Goal: Information Seeking & Learning: Learn about a topic

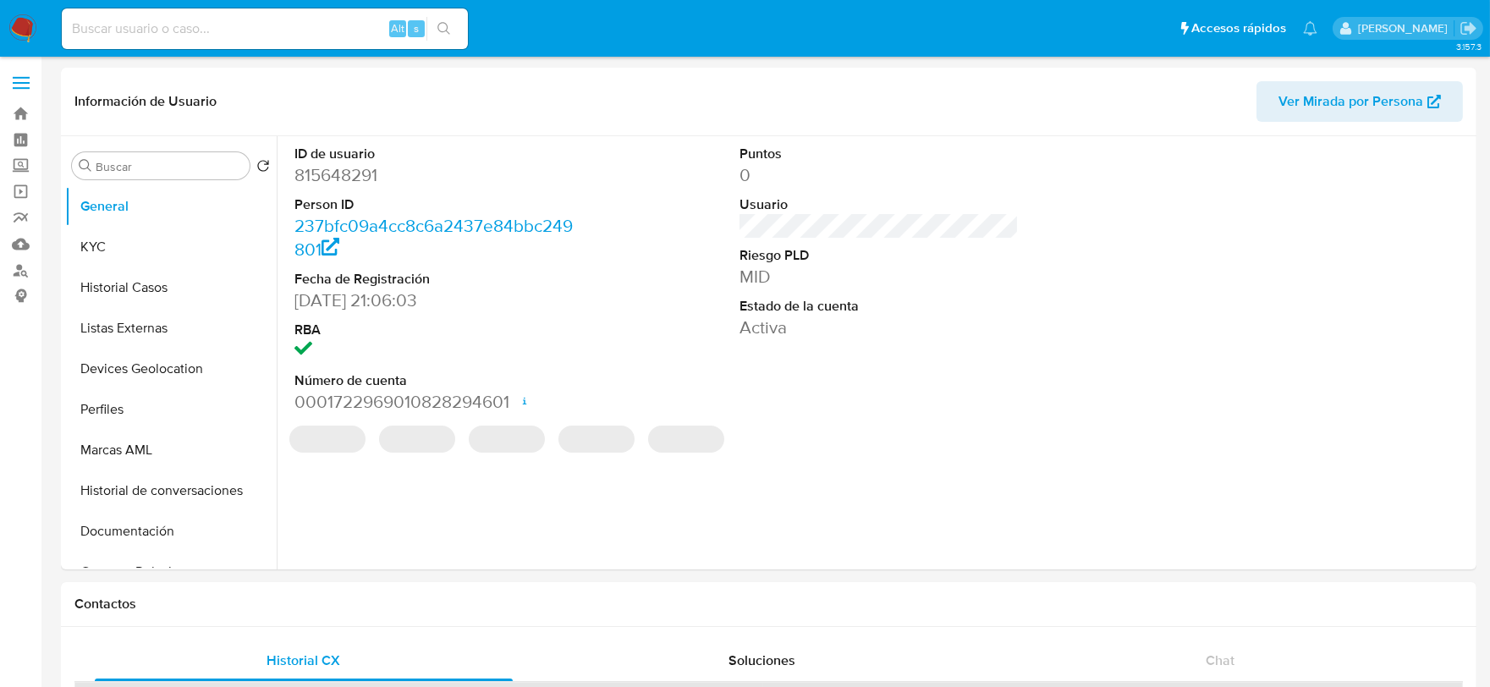
select select "10"
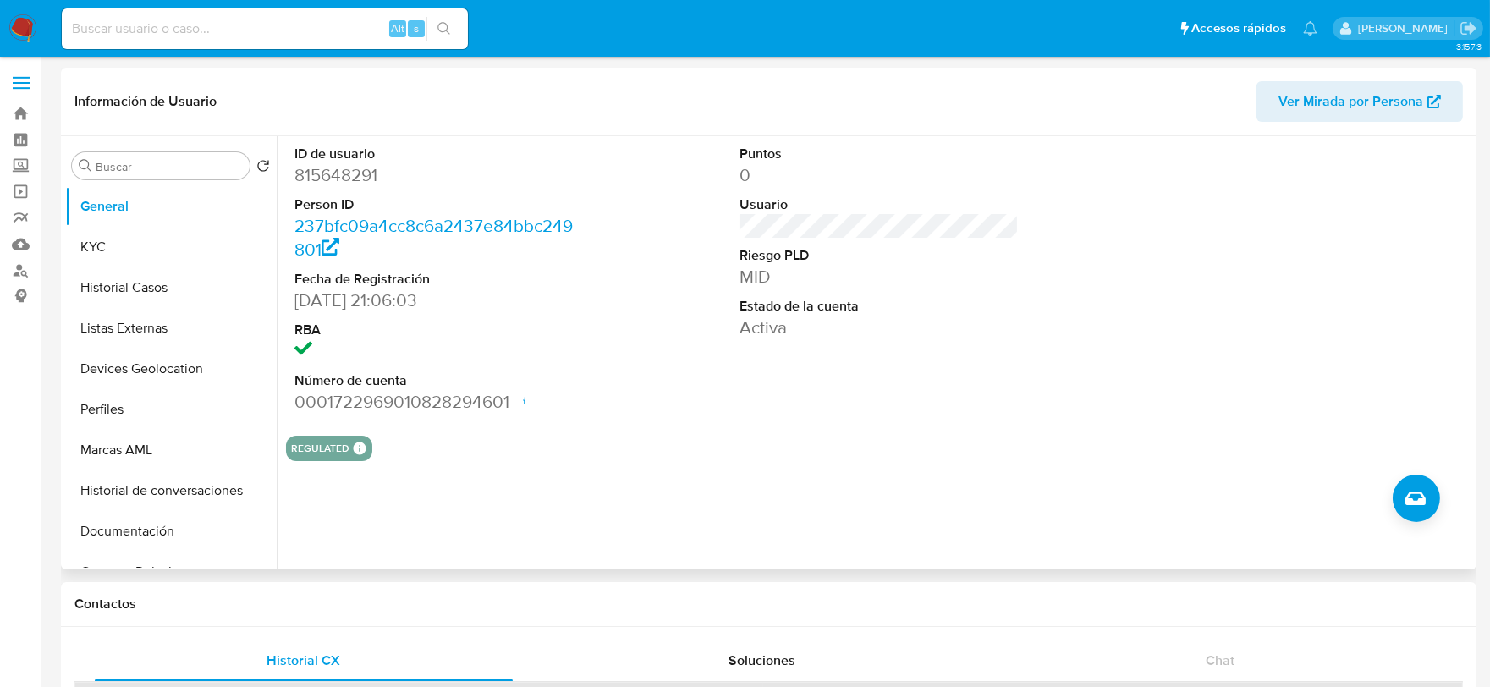
click at [1255, 324] on div at bounding box center [1324, 279] width 297 height 286
click at [133, 238] on button "KYC" at bounding box center [164, 247] width 198 height 41
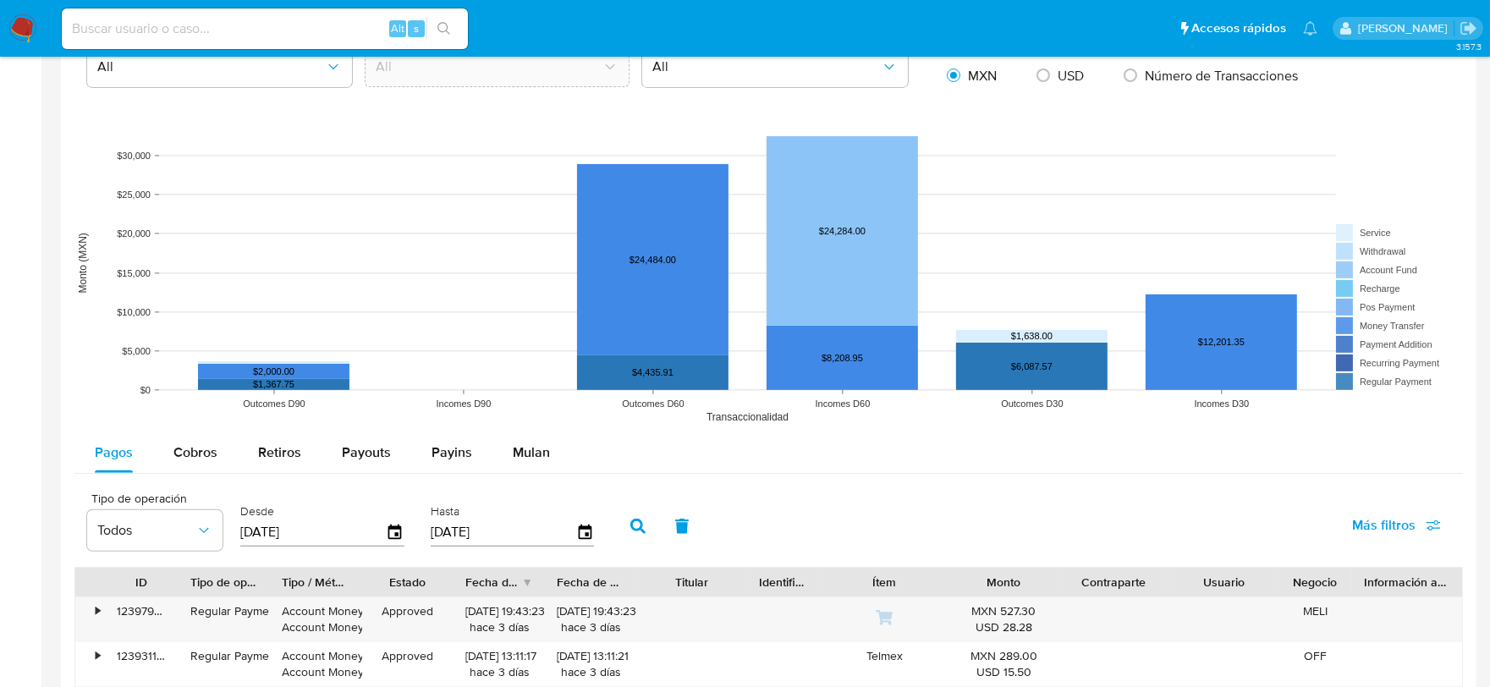
scroll to position [1597, 0]
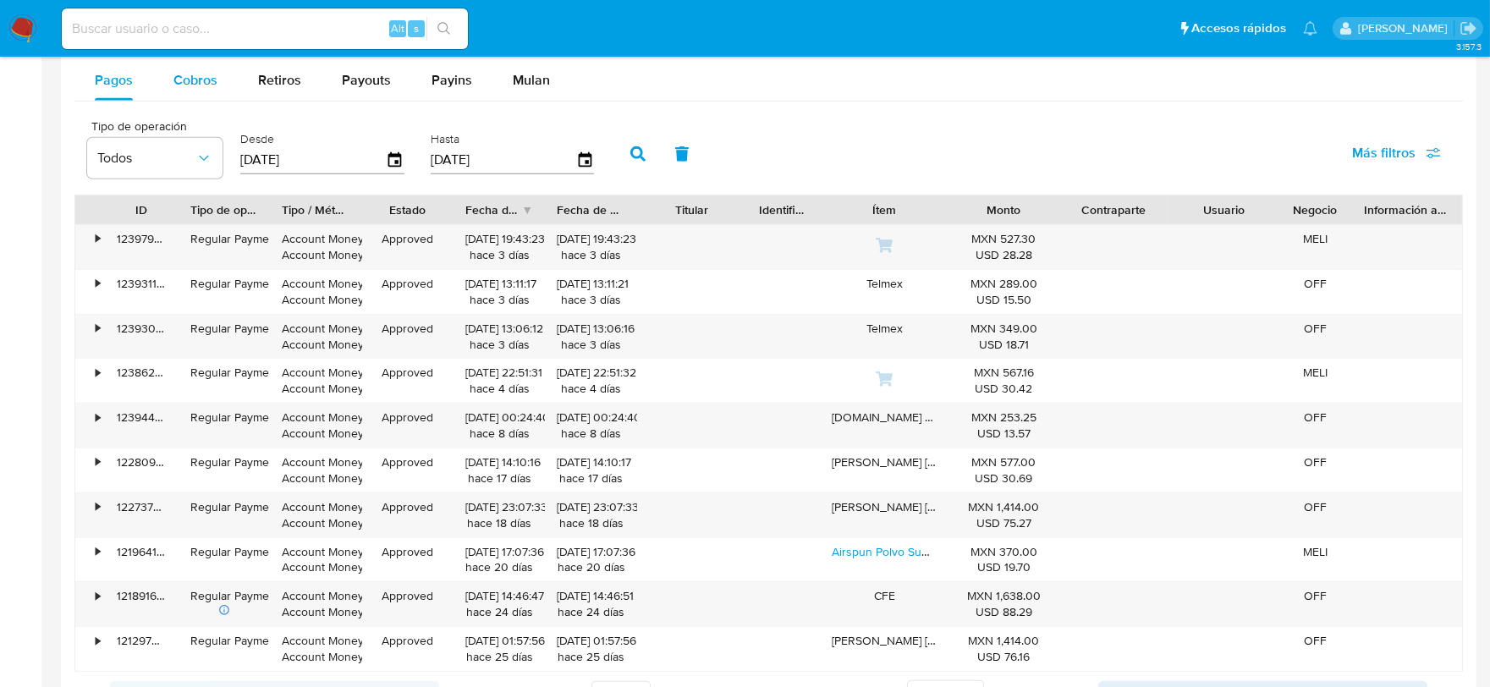
click at [208, 80] on span "Cobros" at bounding box center [195, 79] width 44 height 19
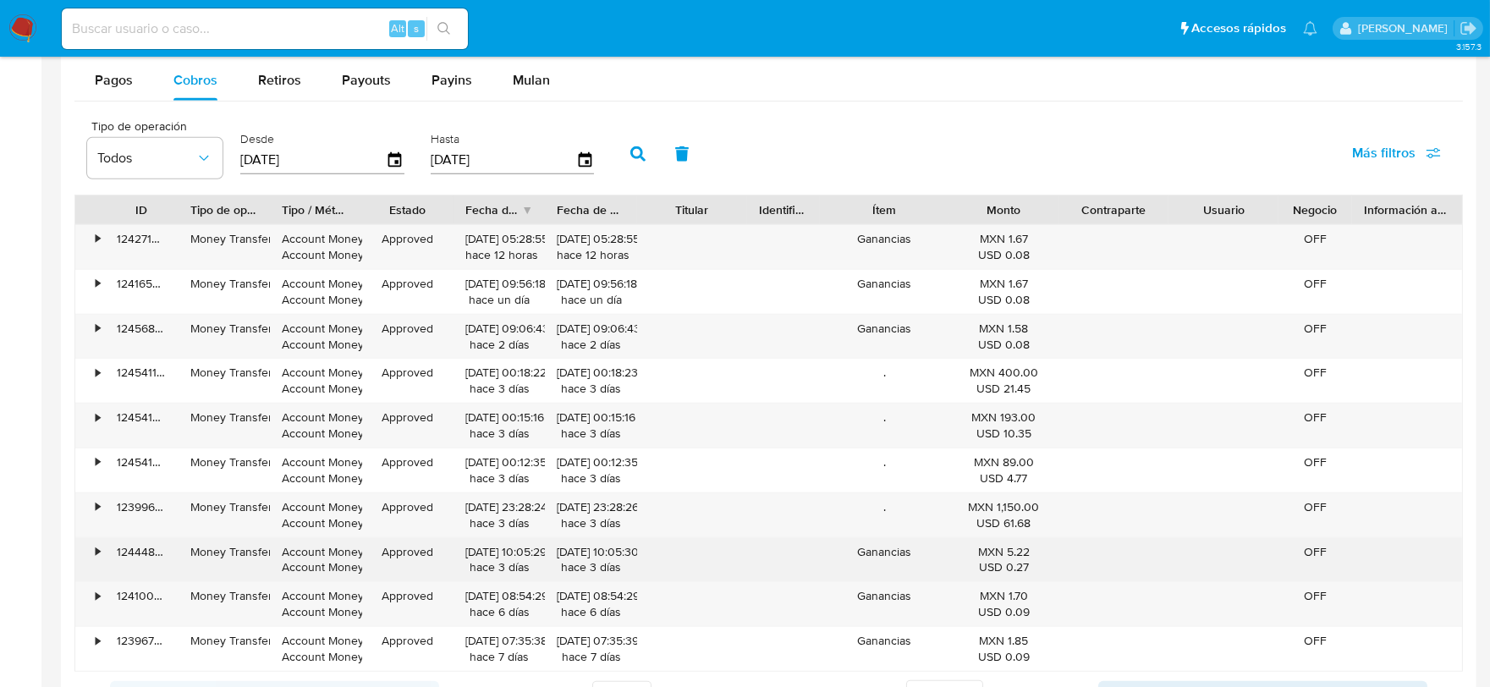
scroll to position [1958, 0]
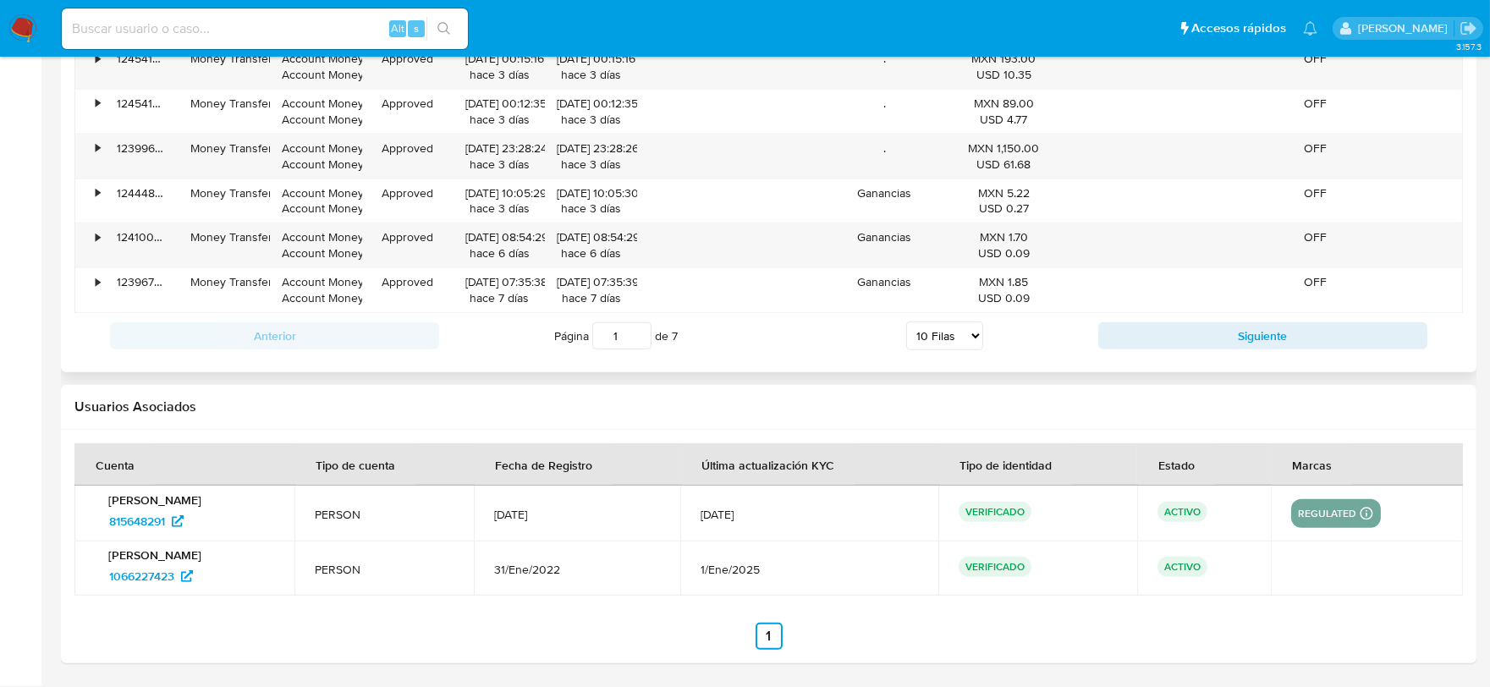
click at [951, 334] on select "5 Filas 10 Filas 20 Filas 25 Filas 50 Filas 100 Filas" at bounding box center [944, 335] width 77 height 29
select select "100"
click at [906, 322] on select "5 Filas 10 Filas 20 Filas 25 Filas 50 Filas 100 Filas" at bounding box center [944, 335] width 77 height 29
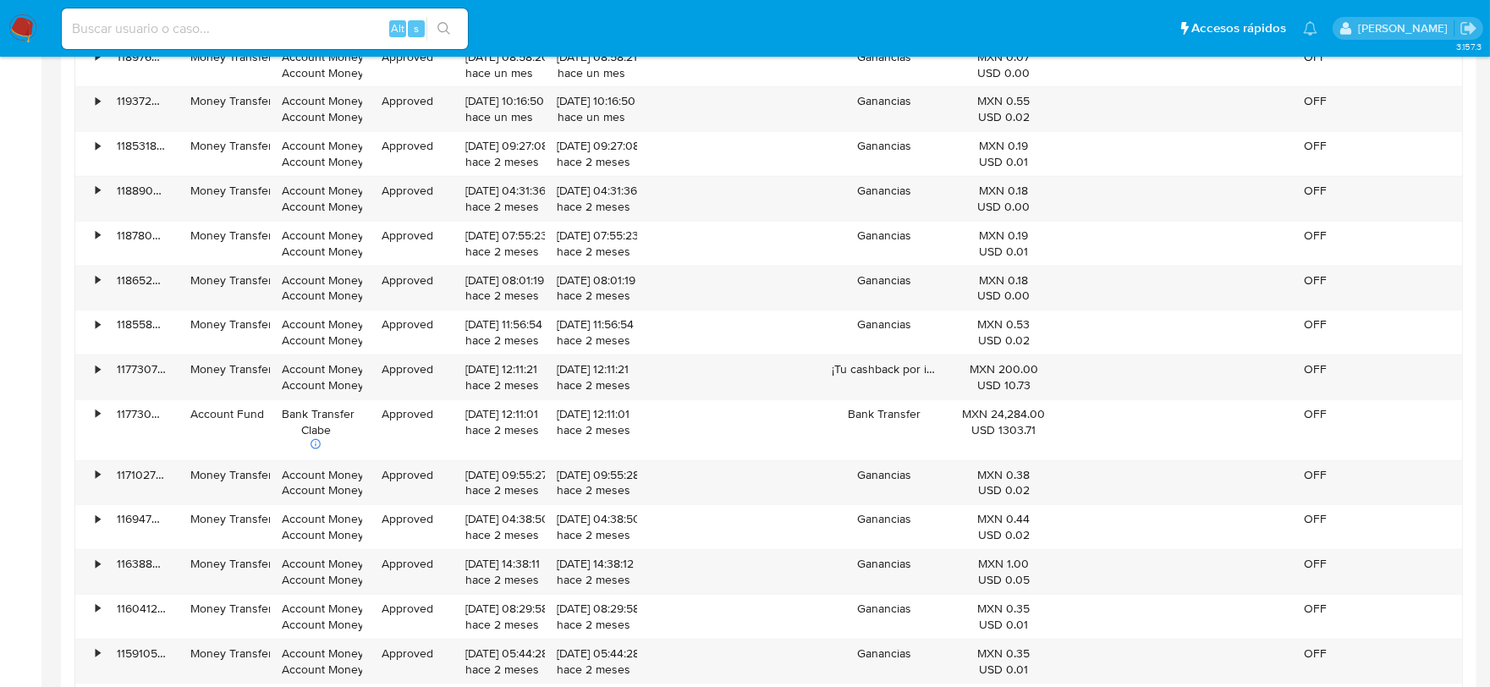
scroll to position [3744, 0]
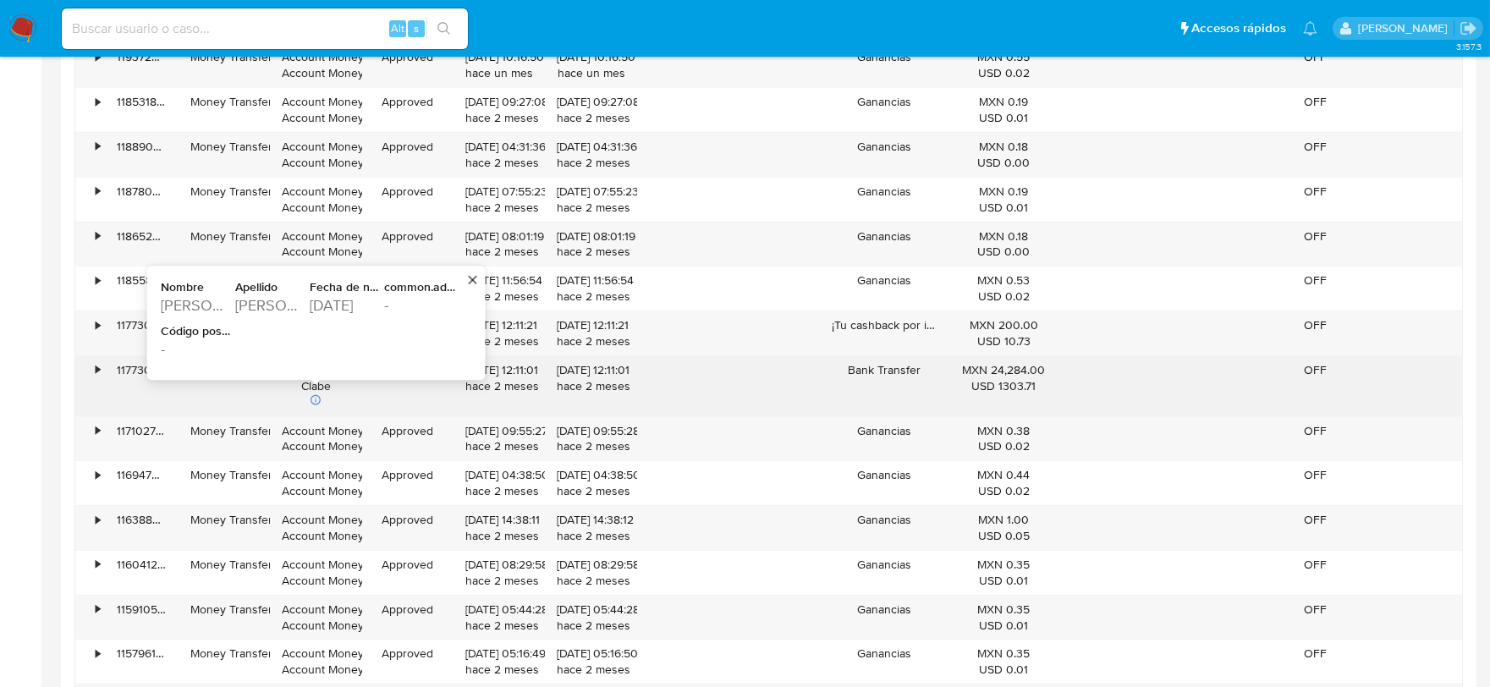
click at [316, 404] on icon at bounding box center [316, 400] width 12 height 12
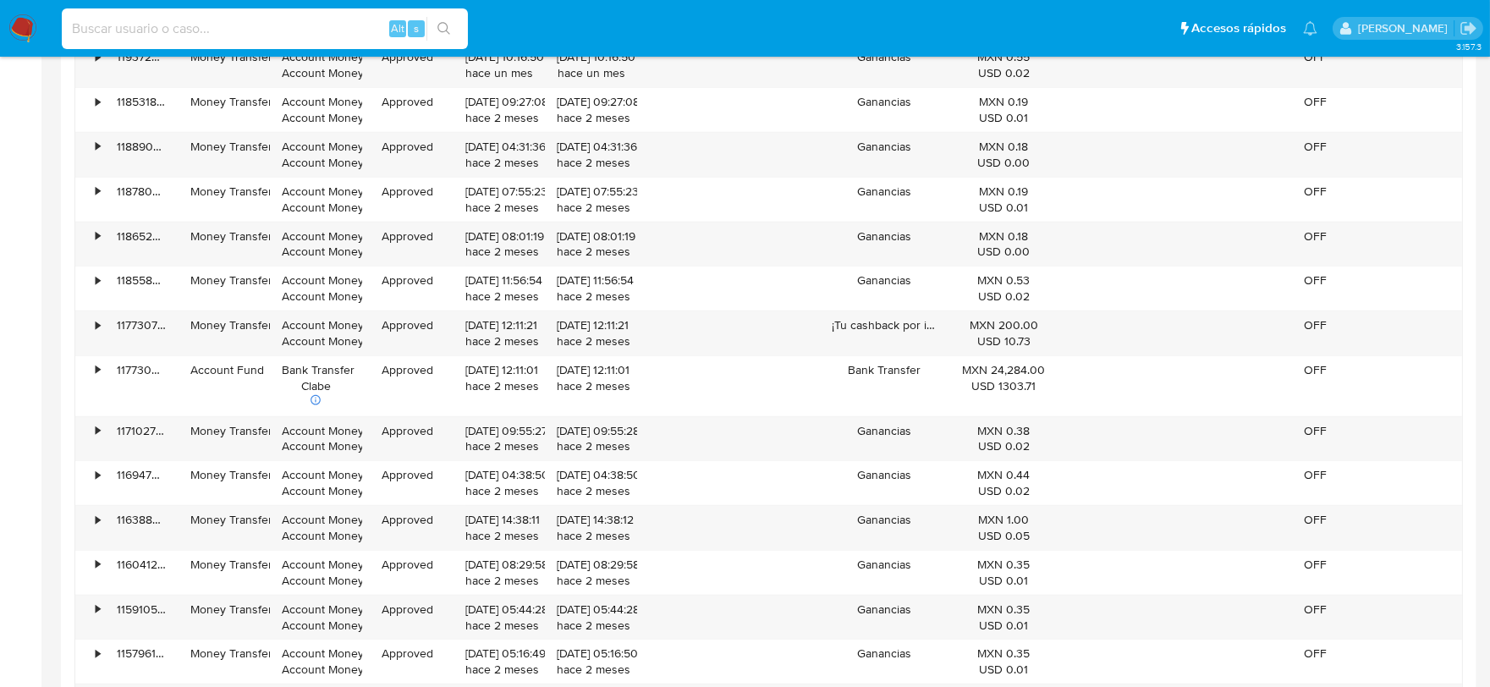
click at [245, 32] on input at bounding box center [265, 29] width 406 height 22
paste input "592750291"
type input "592750291"
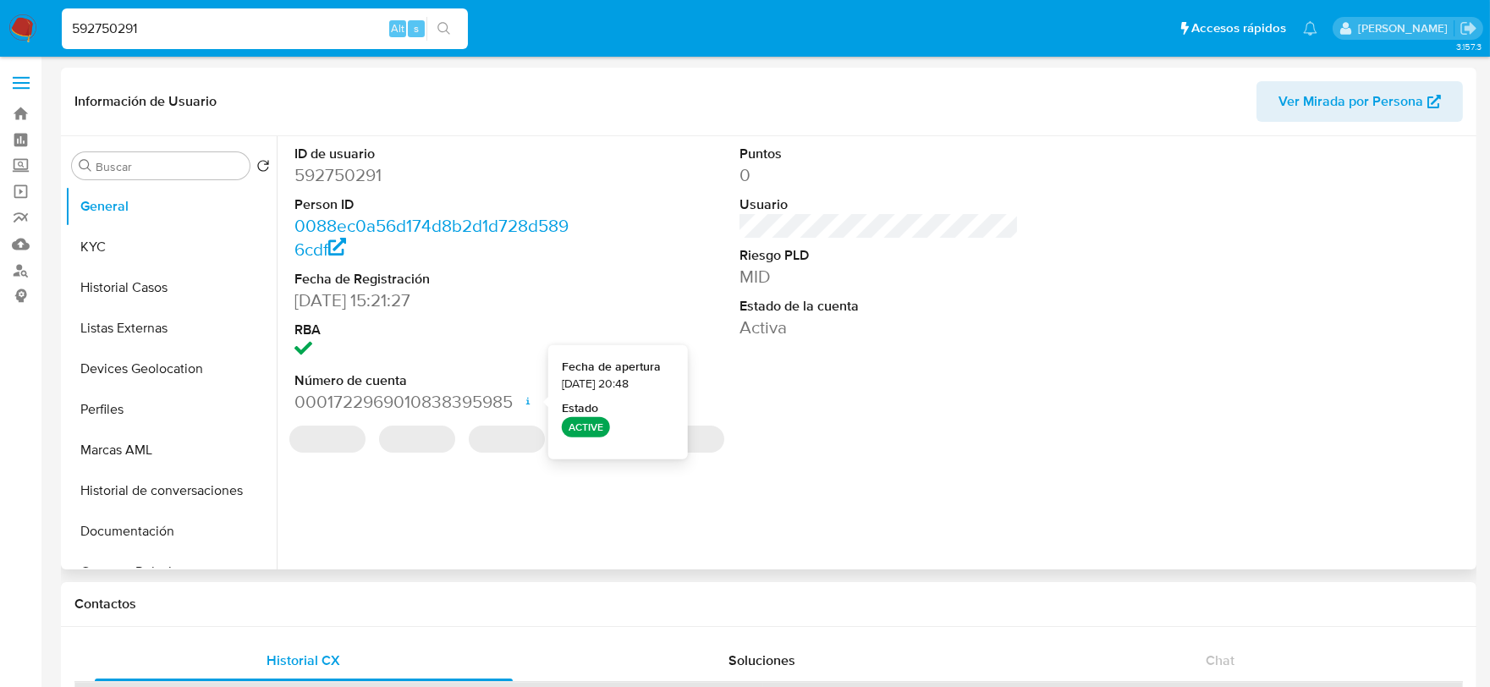
select select "10"
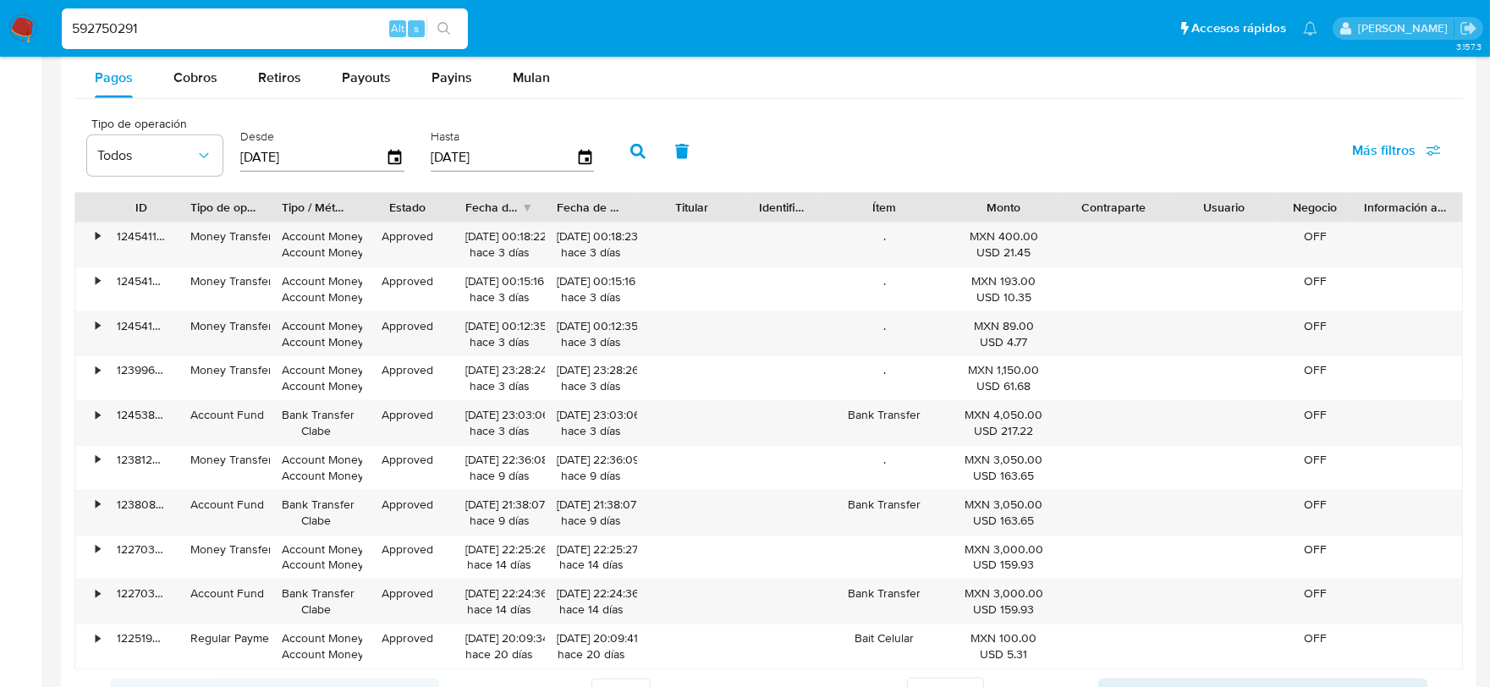
scroll to position [1597, 0]
click at [186, 68] on div "Cobros" at bounding box center [195, 80] width 44 height 41
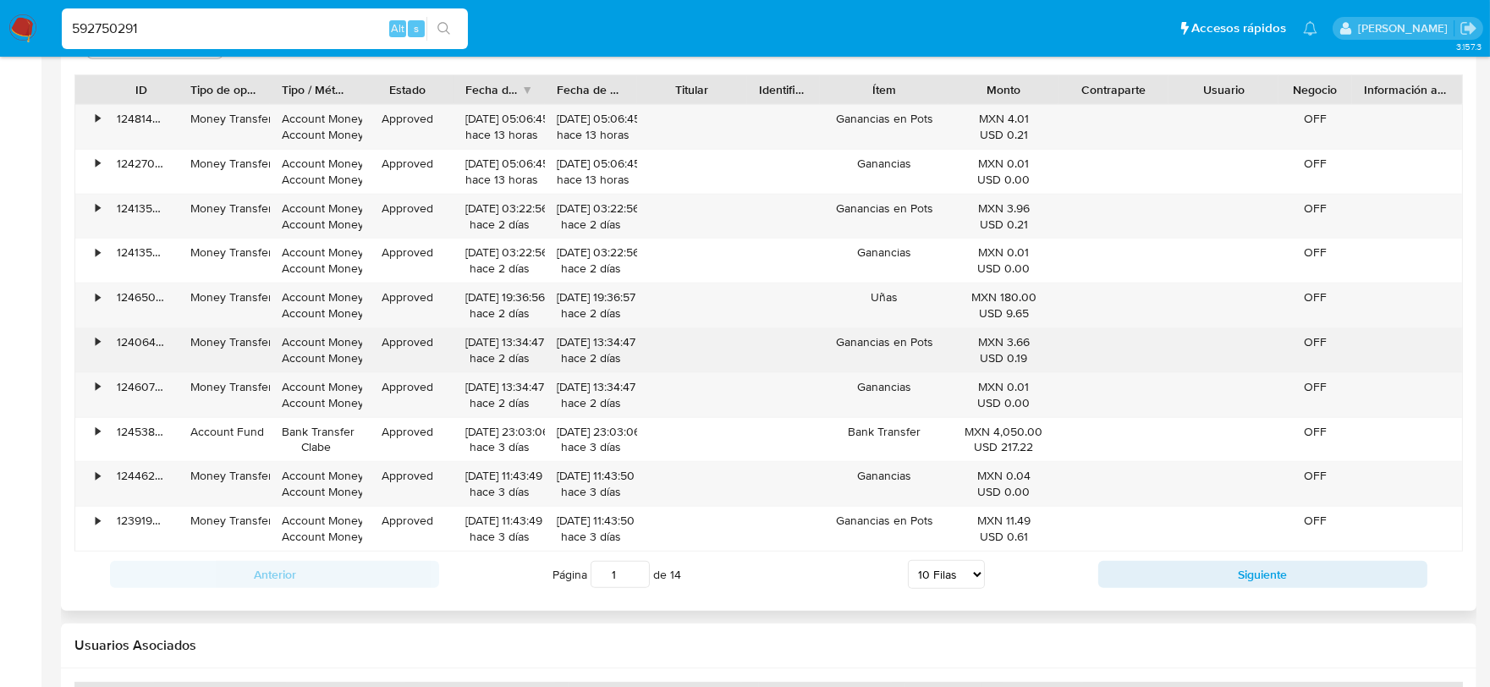
scroll to position [1880, 0]
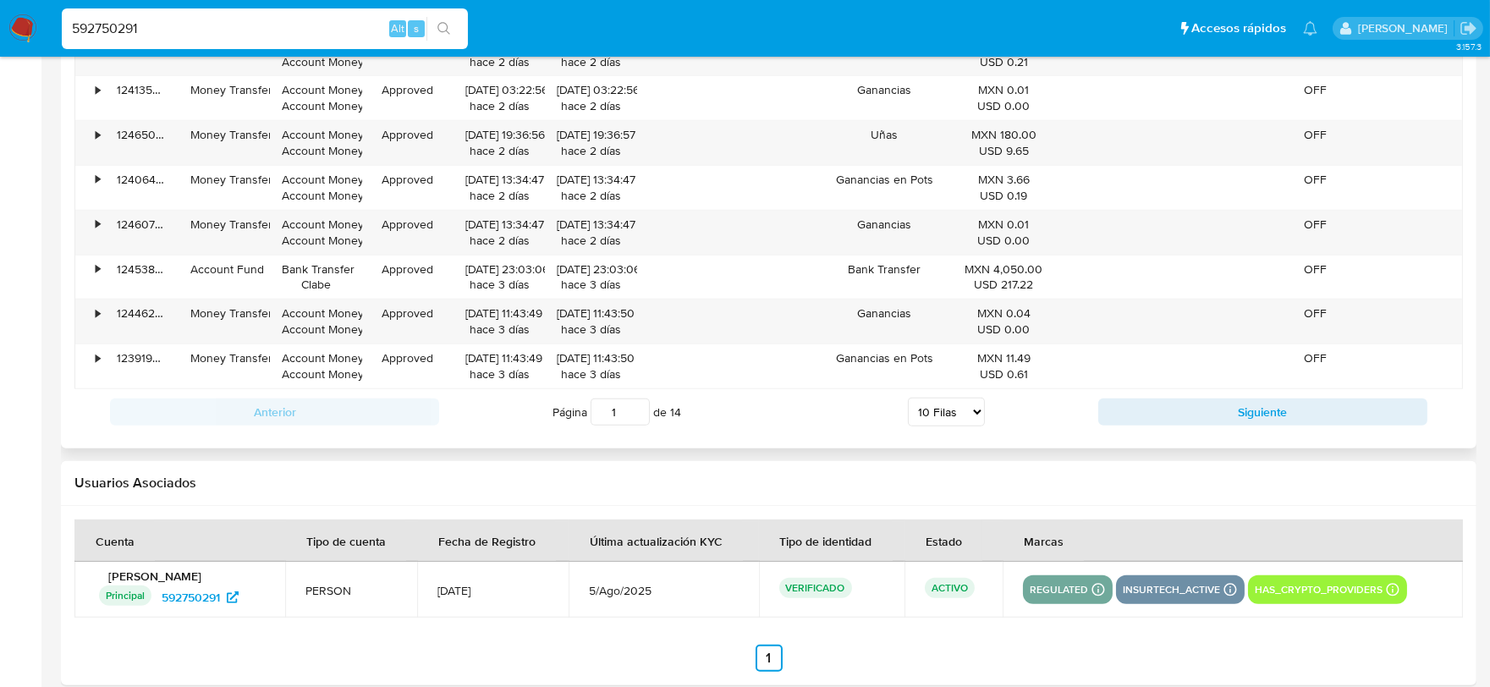
drag, startPoint x: 957, startPoint y: 413, endPoint x: 951, endPoint y: 424, distance: 12.5
click at [957, 413] on select "5 Filas 10 Filas 20 Filas 25 Filas 50 Filas 100 Filas" at bounding box center [946, 412] width 77 height 29
select select "100"
click at [908, 400] on select "5 Filas 10 Filas 20 Filas 25 Filas 50 Filas 100 Filas" at bounding box center [946, 412] width 77 height 29
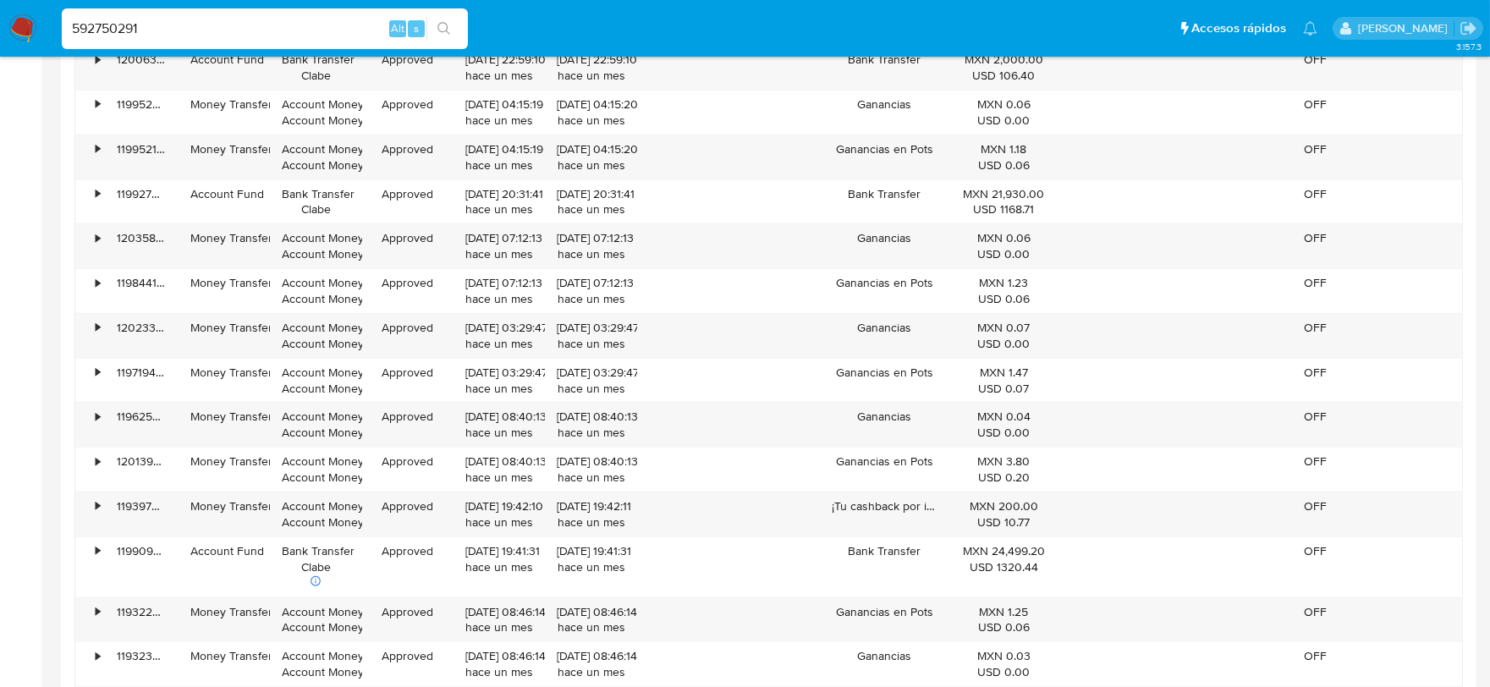
scroll to position [4418, 0]
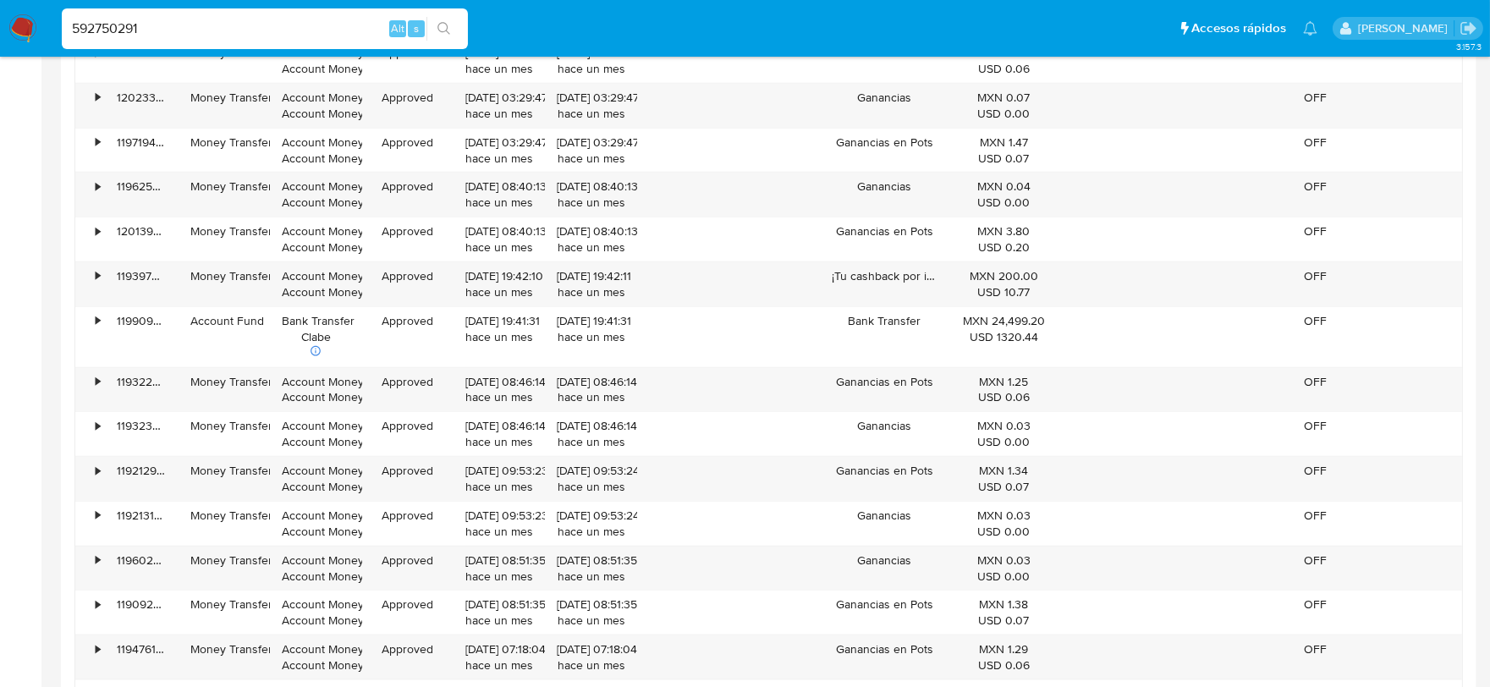
click at [195, 30] on input "592750291" at bounding box center [265, 29] width 406 height 22
paste input "673857518"
type input "673857518"
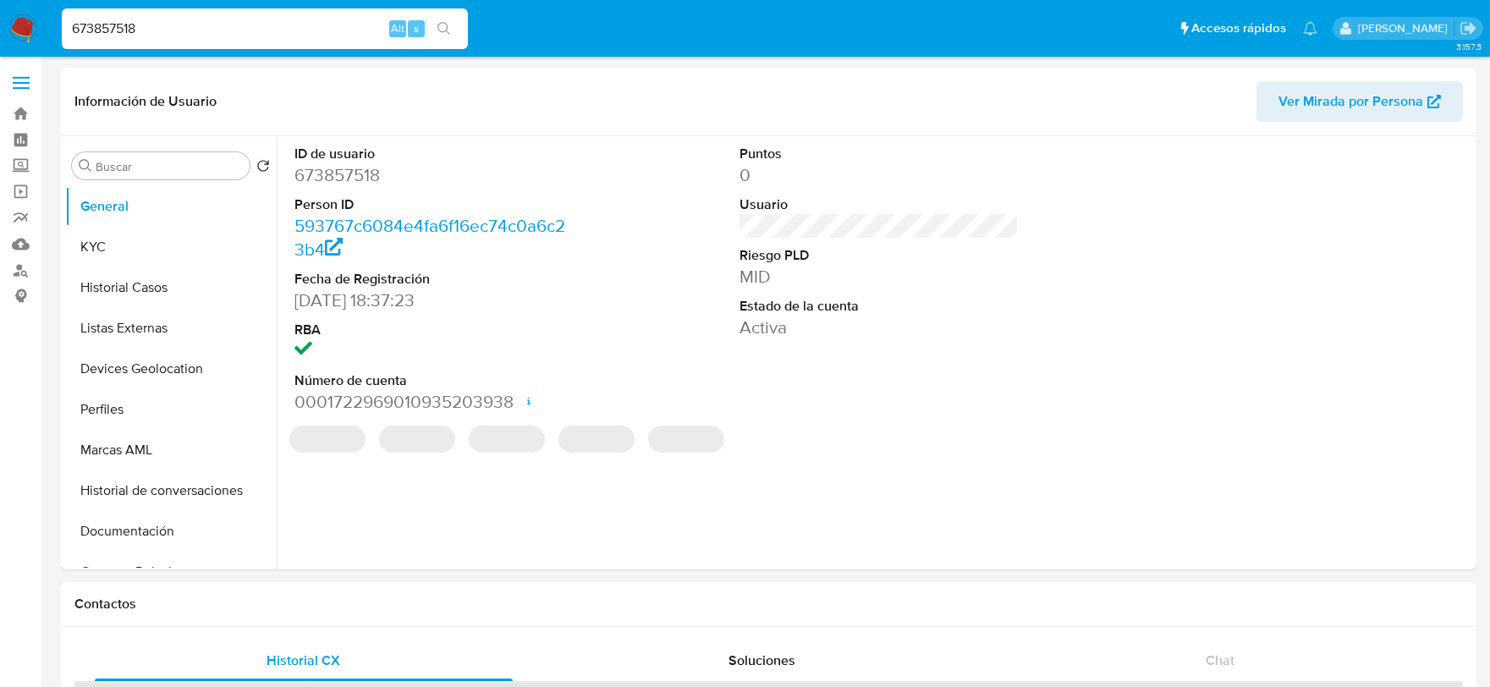
select select "10"
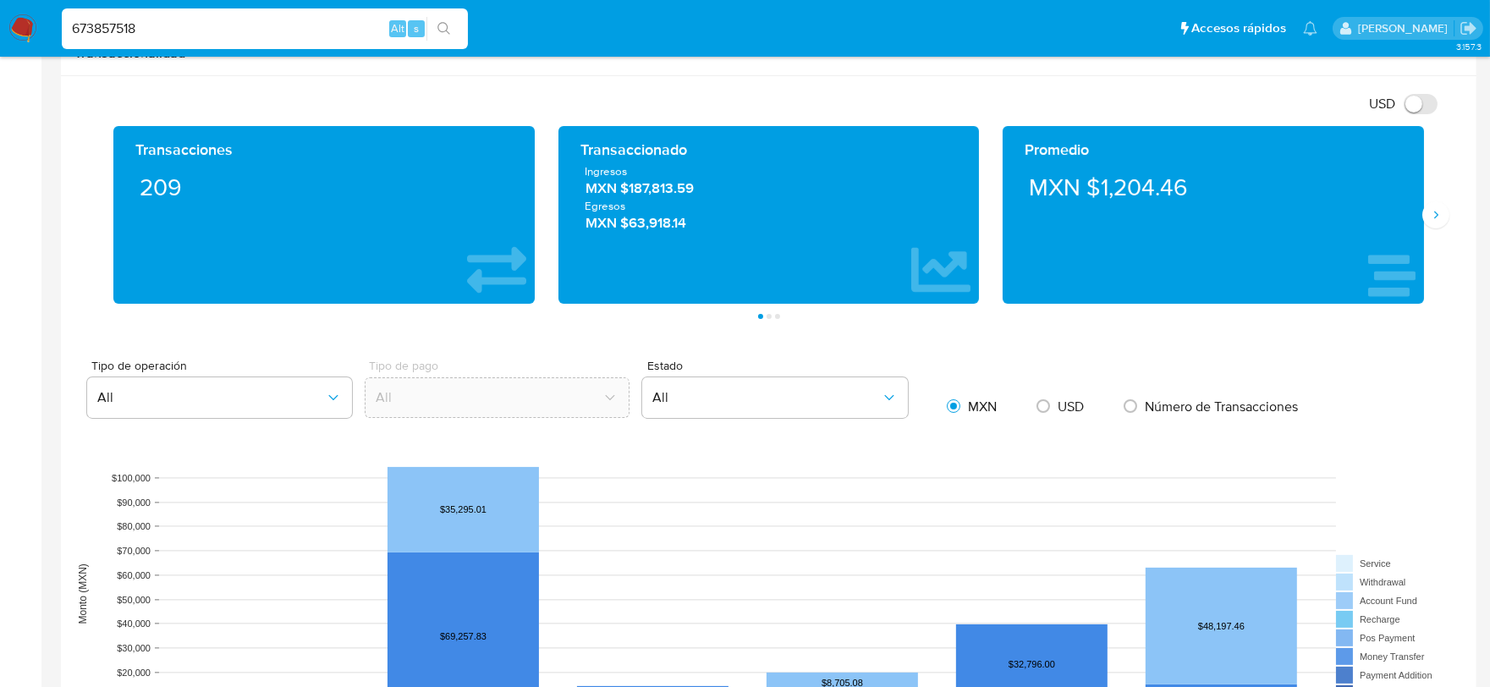
scroll to position [940, 0]
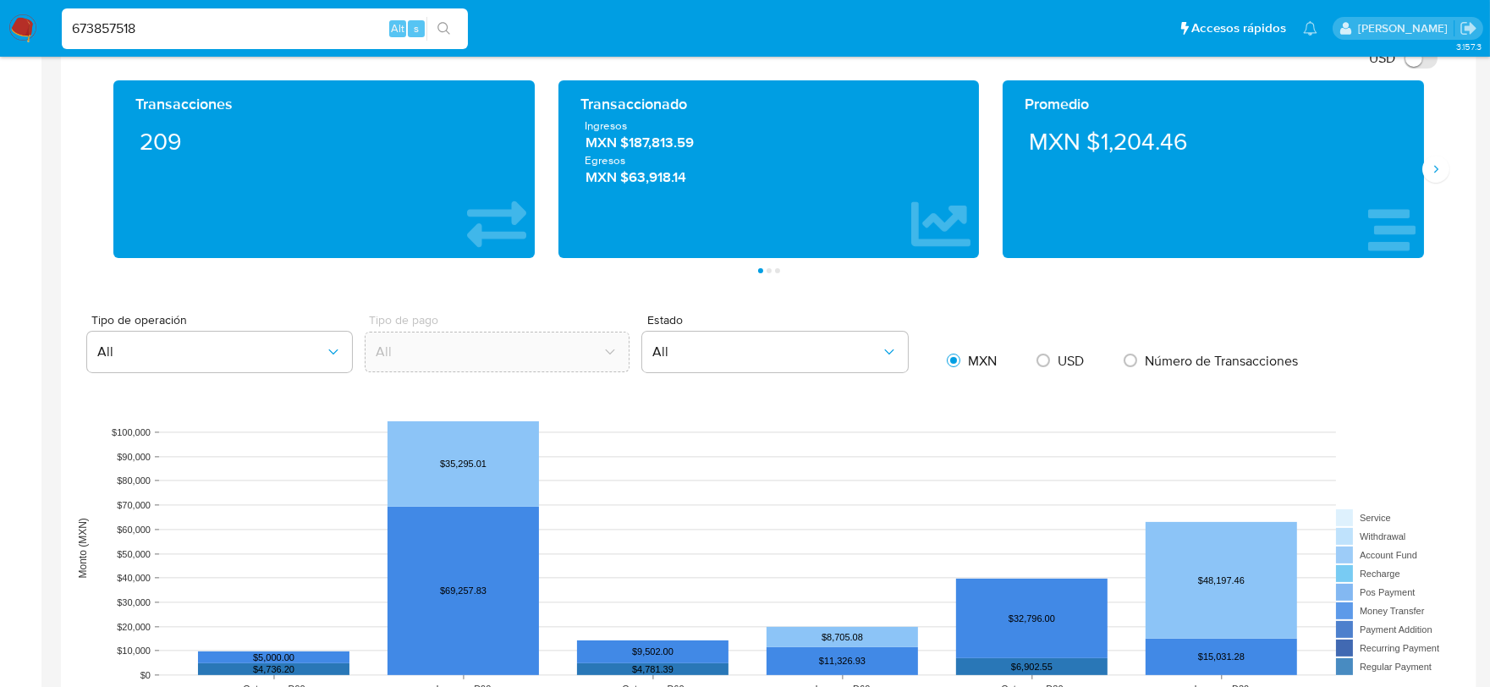
click at [272, 34] on input "673857518" at bounding box center [265, 29] width 406 height 22
click at [271, 34] on input "673857518" at bounding box center [265, 29] width 406 height 22
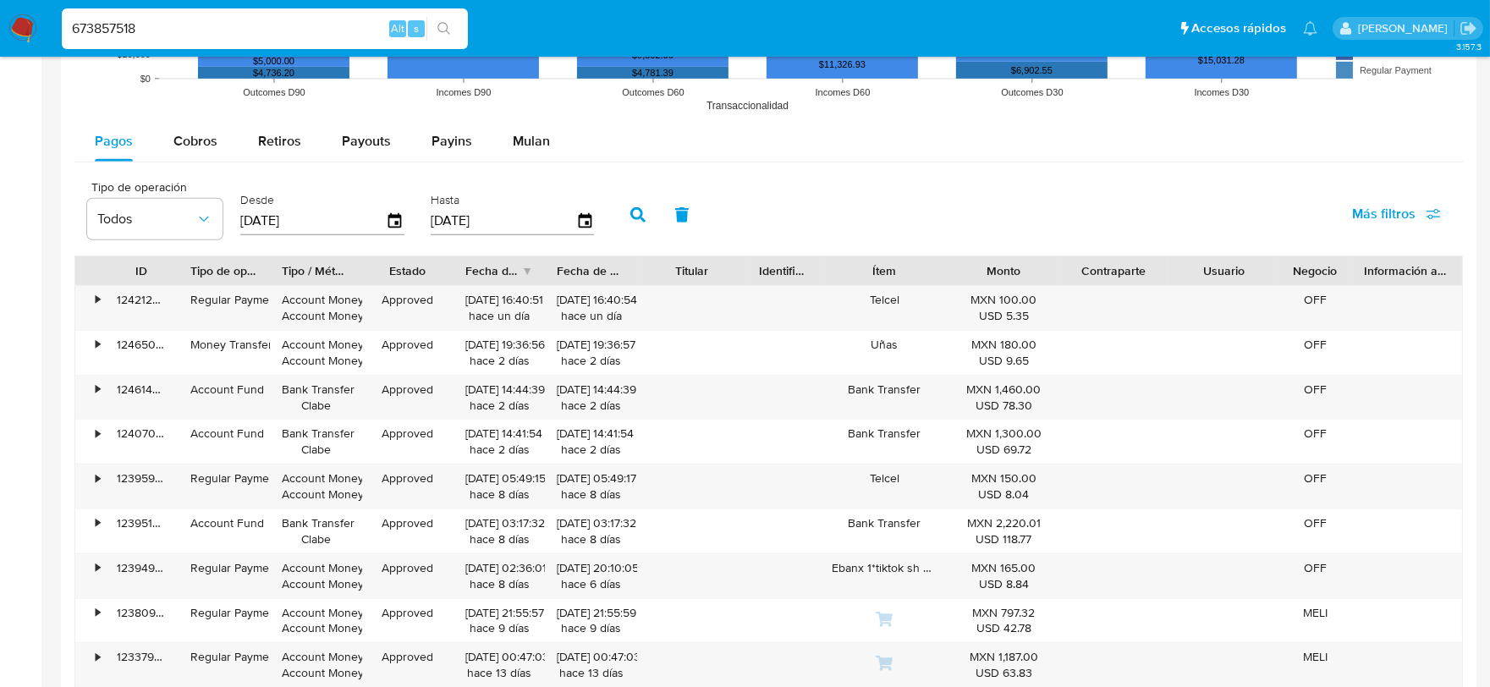
scroll to position [1503, 0]
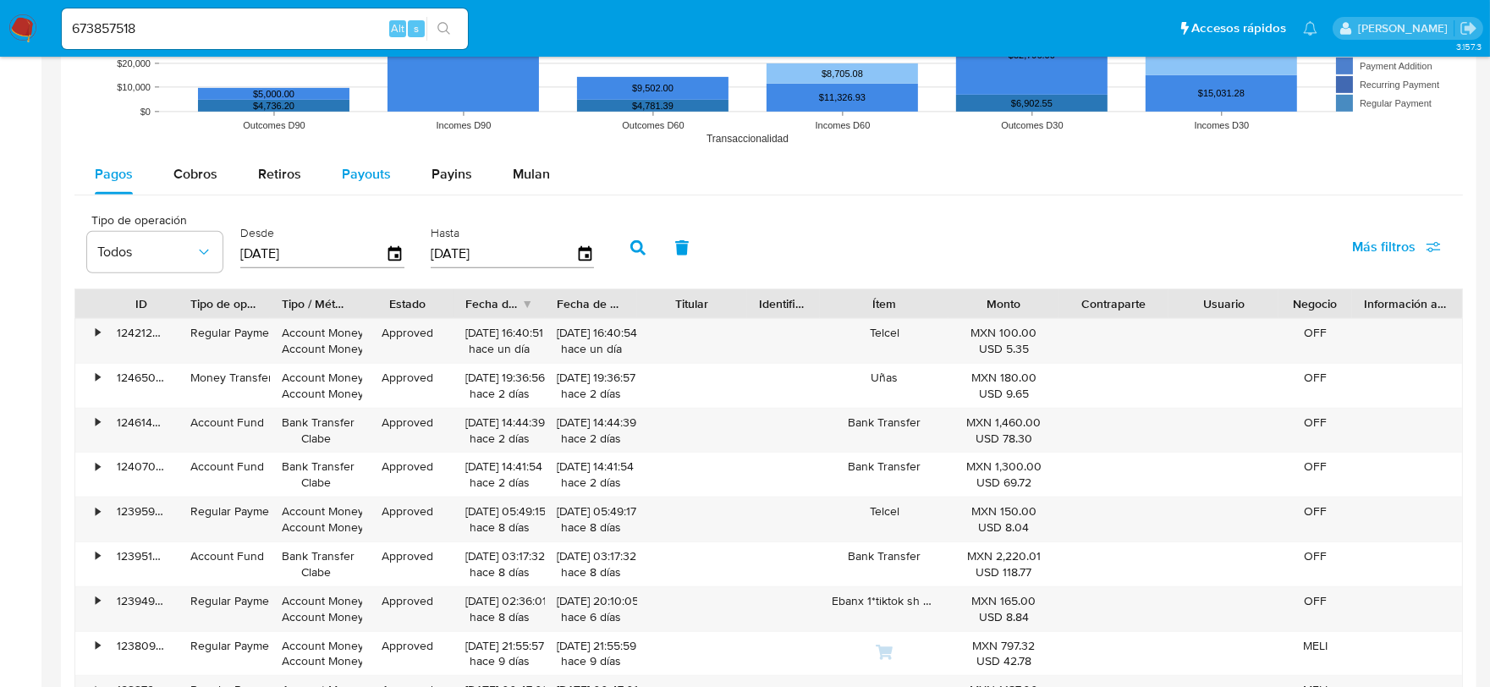
click at [386, 186] on div "Payouts" at bounding box center [366, 174] width 49 height 41
select select "10"
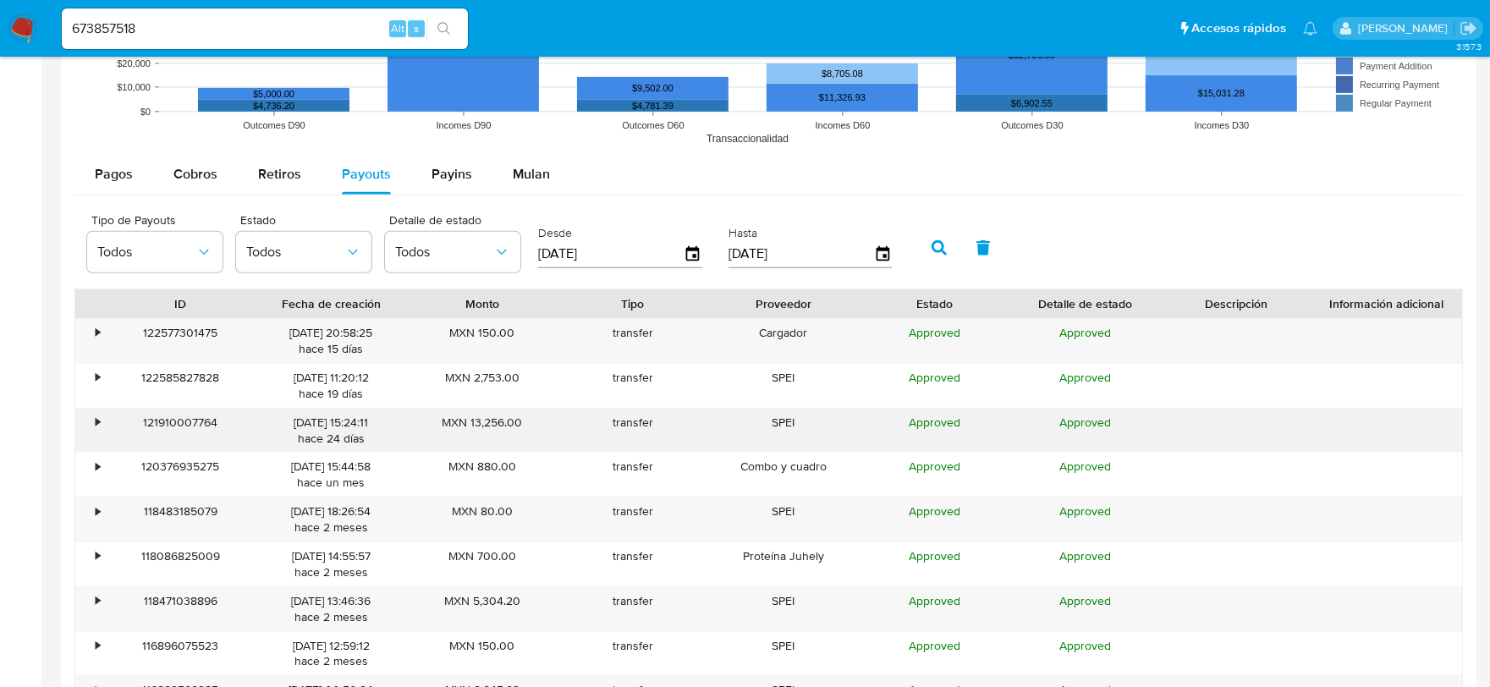
scroll to position [1597, 0]
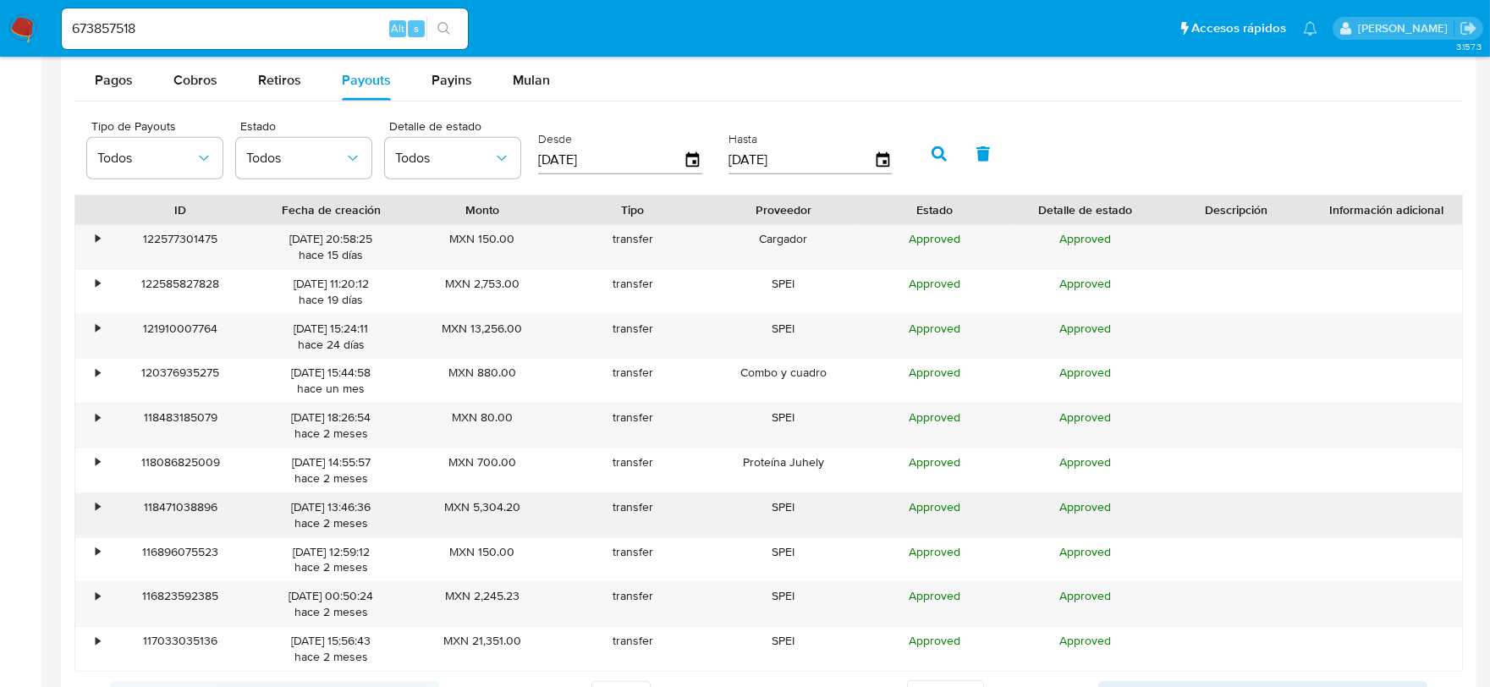
click at [85, 508] on div "•" at bounding box center [90, 515] width 30 height 44
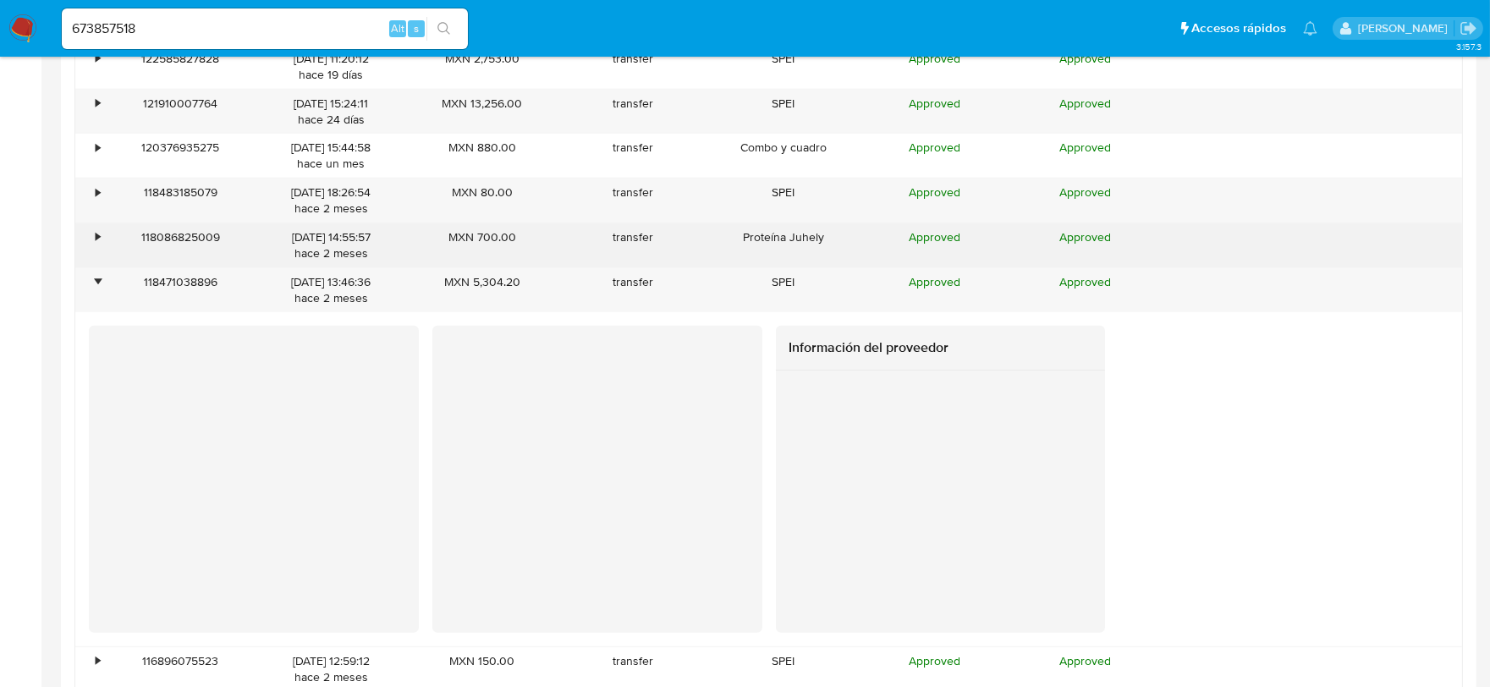
scroll to position [1880, 0]
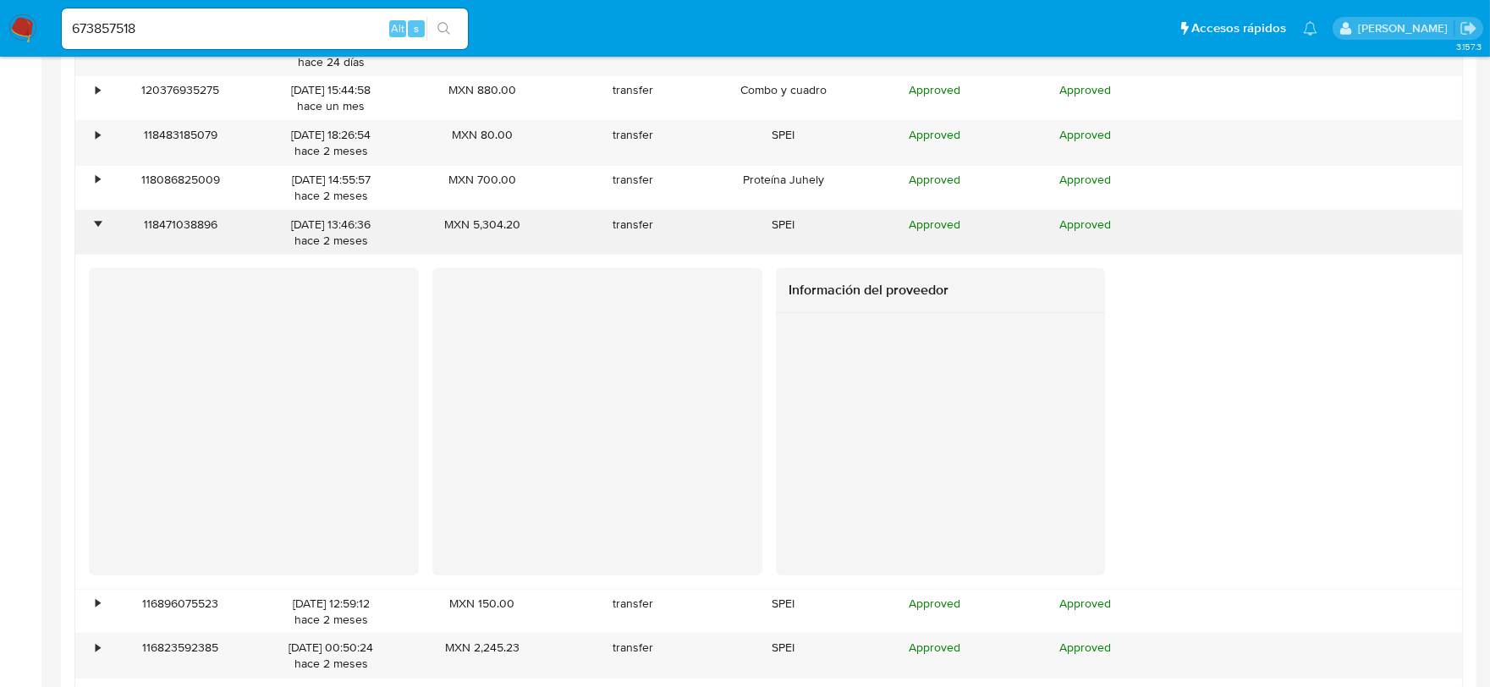
click at [96, 222] on div "•" at bounding box center [98, 225] width 4 height 16
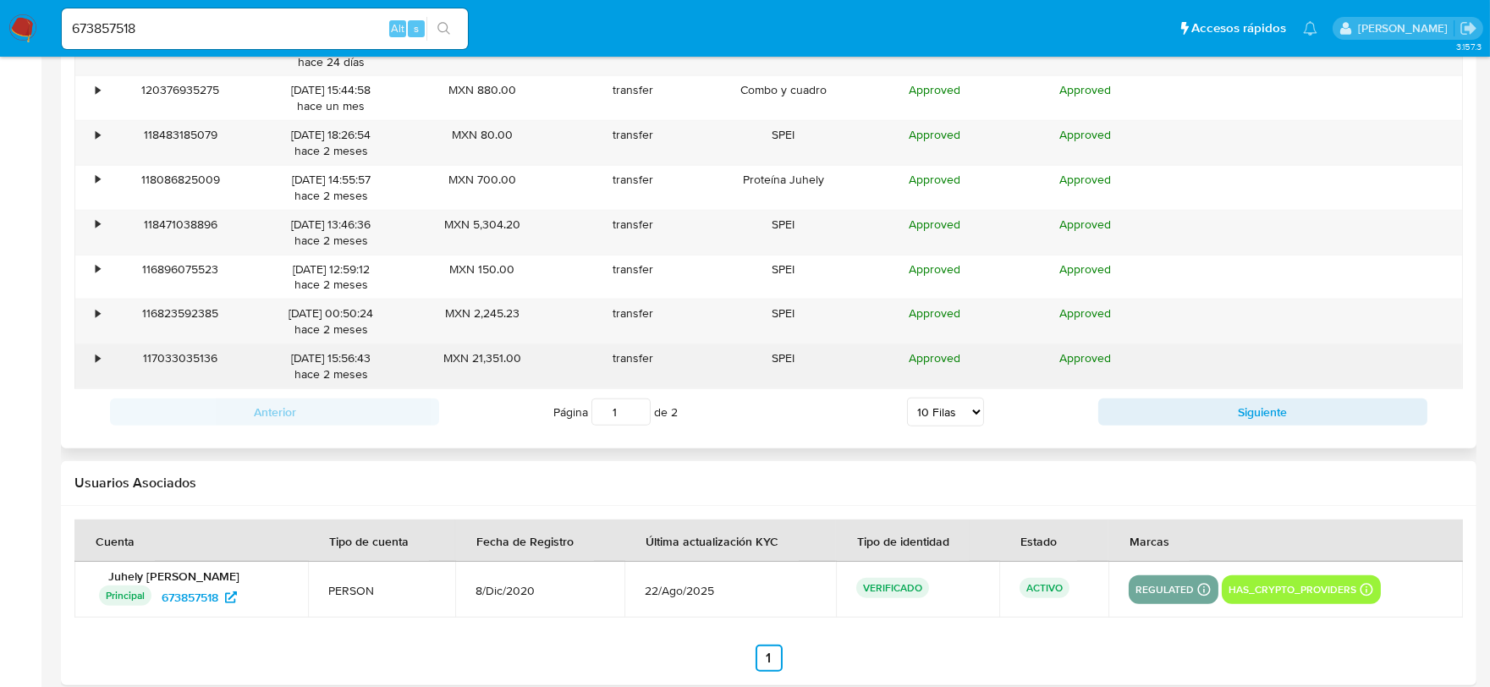
click at [99, 358] on div "•" at bounding box center [98, 358] width 4 height 16
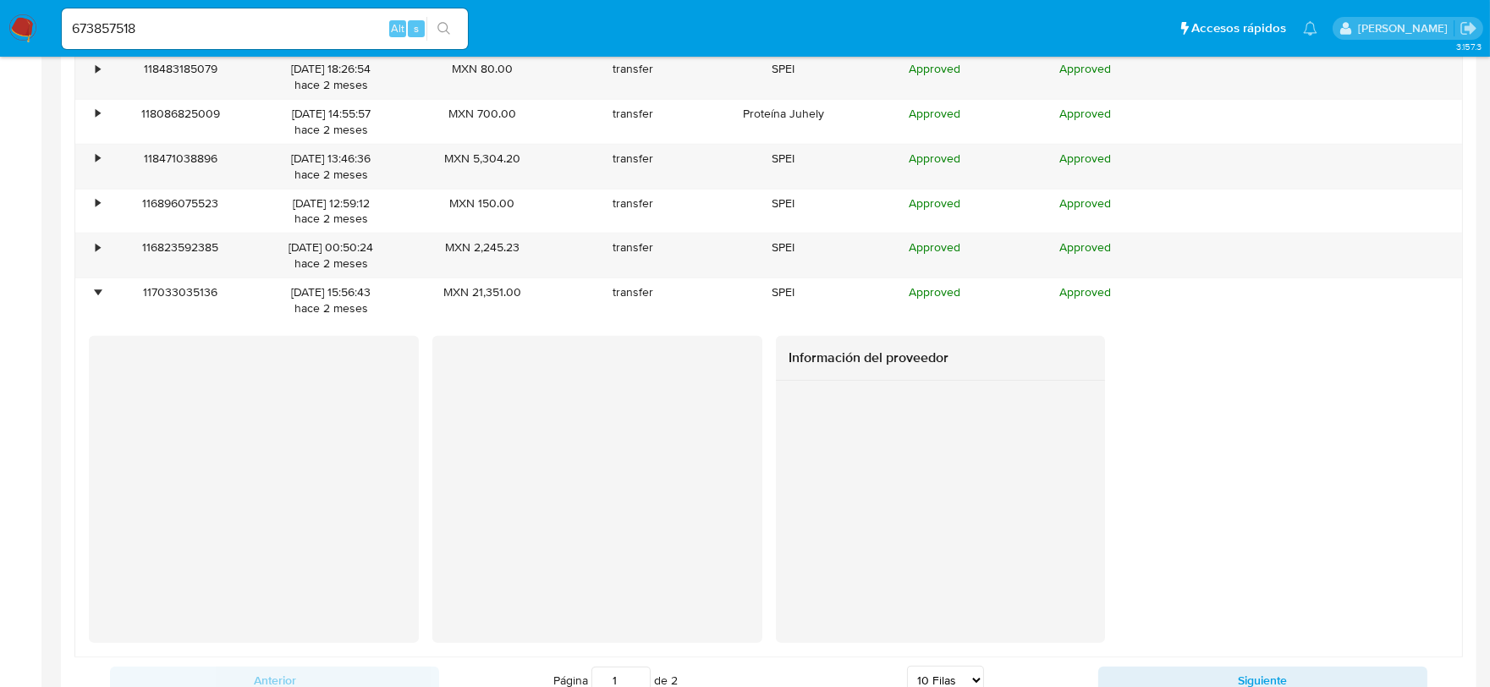
scroll to position [1974, 0]
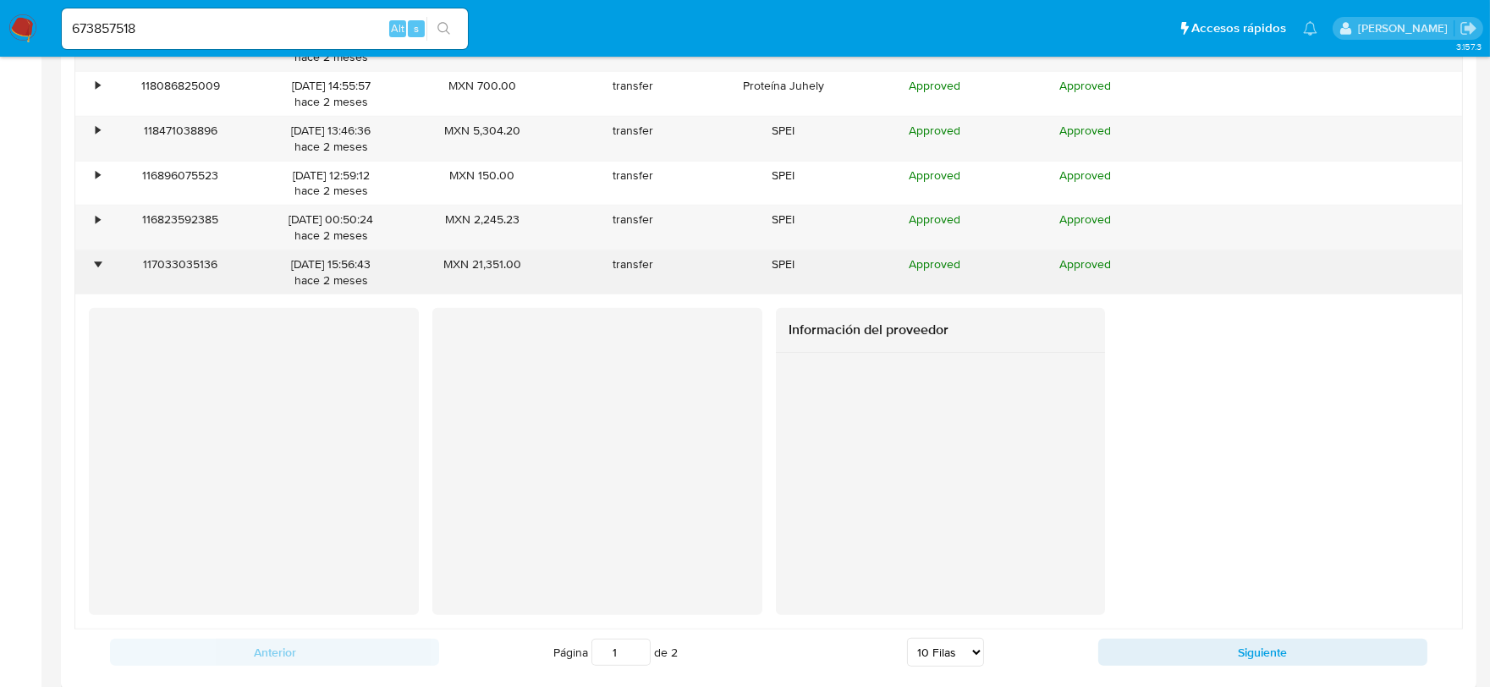
click at [96, 266] on div "•" at bounding box center [98, 264] width 4 height 16
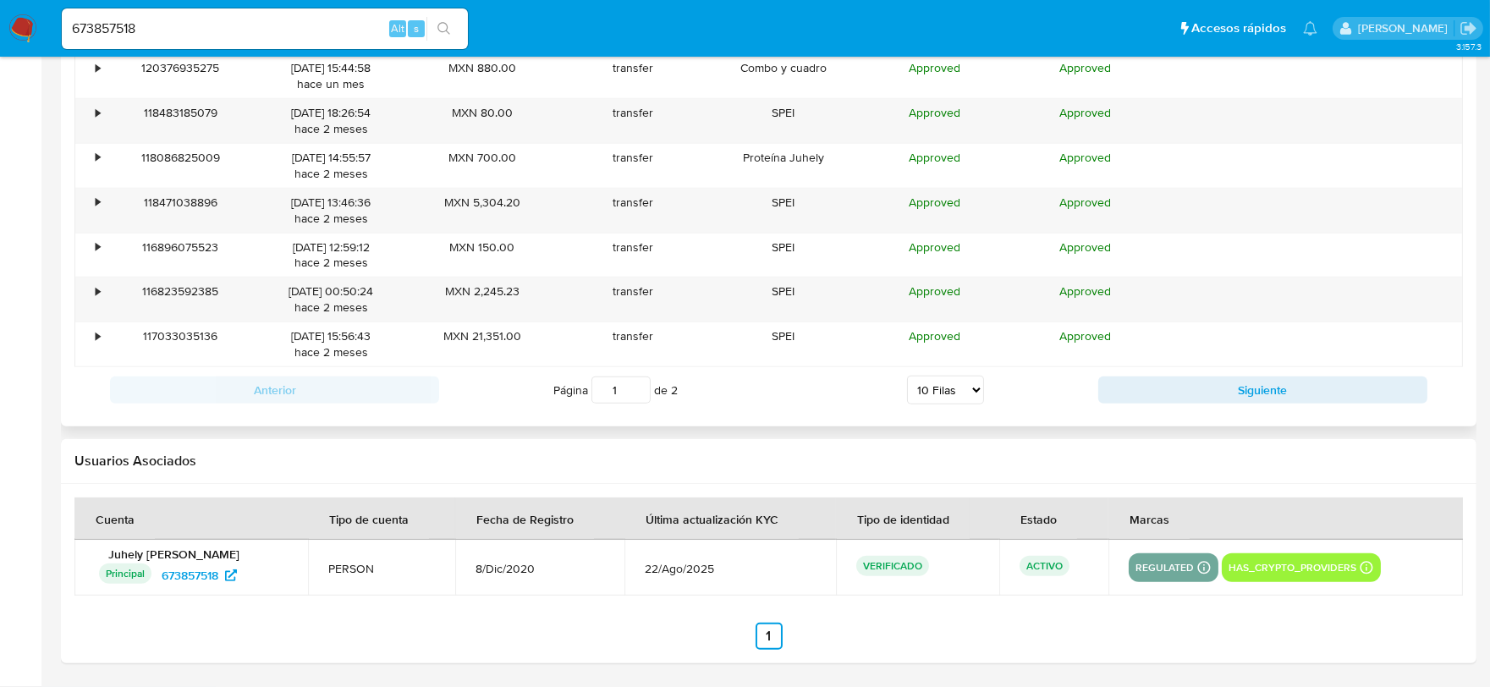
click at [1140, 376] on div "Anterior Página 1 de 2 5 Filas 10 Filas 20 Filas 25 Filas 50 Filas 100 Filas Si…" at bounding box center [768, 390] width 1388 height 46
click at [1179, 381] on button "Siguiente" at bounding box center [1262, 389] width 329 height 27
type input "2"
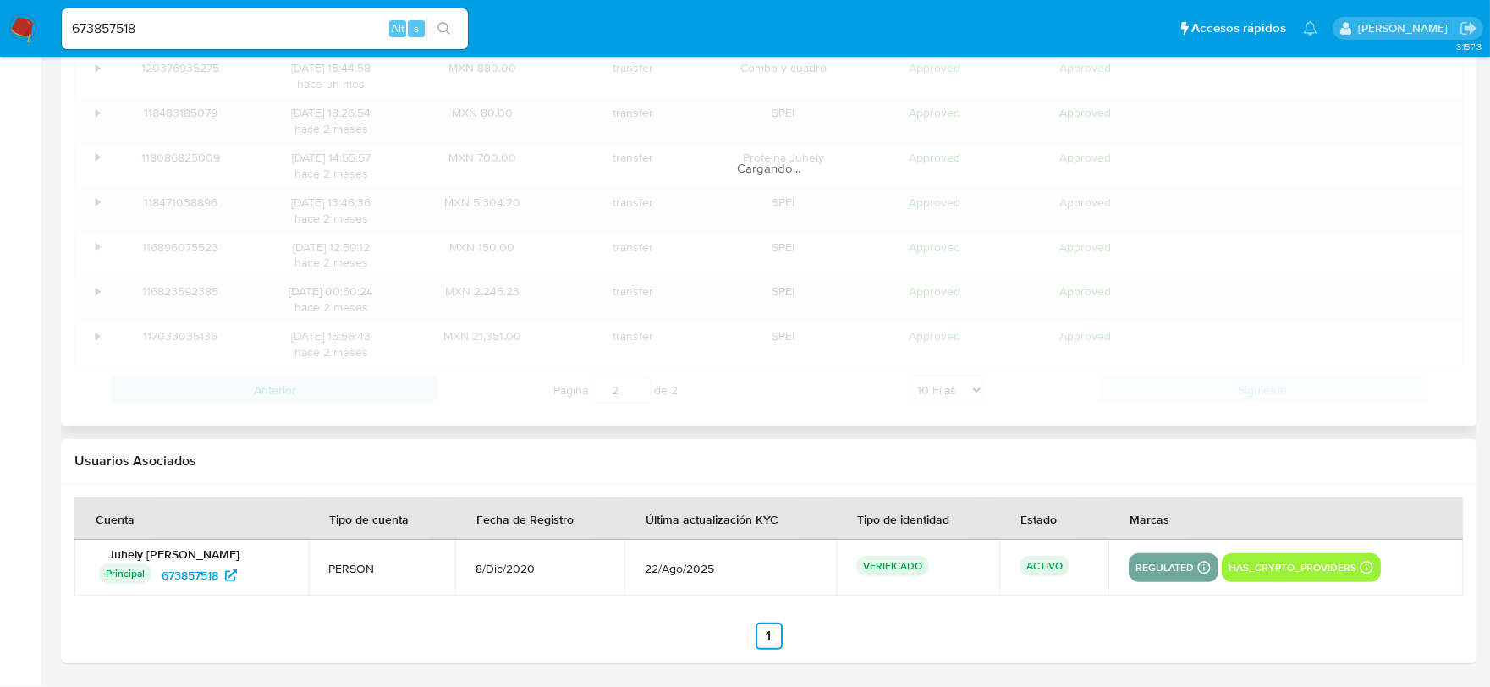
scroll to position [1591, 0]
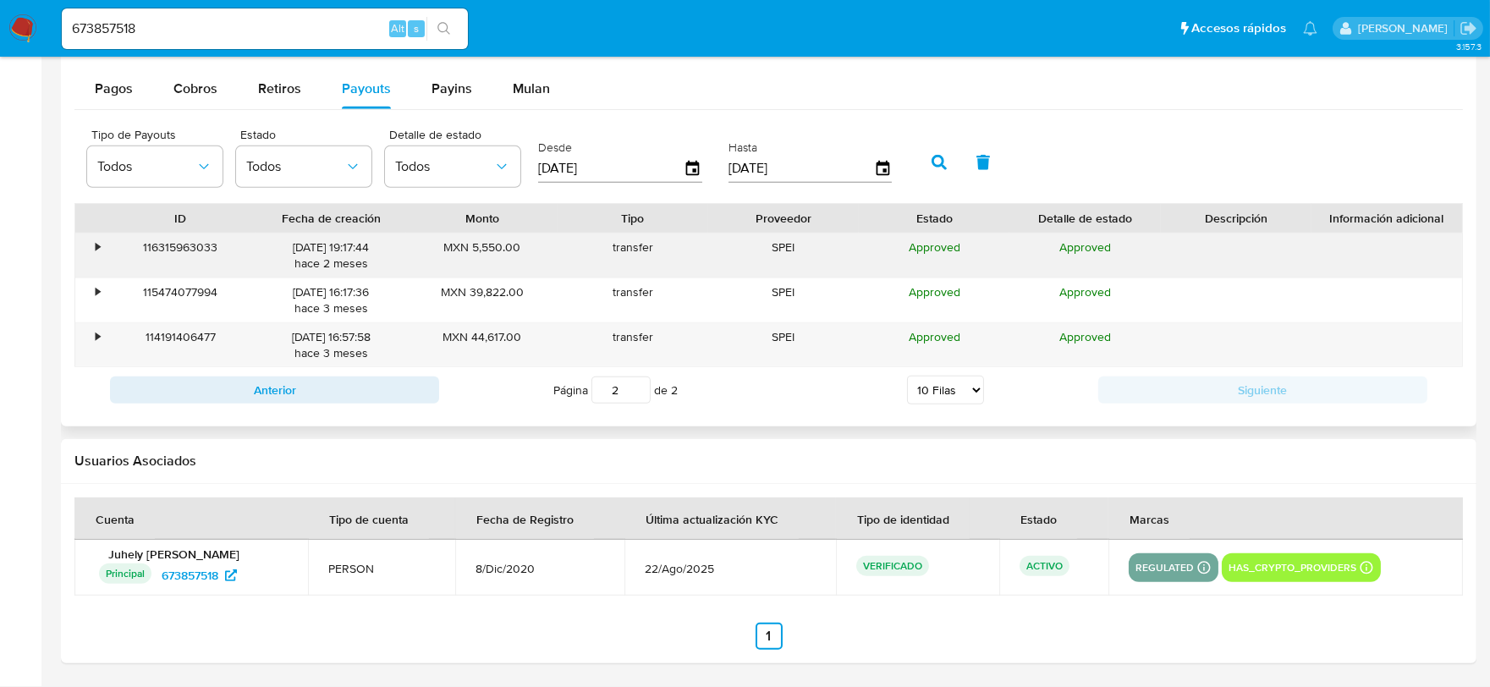
click at [96, 247] on div "•" at bounding box center [98, 247] width 4 height 16
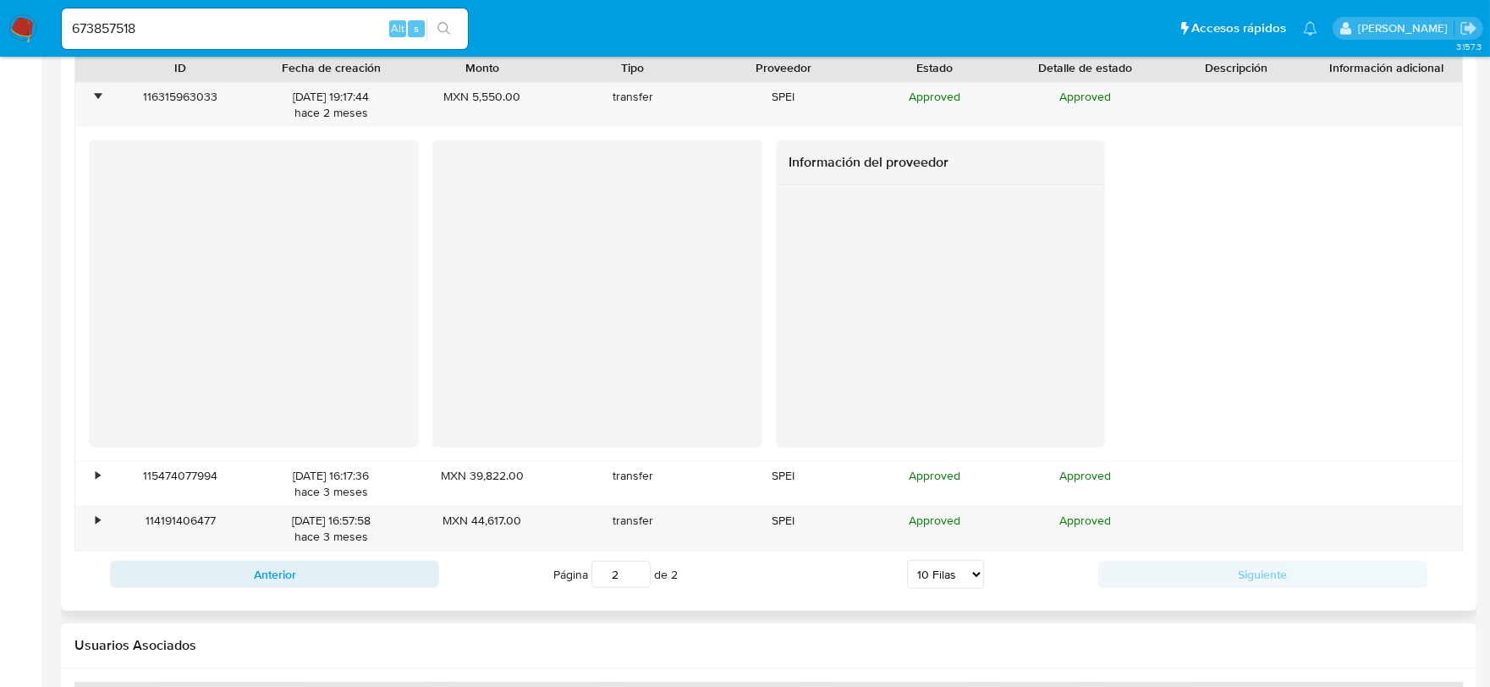
scroll to position [1715, 0]
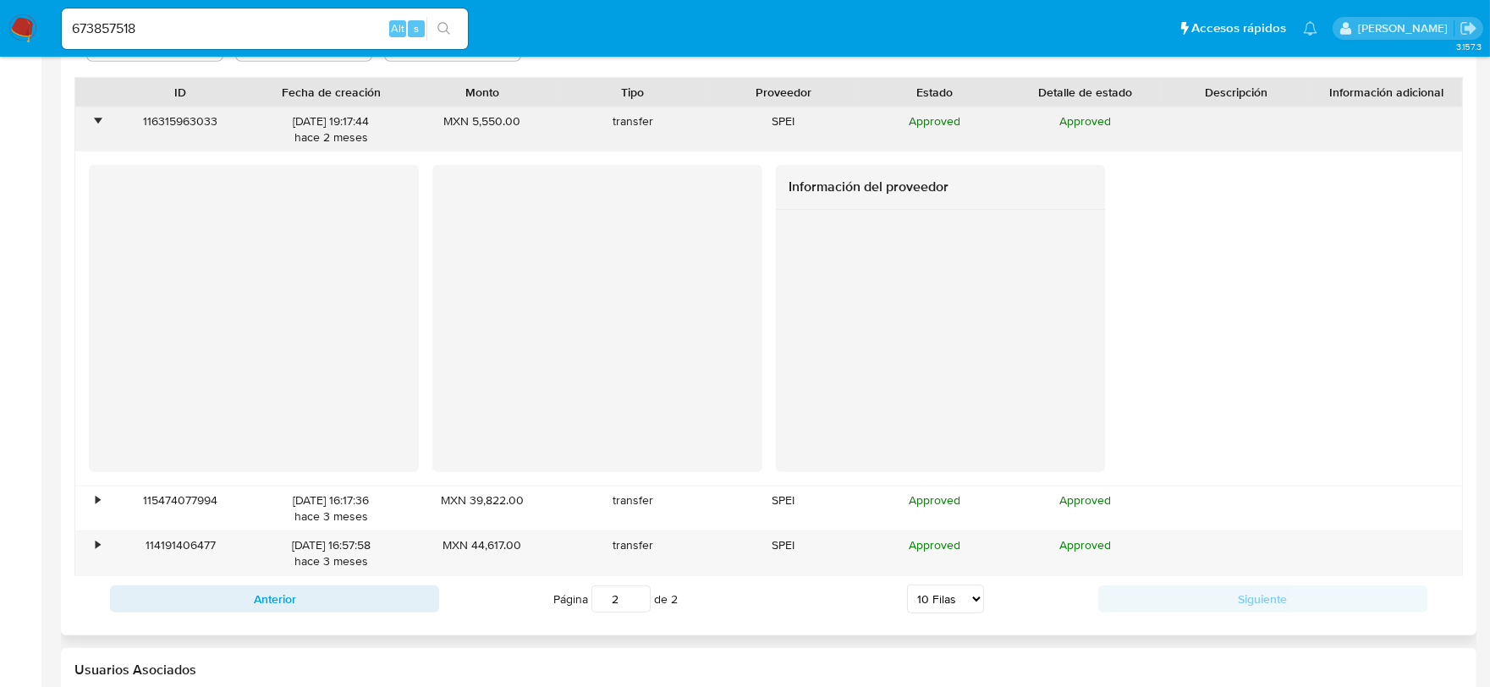
click at [95, 134] on div "•" at bounding box center [90, 129] width 30 height 44
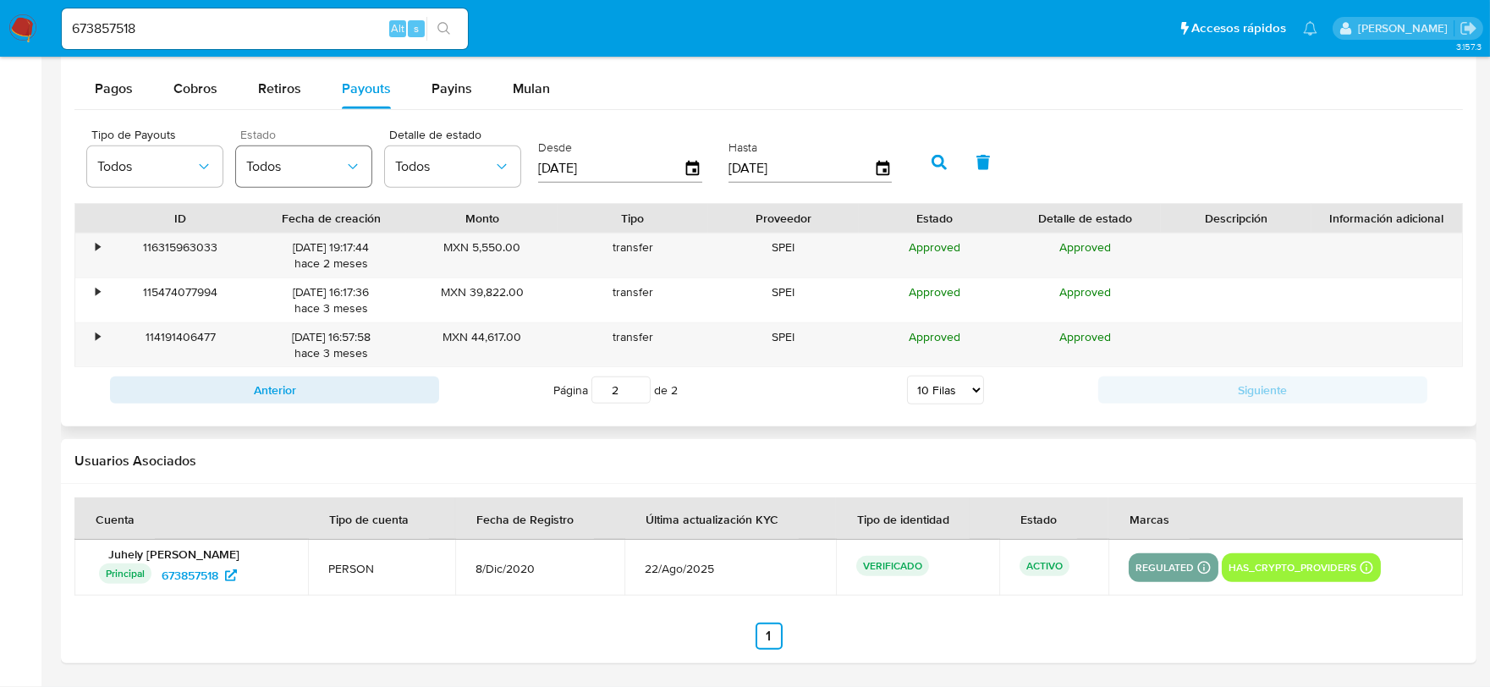
scroll to position [1402, 0]
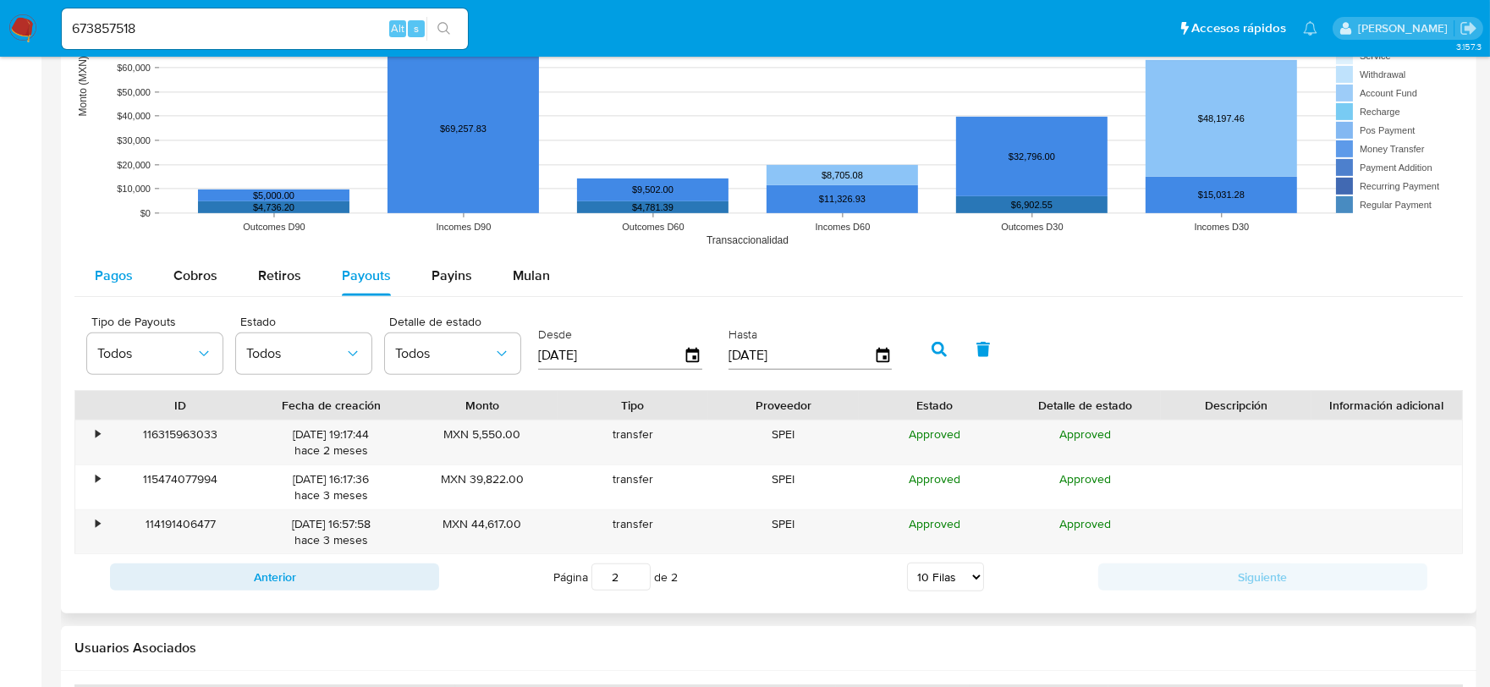
click at [124, 266] on span "Pagos" at bounding box center [114, 275] width 38 height 19
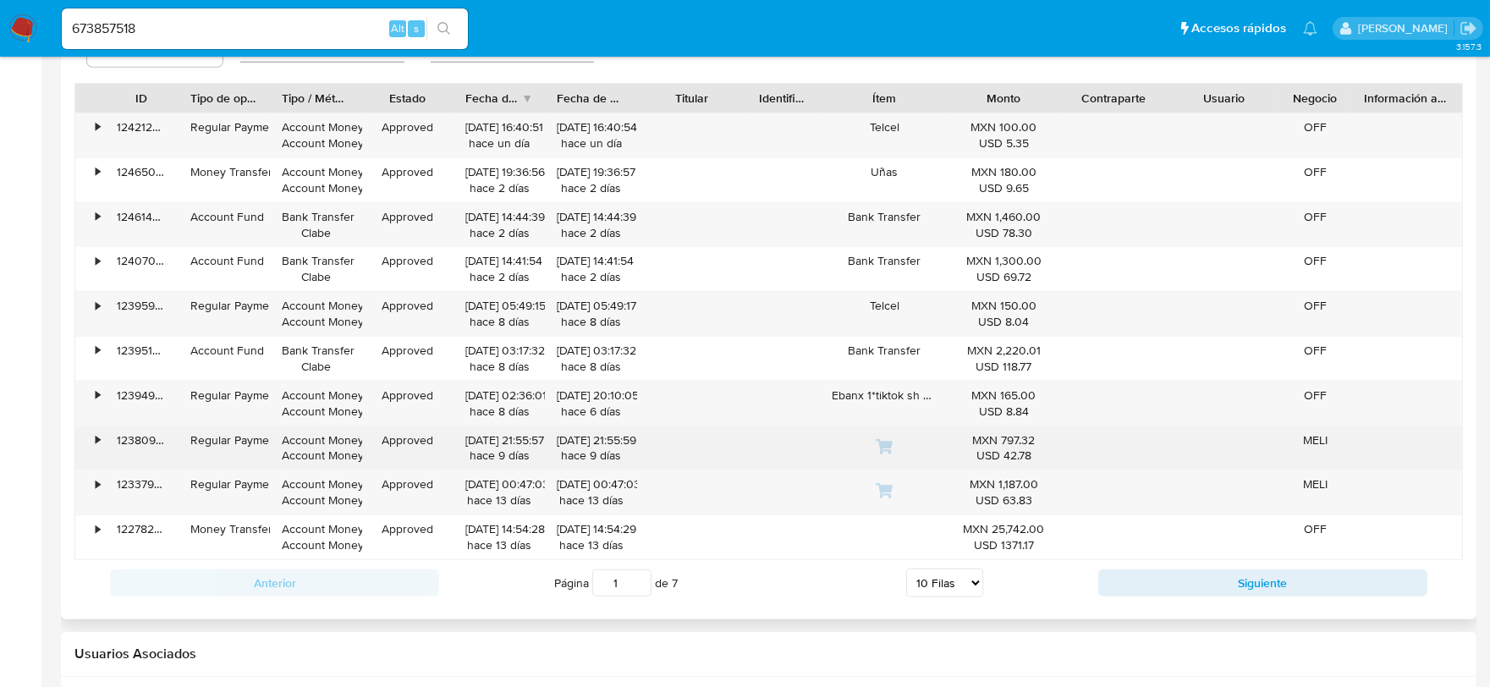
scroll to position [1904, 0]
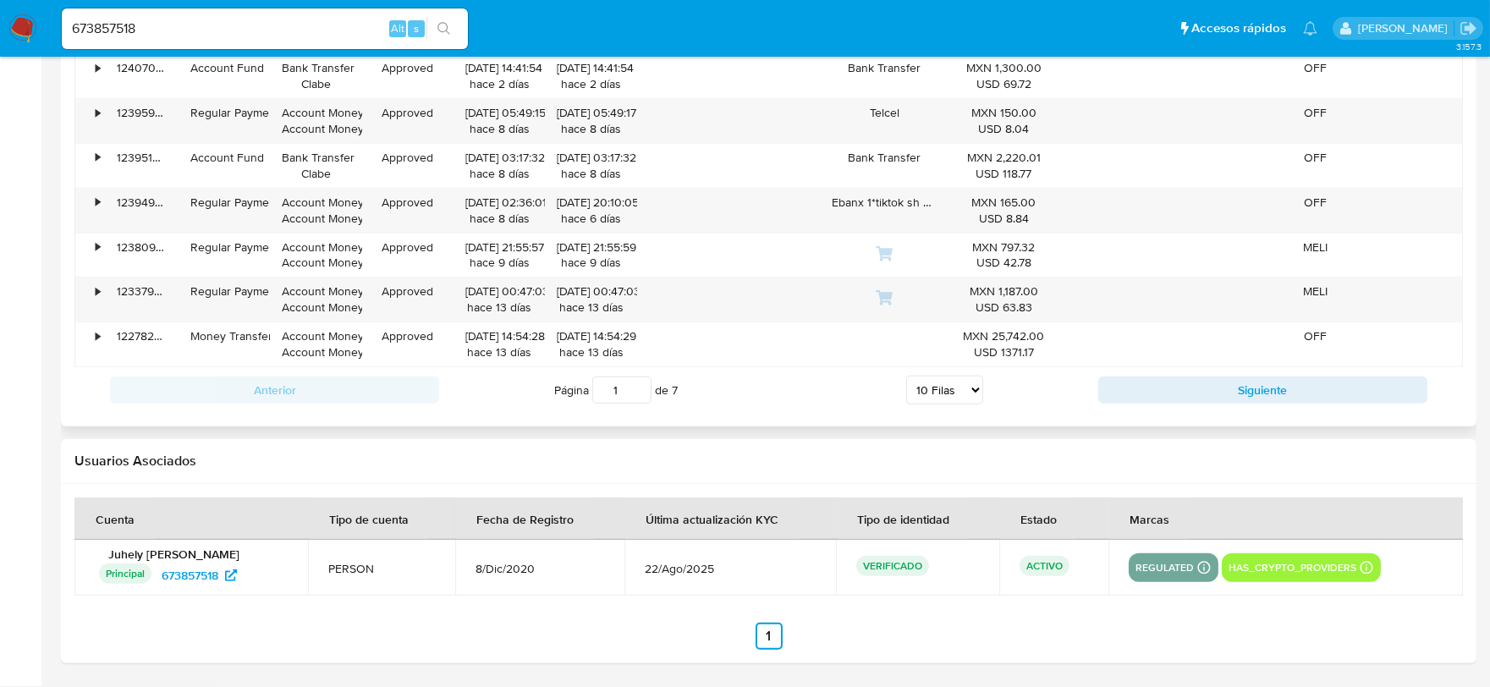
click at [928, 387] on select "5 Filas 10 Filas 20 Filas 25 Filas 50 Filas 100 Filas" at bounding box center [944, 390] width 77 height 29
select select "100"
click at [906, 377] on select "5 Filas 10 Filas 20 Filas 25 Filas 50 Filas 100 Filas" at bounding box center [944, 390] width 77 height 29
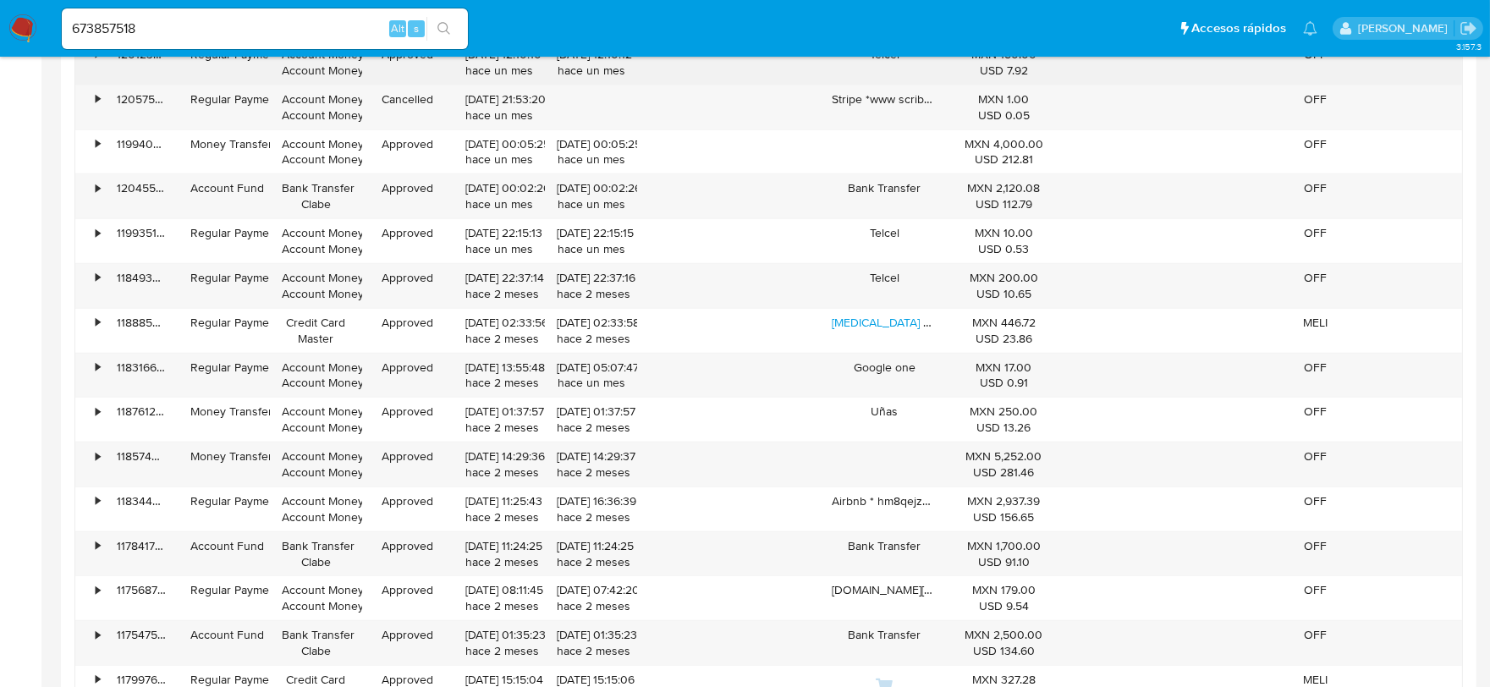
scroll to position [3125, 0]
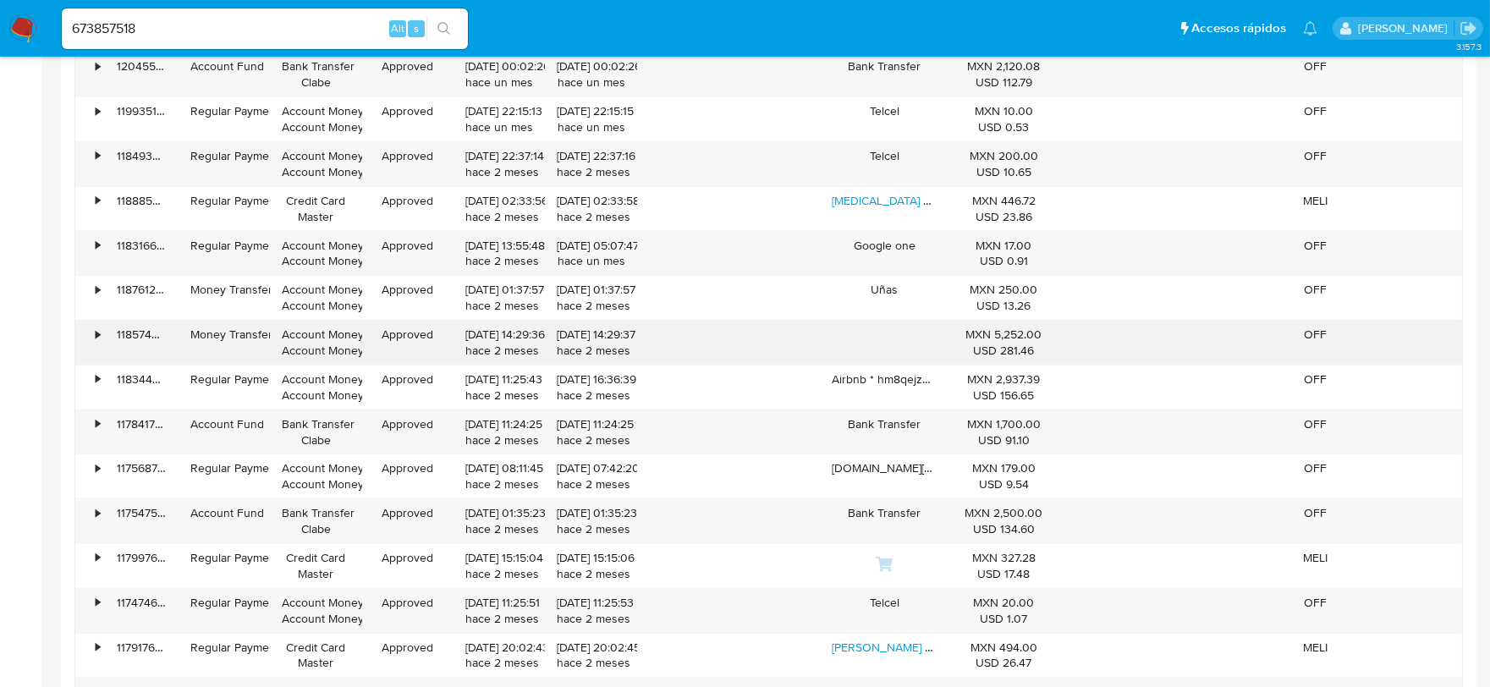
click at [96, 339] on div "•" at bounding box center [98, 335] width 4 height 16
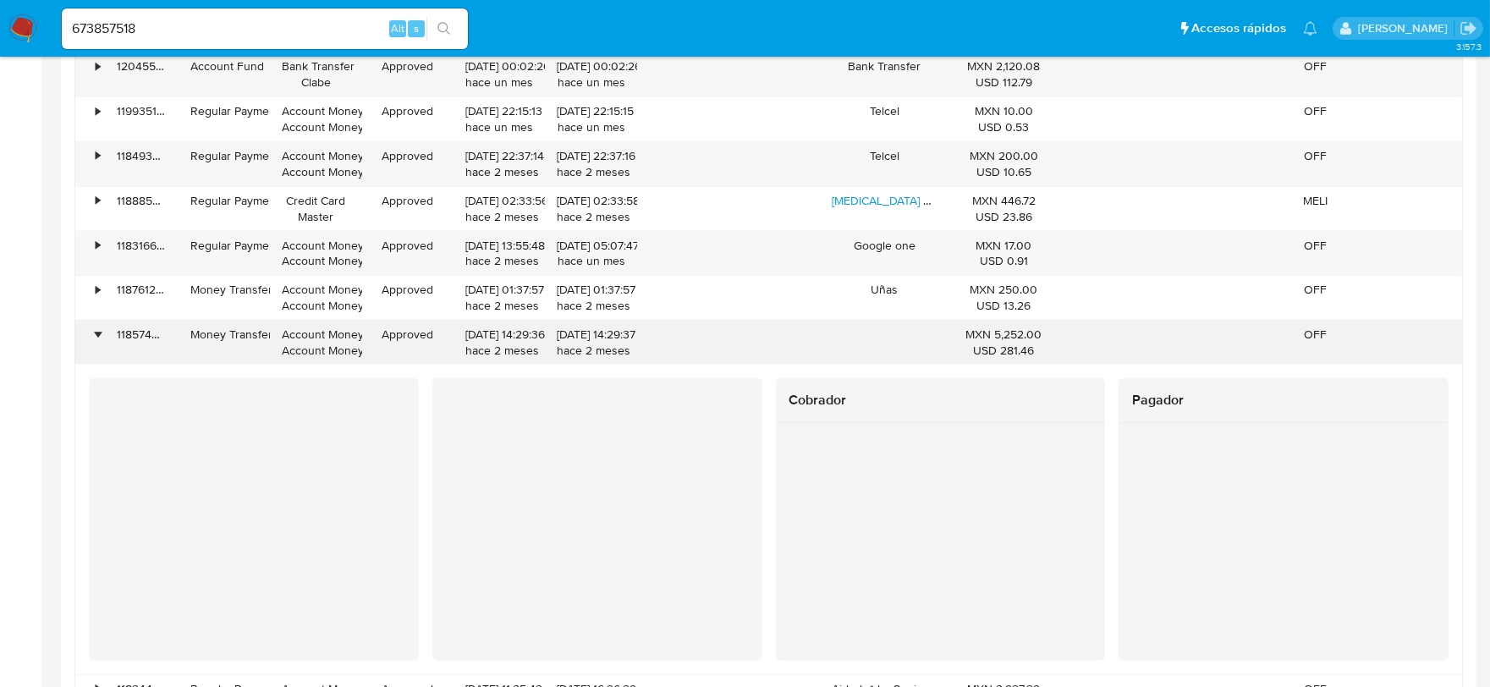
click at [96, 339] on div "•" at bounding box center [98, 335] width 4 height 16
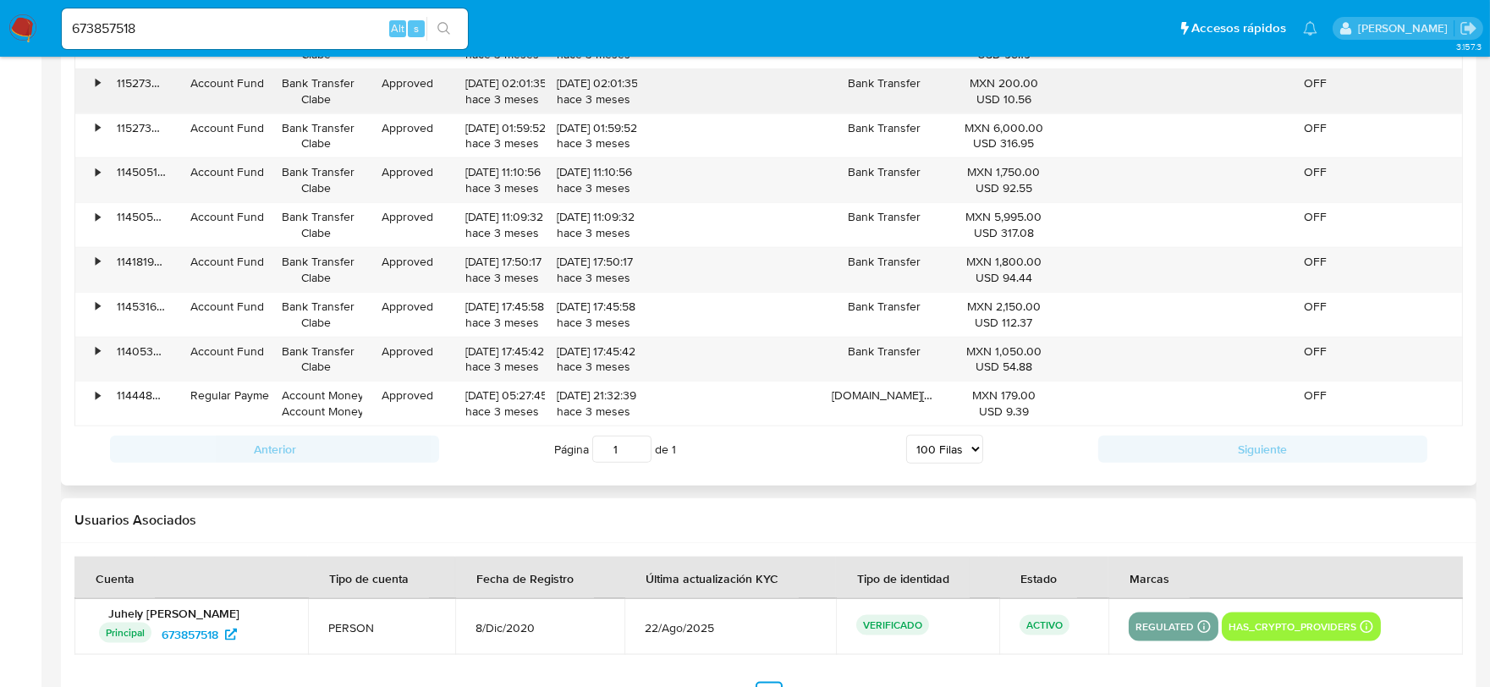
scroll to position [4514, 0]
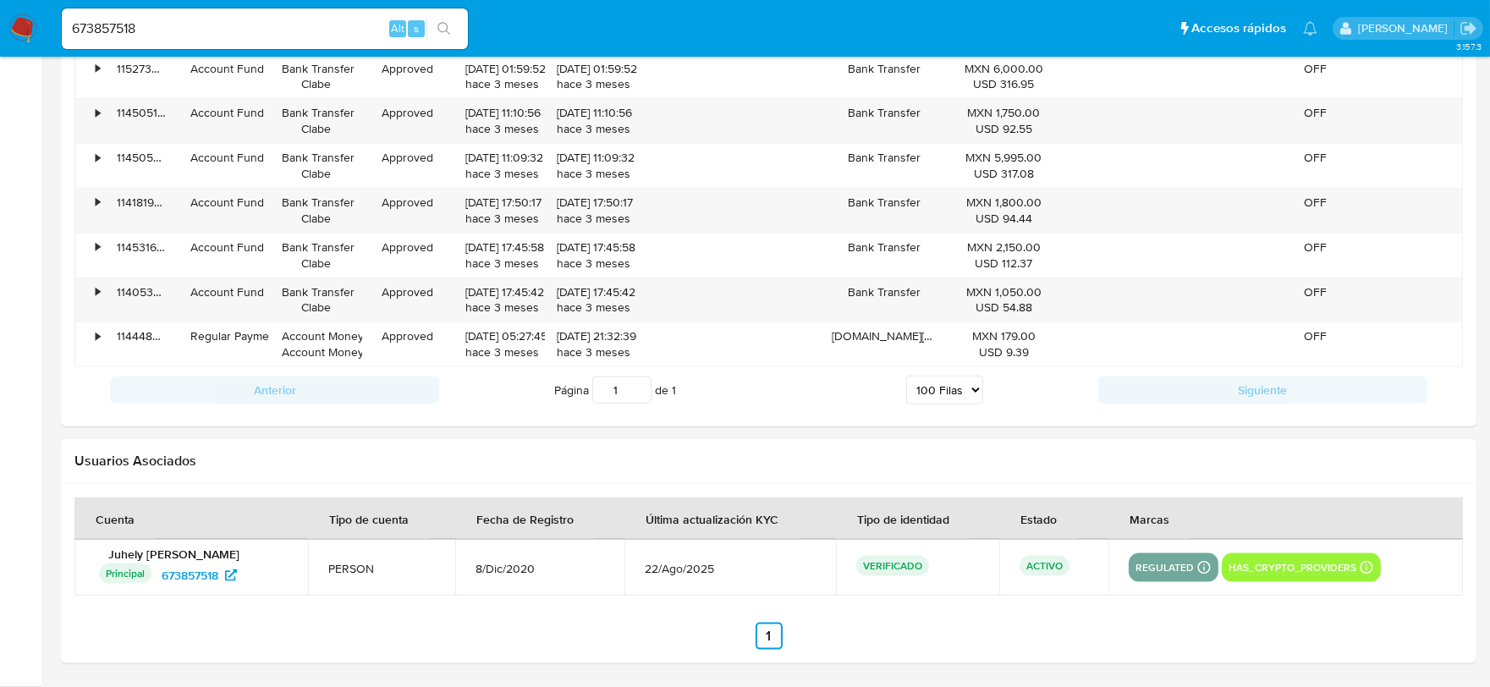
click at [20, 25] on img at bounding box center [22, 28] width 29 height 29
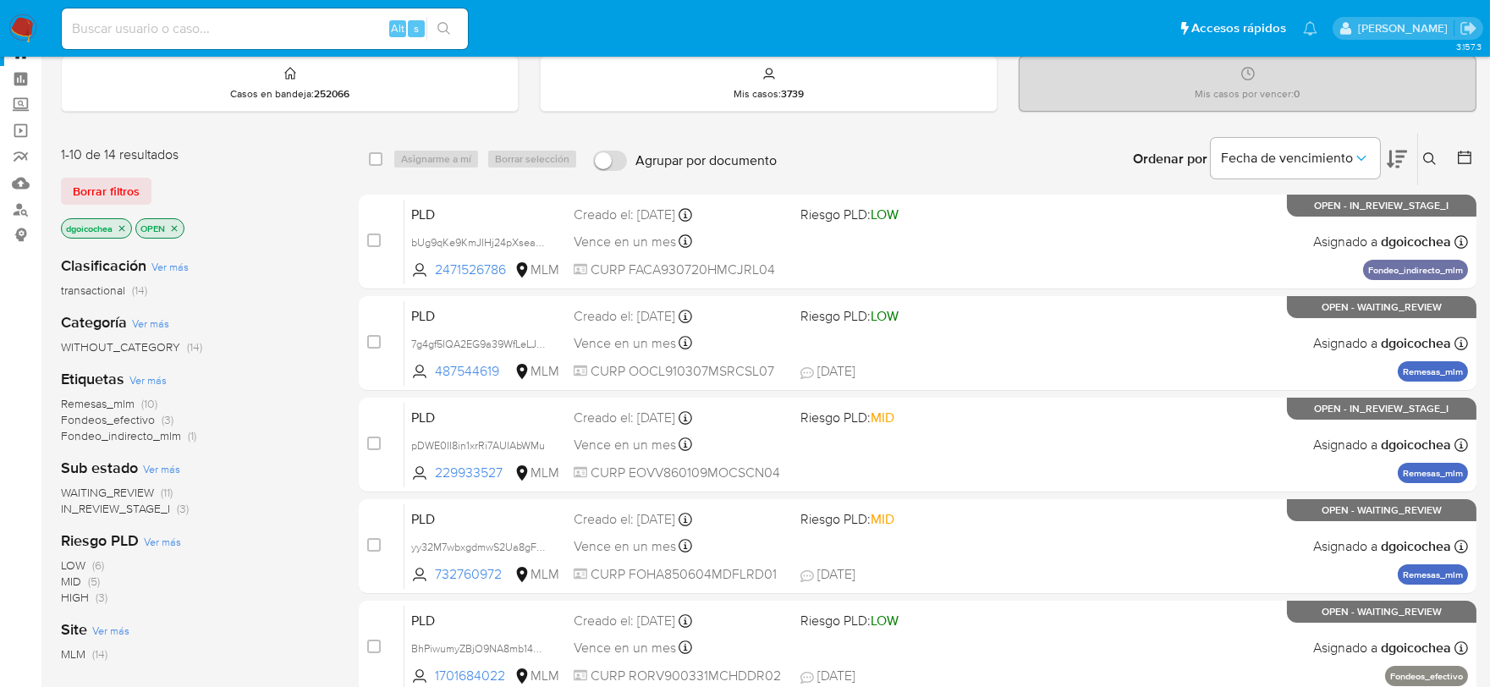
scroll to position [94, 0]
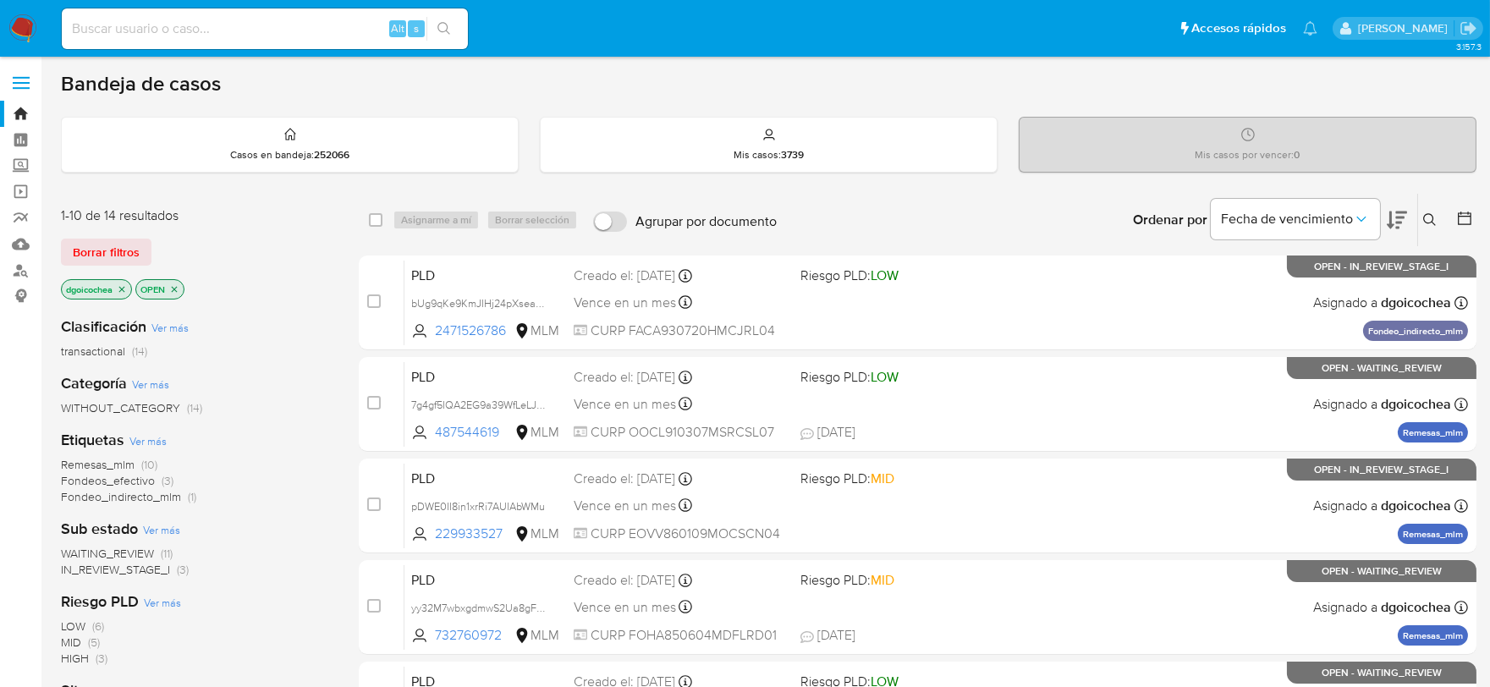
click at [133, 568] on span "IN_REVIEW_STAGE_I" at bounding box center [115, 569] width 109 height 17
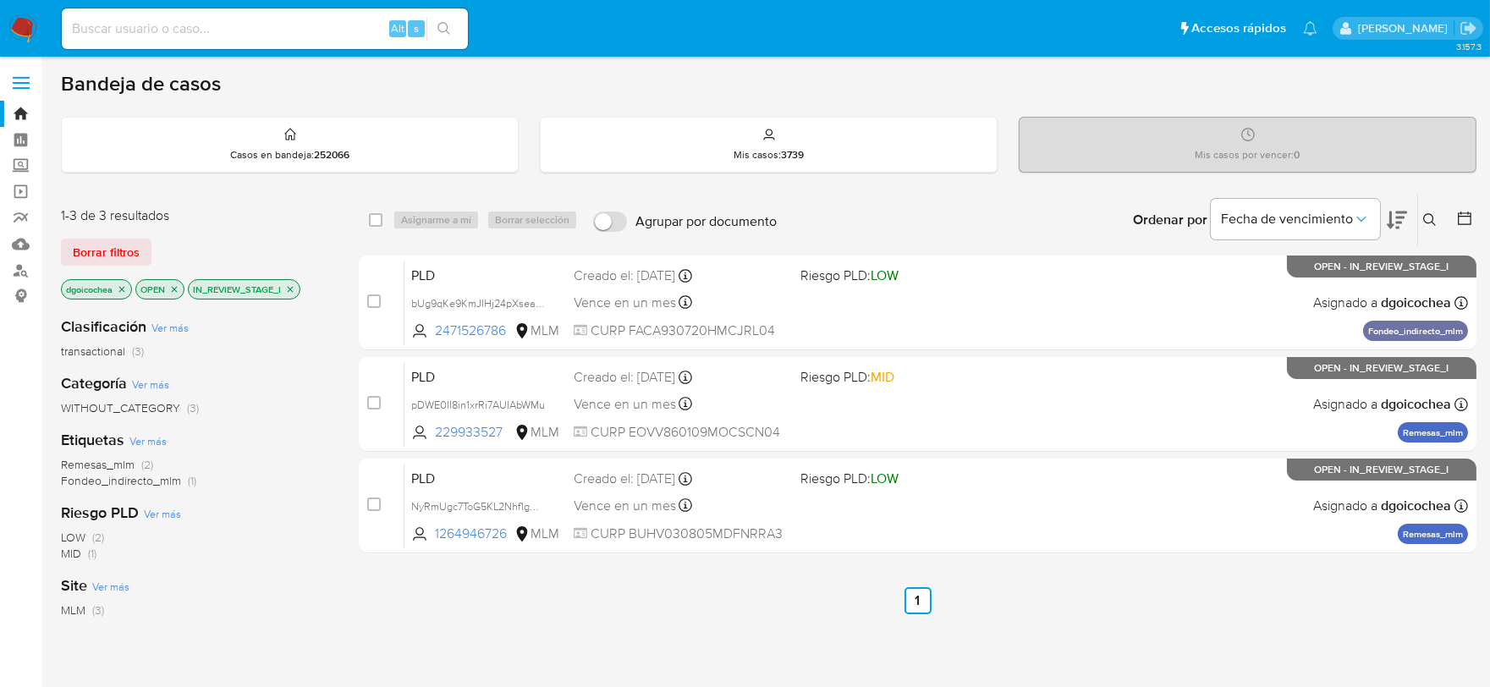
click at [1433, 217] on icon at bounding box center [1430, 220] width 14 height 14
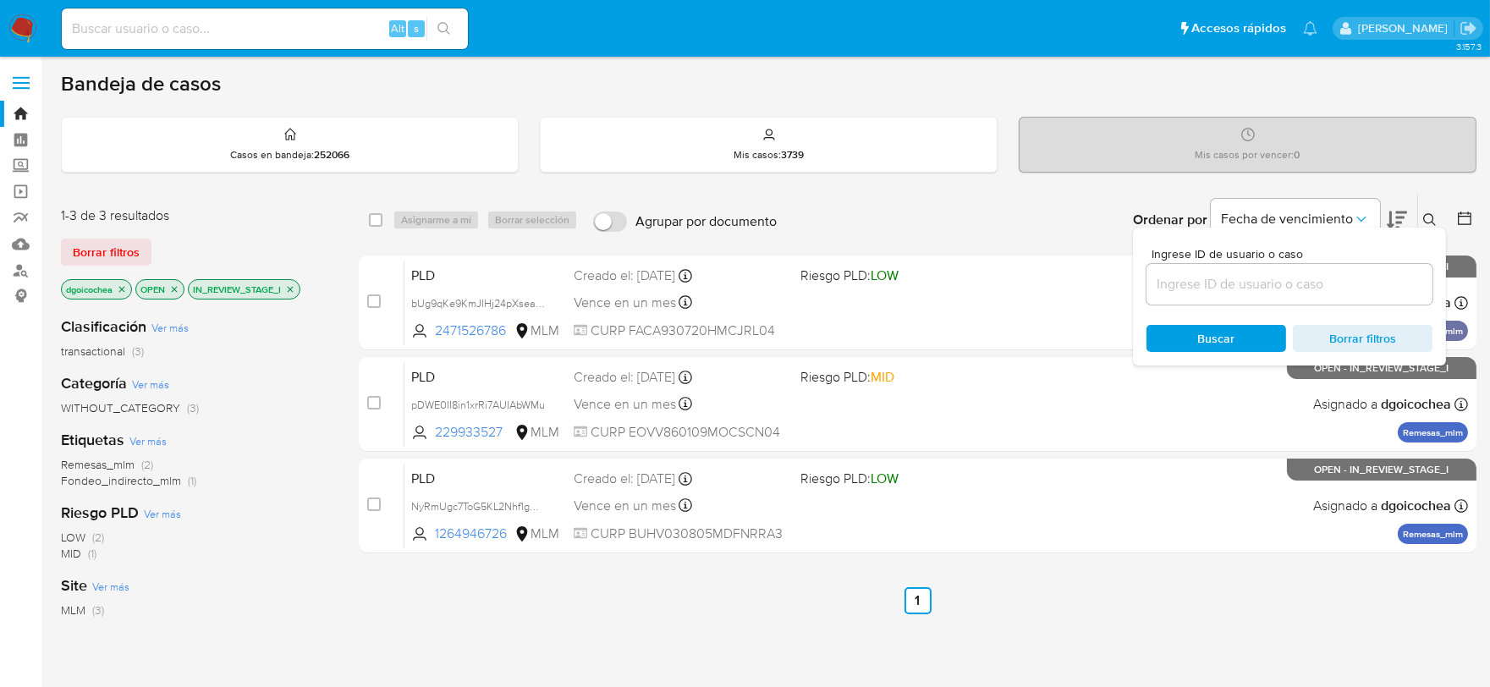
click at [1335, 288] on input at bounding box center [1289, 284] width 286 height 22
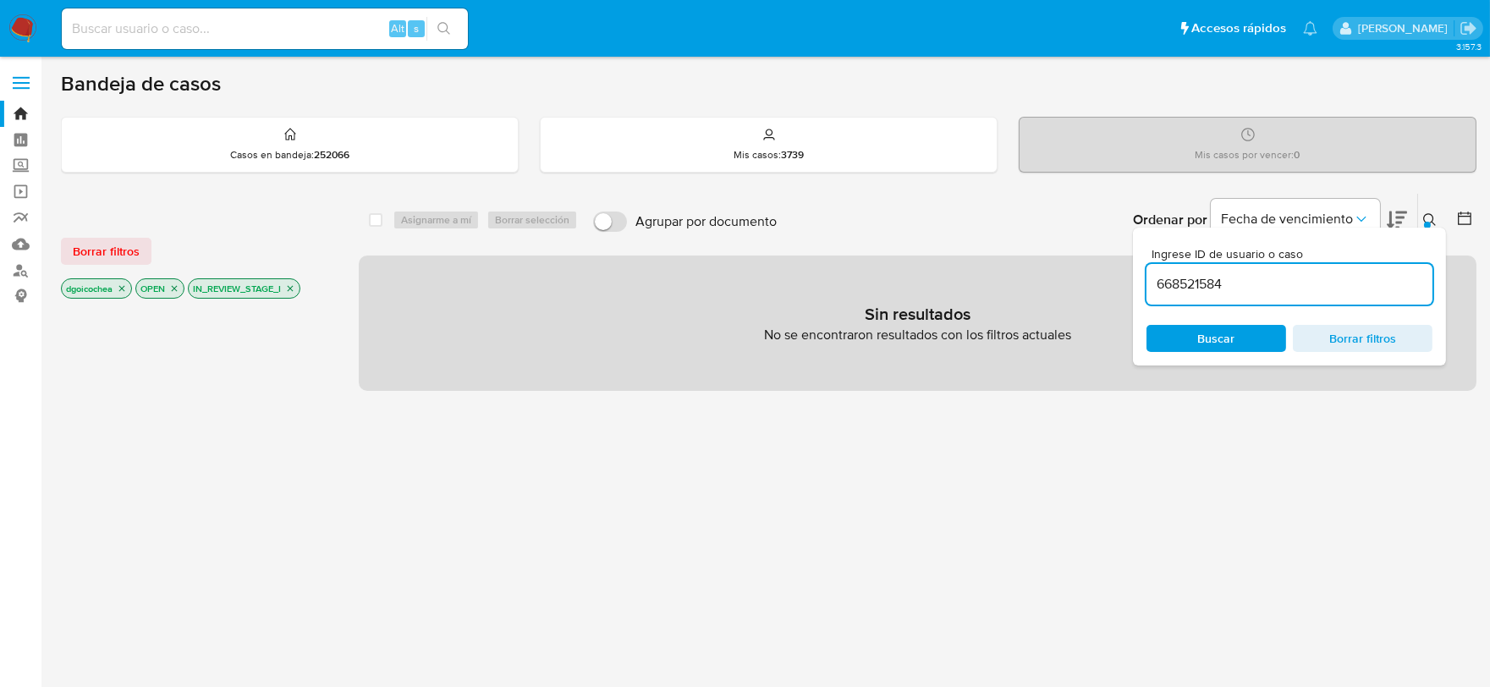
click at [1256, 280] on input "668521584" at bounding box center [1289, 284] width 286 height 22
type input "668521584"
click at [116, 256] on span "Borrar filtros" at bounding box center [106, 251] width 67 height 24
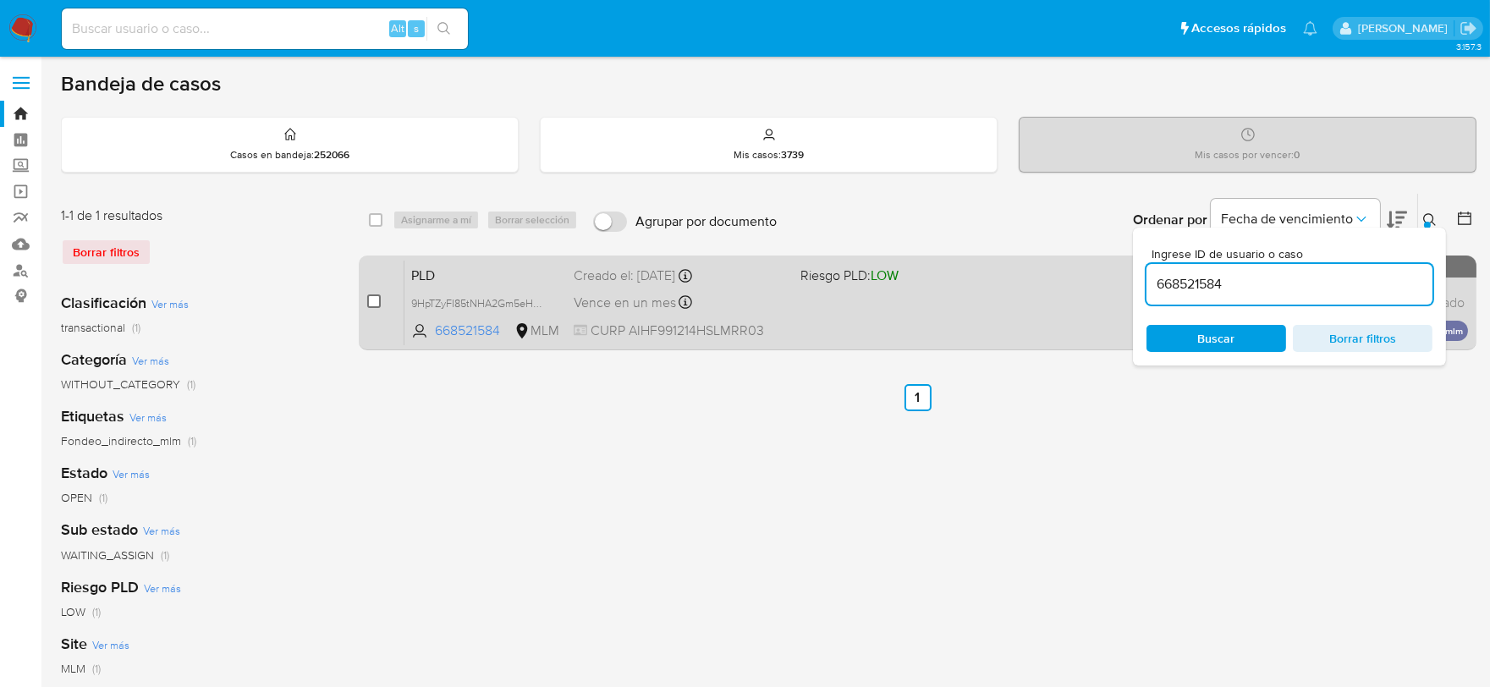
click at [371, 300] on input "checkbox" at bounding box center [374, 301] width 14 height 14
checkbox input "true"
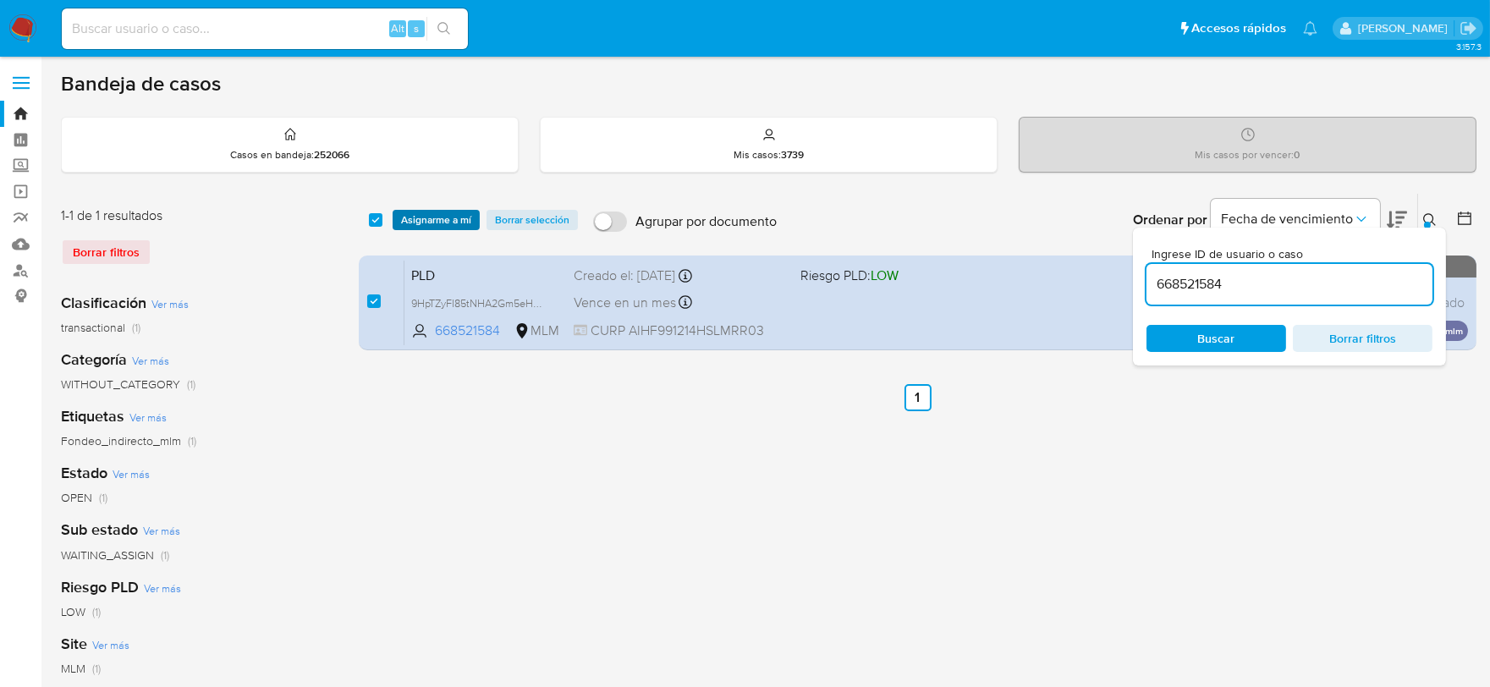
click at [452, 227] on span "Asignarme a mí" at bounding box center [436, 220] width 70 height 17
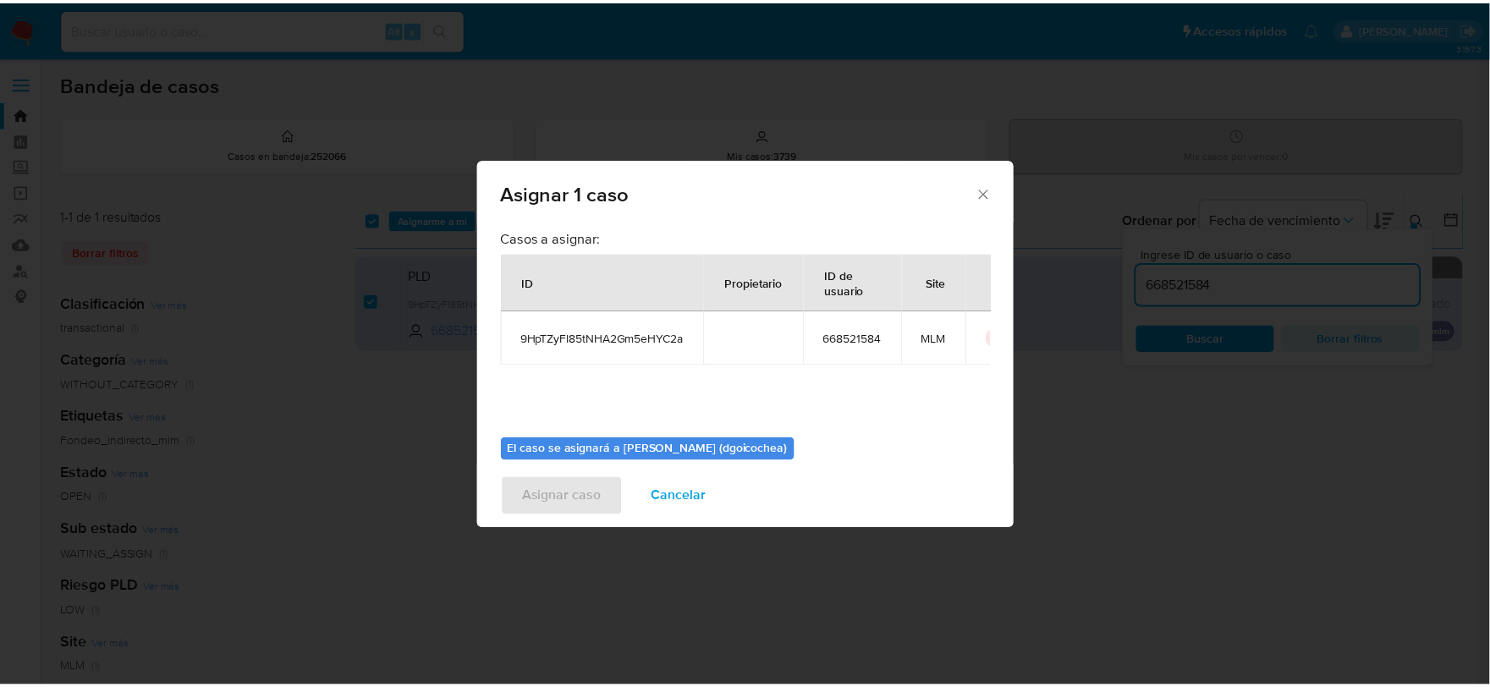
scroll to position [87, 0]
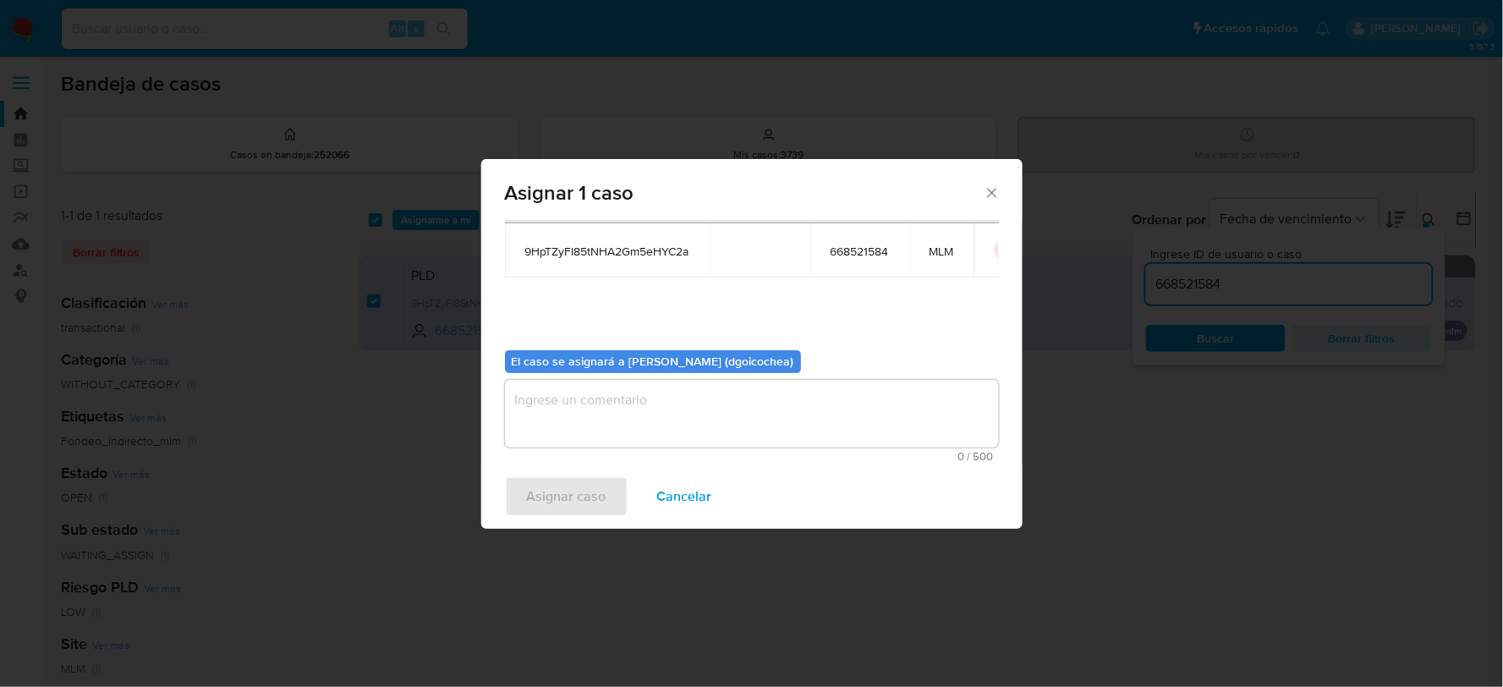
click at [652, 420] on textarea "assign-modal" at bounding box center [752, 414] width 494 height 68
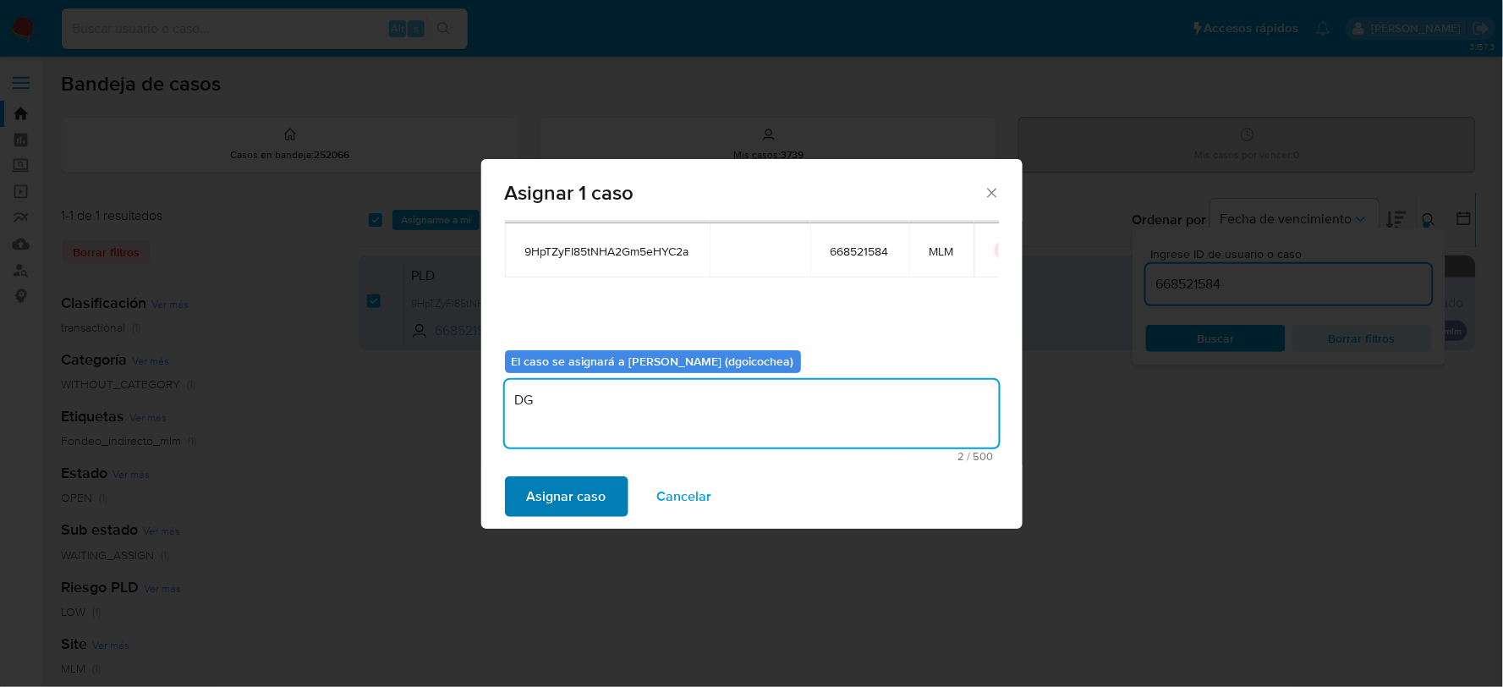
type textarea "DG"
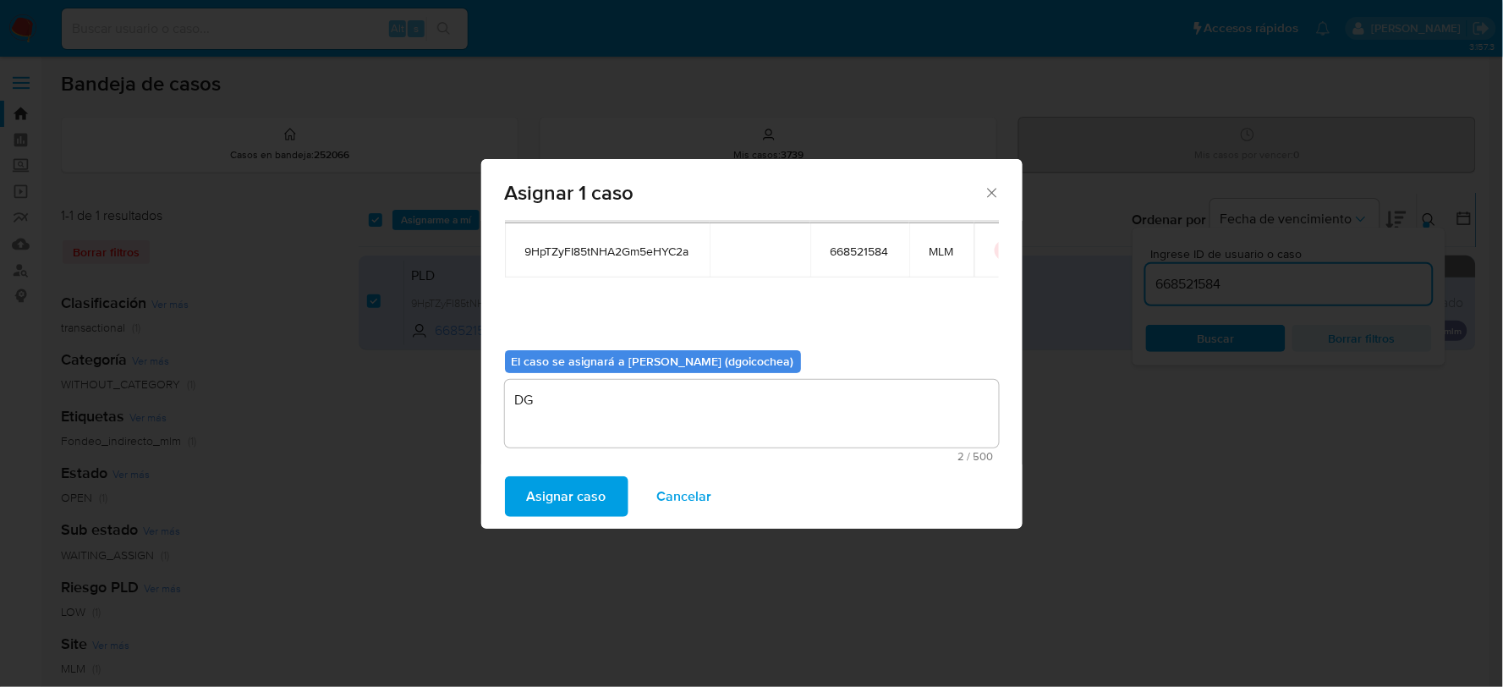
click at [541, 501] on span "Asignar caso" at bounding box center [567, 496] width 80 height 37
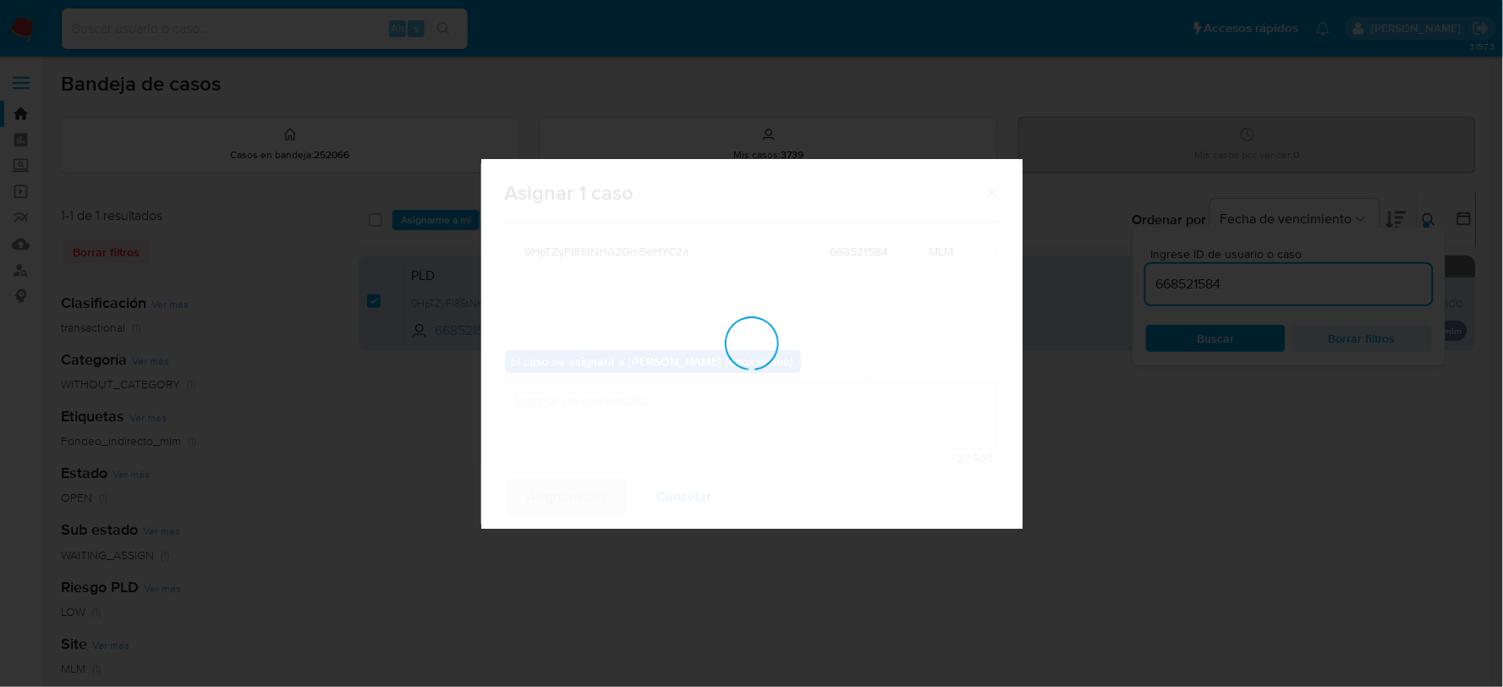
checkbox input "false"
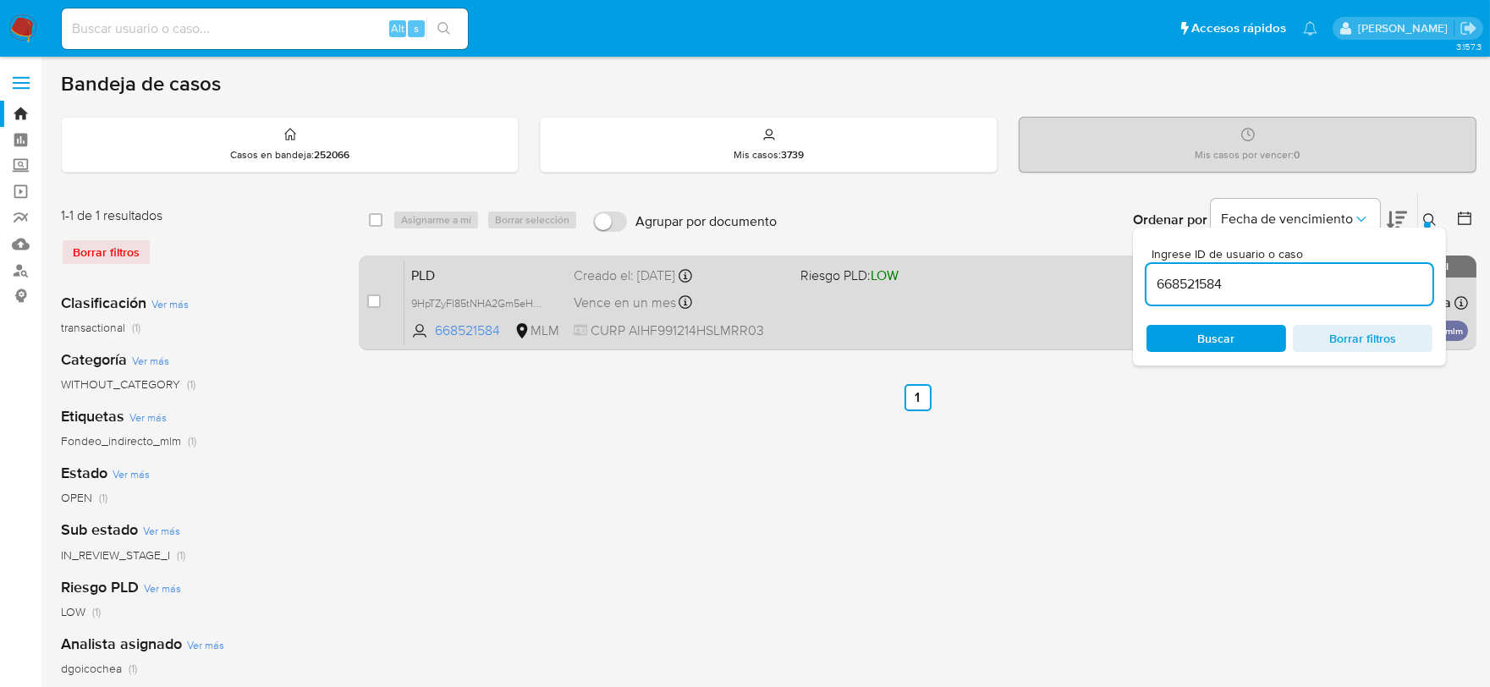
click at [425, 272] on span "PLD" at bounding box center [485, 274] width 149 height 22
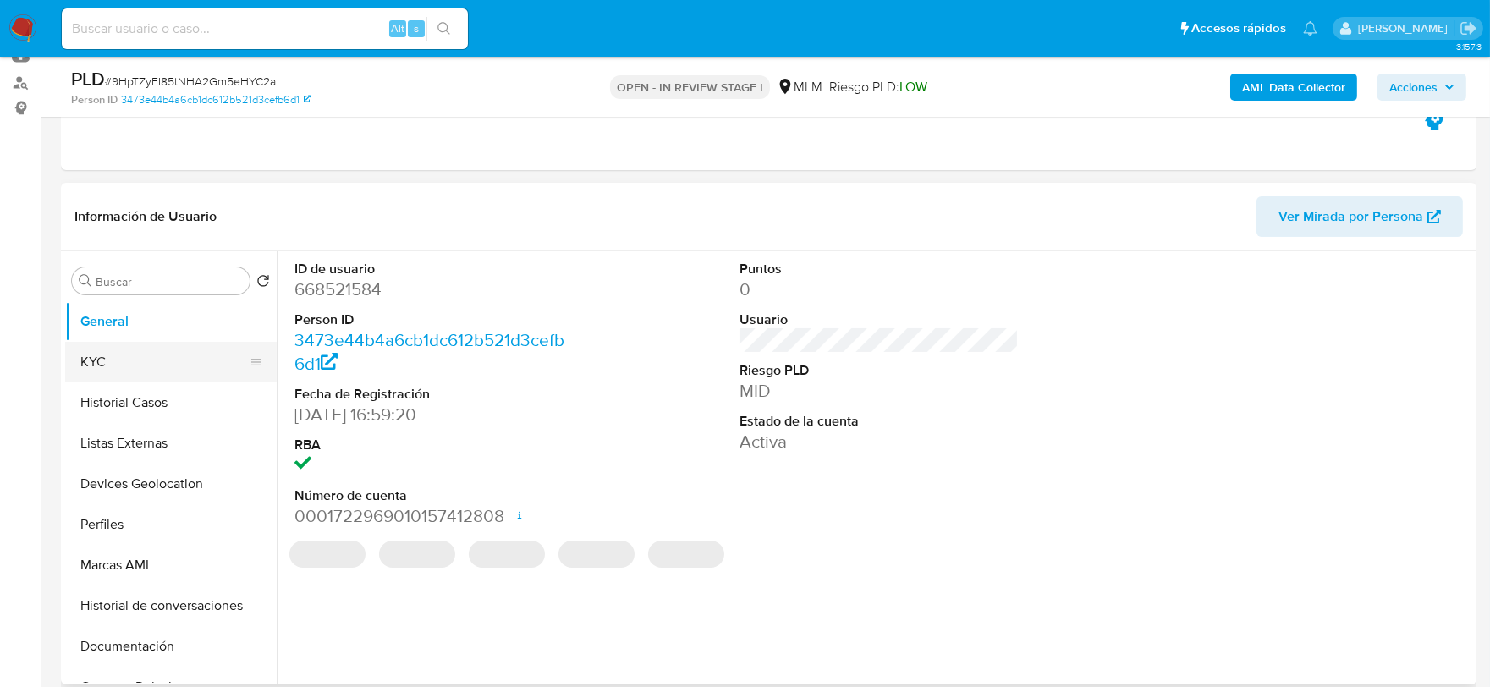
select select "10"
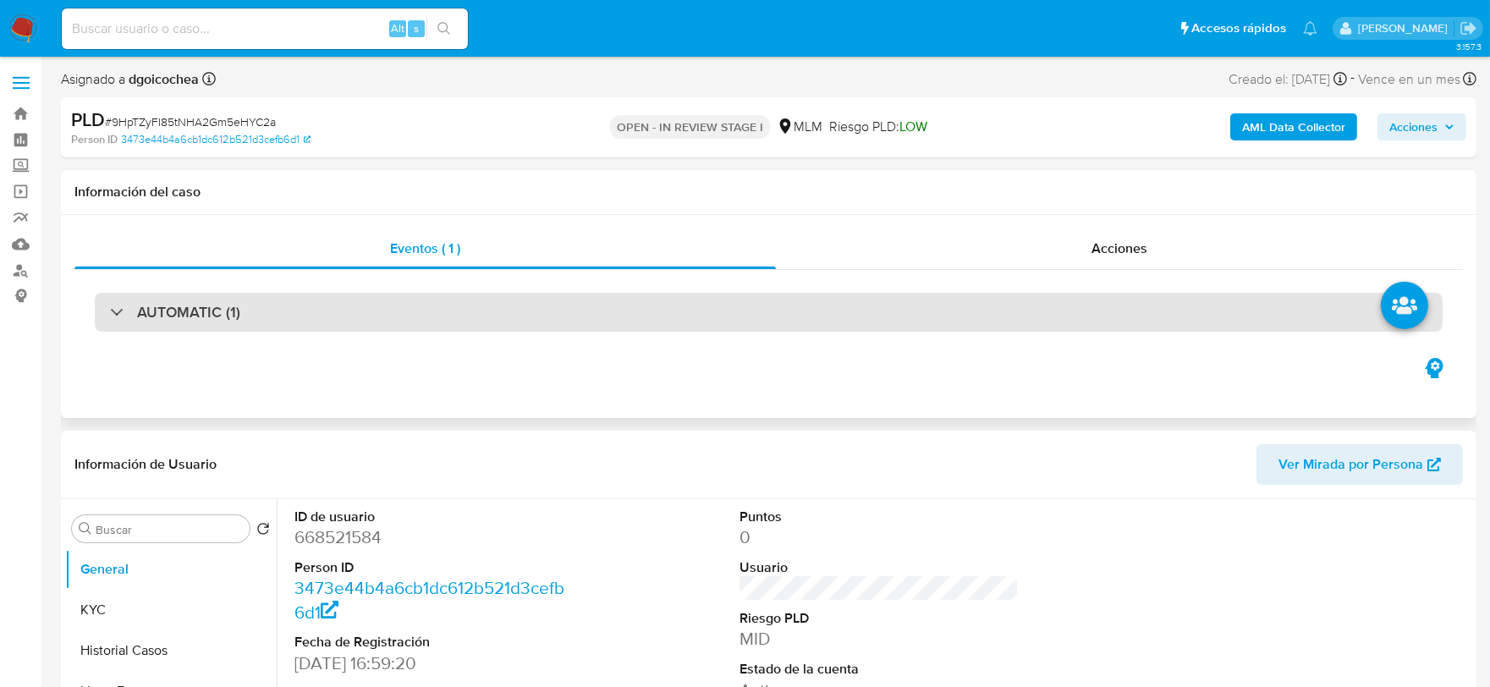
click at [200, 310] on h3 "AUTOMATIC (1)" at bounding box center [188, 312] width 103 height 19
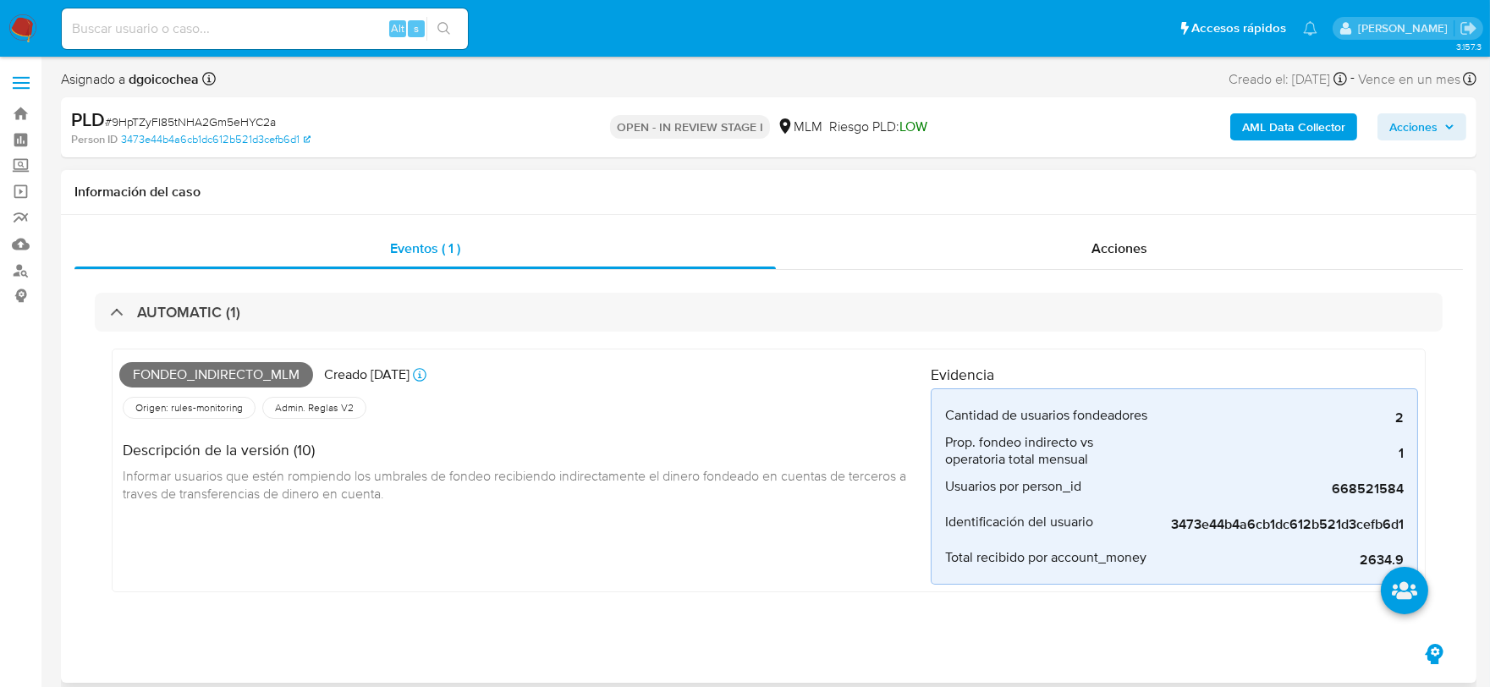
click at [912, 530] on div "Fondeo_indirecto_mlm Creado hace 24 días Creado: 12/08/2025 03:06:47 Origen: ru…" at bounding box center [524, 470] width 811 height 228
click at [631, 534] on div "Fondeo_indirecto_mlm Creado hace 24 días Creado: 12/08/2025 03:06:47 Origen: ru…" at bounding box center [524, 470] width 811 height 228
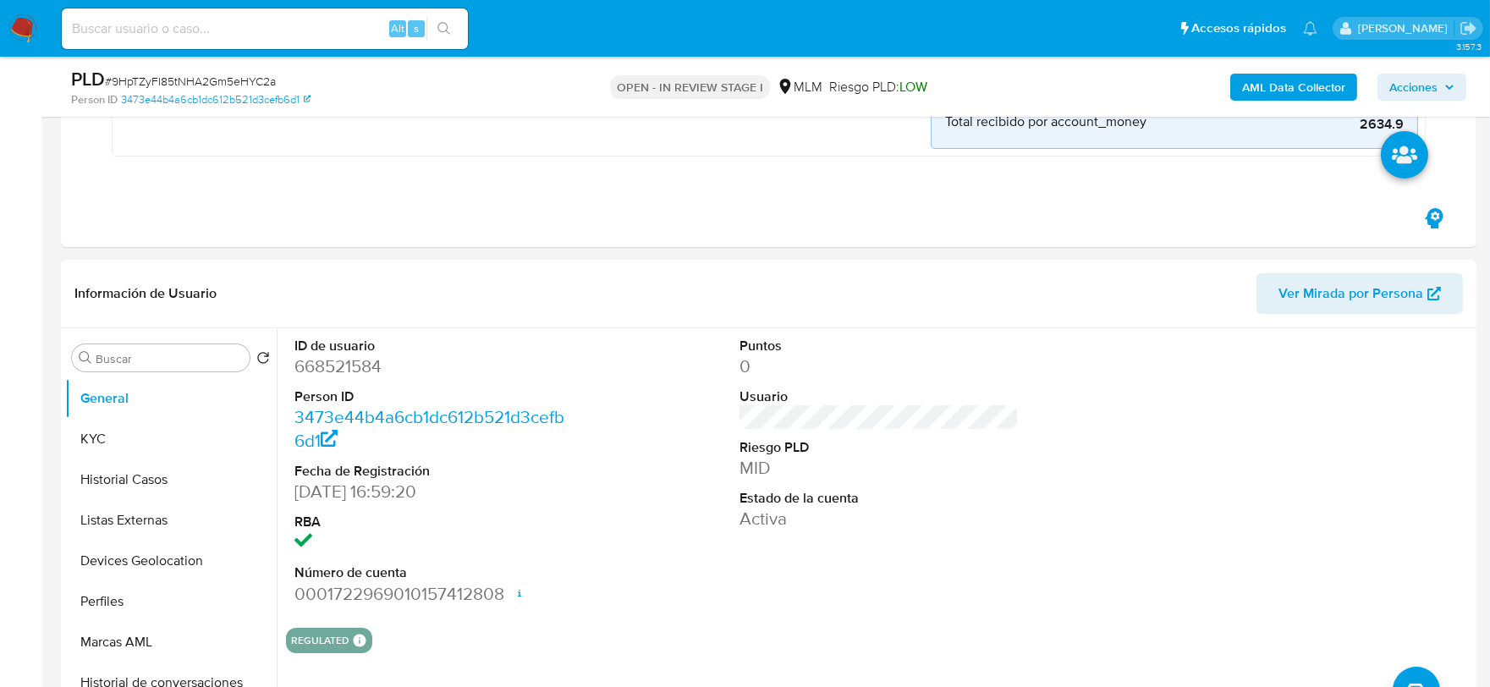
scroll to position [470, 0]
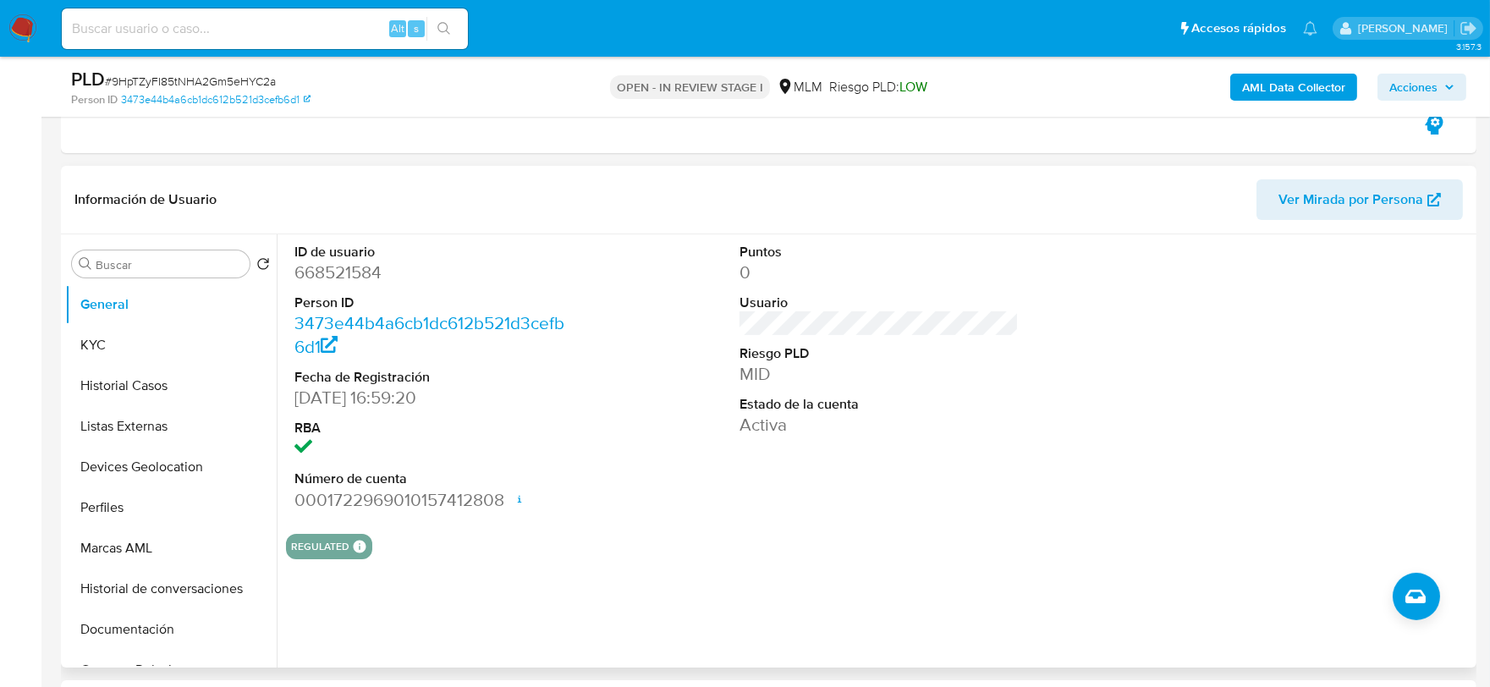
click at [758, 534] on div "REGULATED REGULATED MLM IFPE Evaluation Result COMPLIES User Regulated Date 202…" at bounding box center [879, 546] width 1186 height 25
click at [112, 338] on button "KYC" at bounding box center [164, 345] width 198 height 41
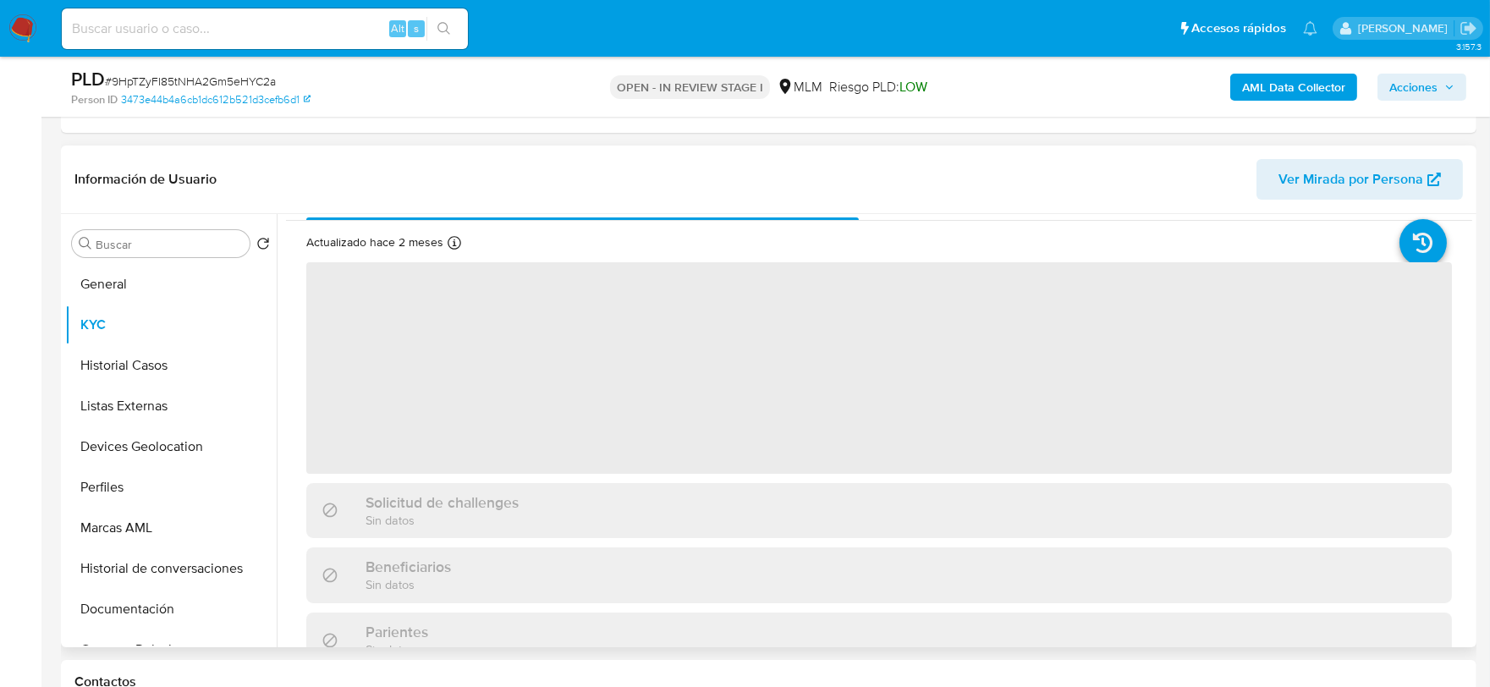
scroll to position [94, 0]
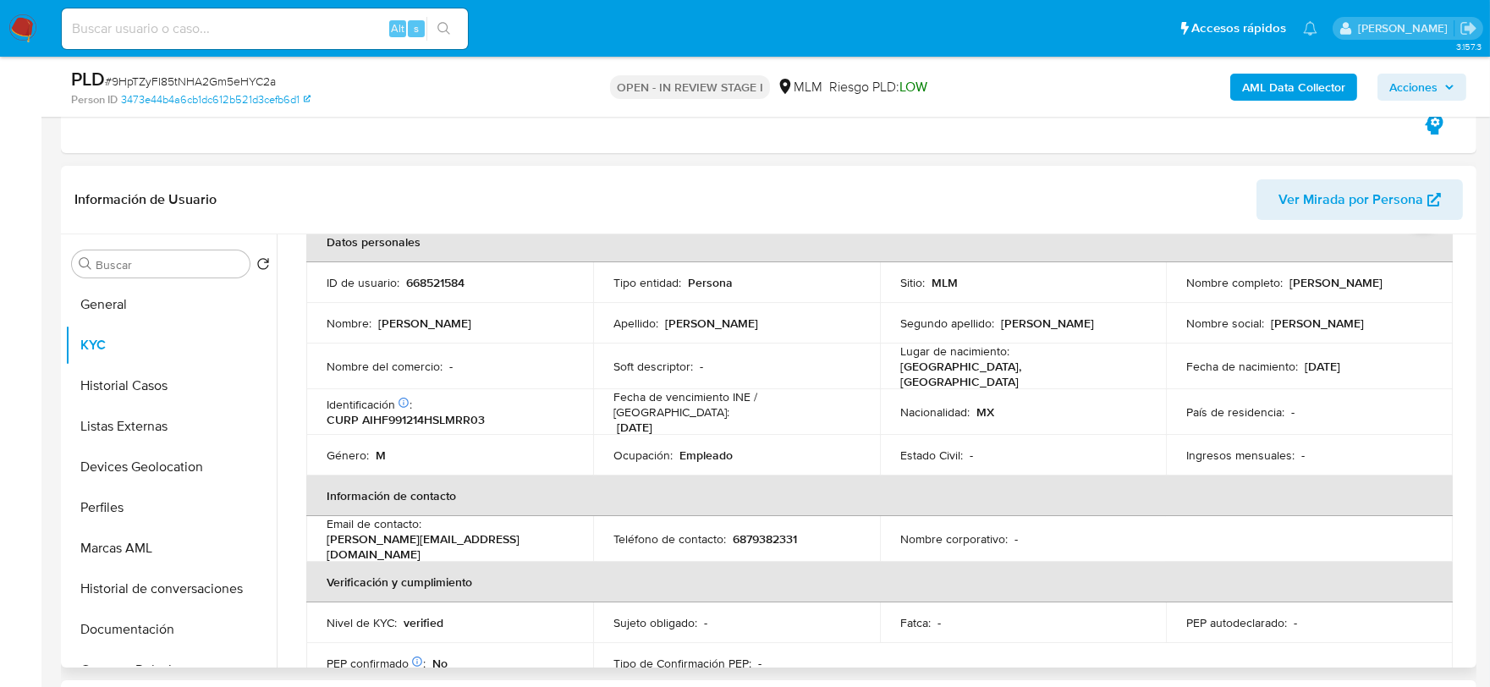
click at [541, 492] on th "Información de contacto" at bounding box center [879, 495] width 1146 height 41
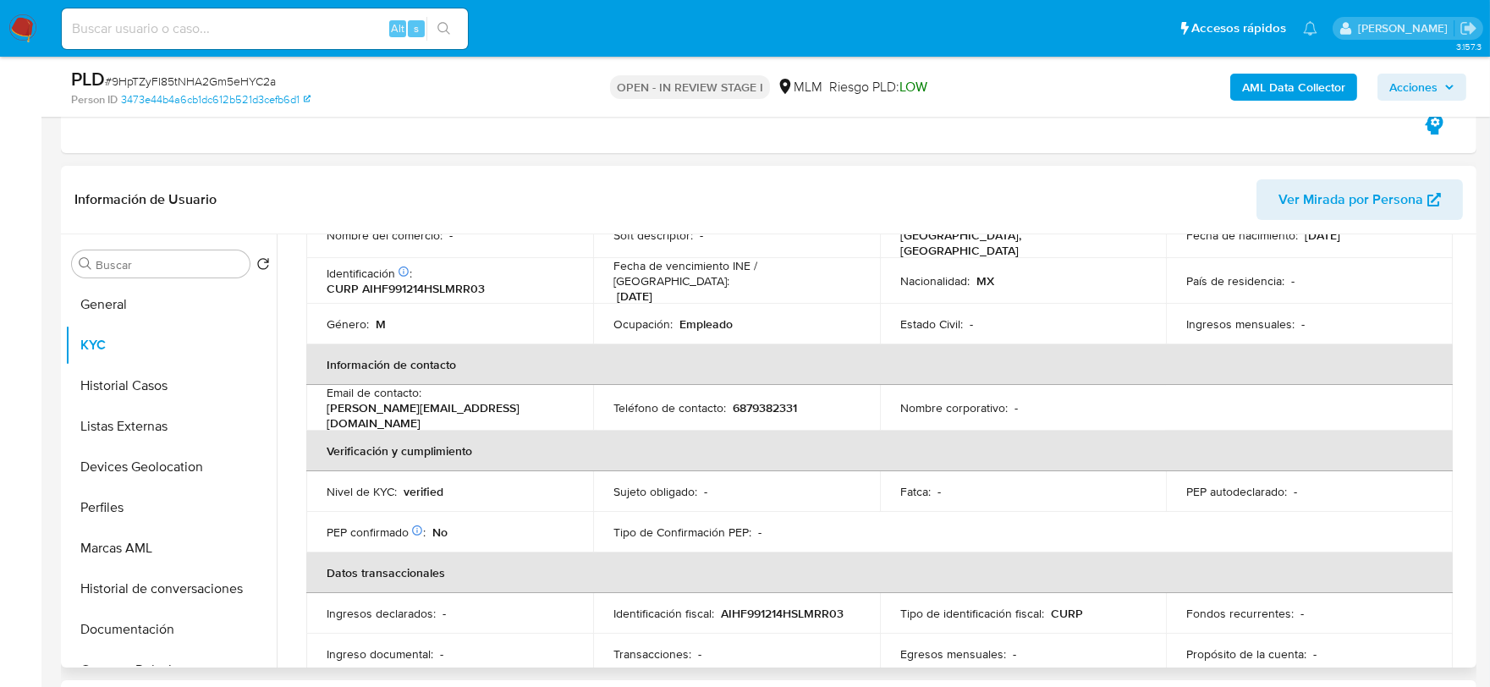
scroll to position [751, 0]
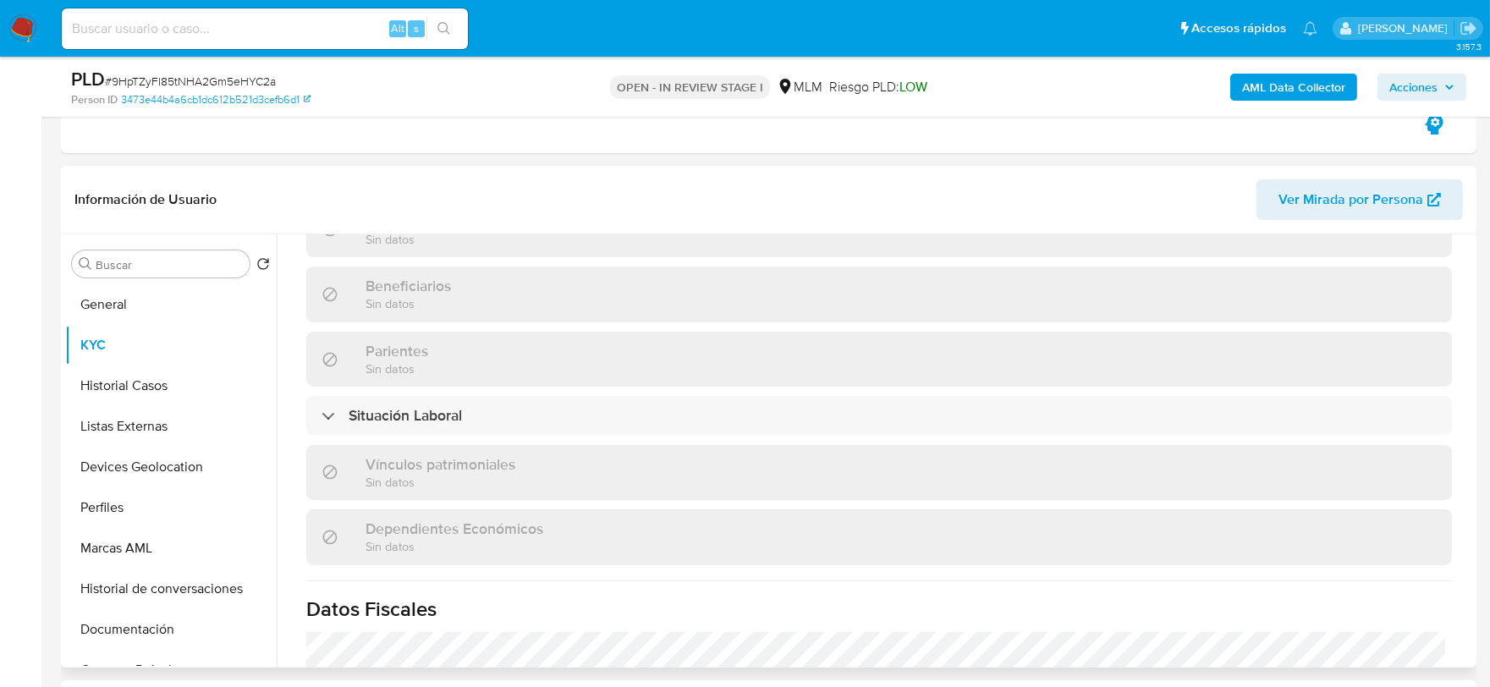
click at [294, 299] on div "Actualizado hace 2 meses Creado: 05/11/2020 14:59:27 Actualizado: 27/06/2025 14…" at bounding box center [879, 260] width 1186 height 1470
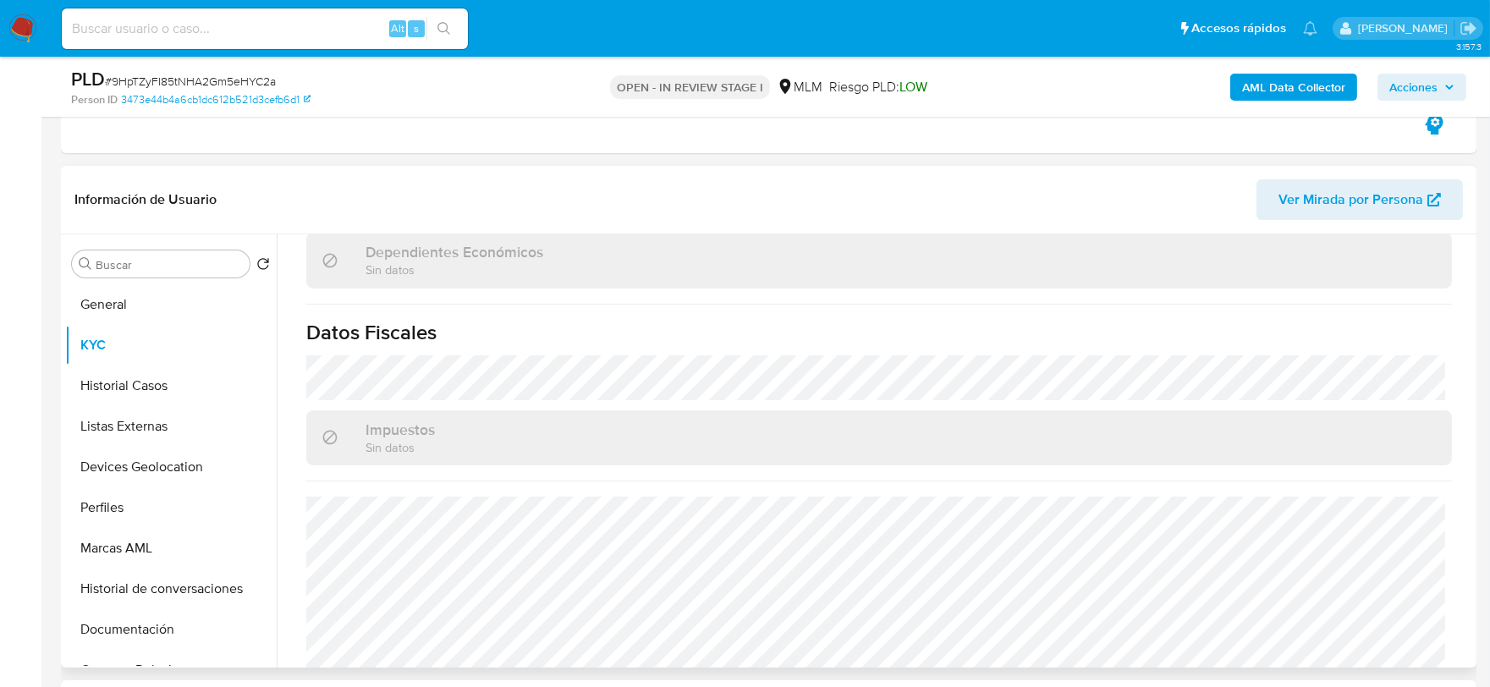
scroll to position [1063, 0]
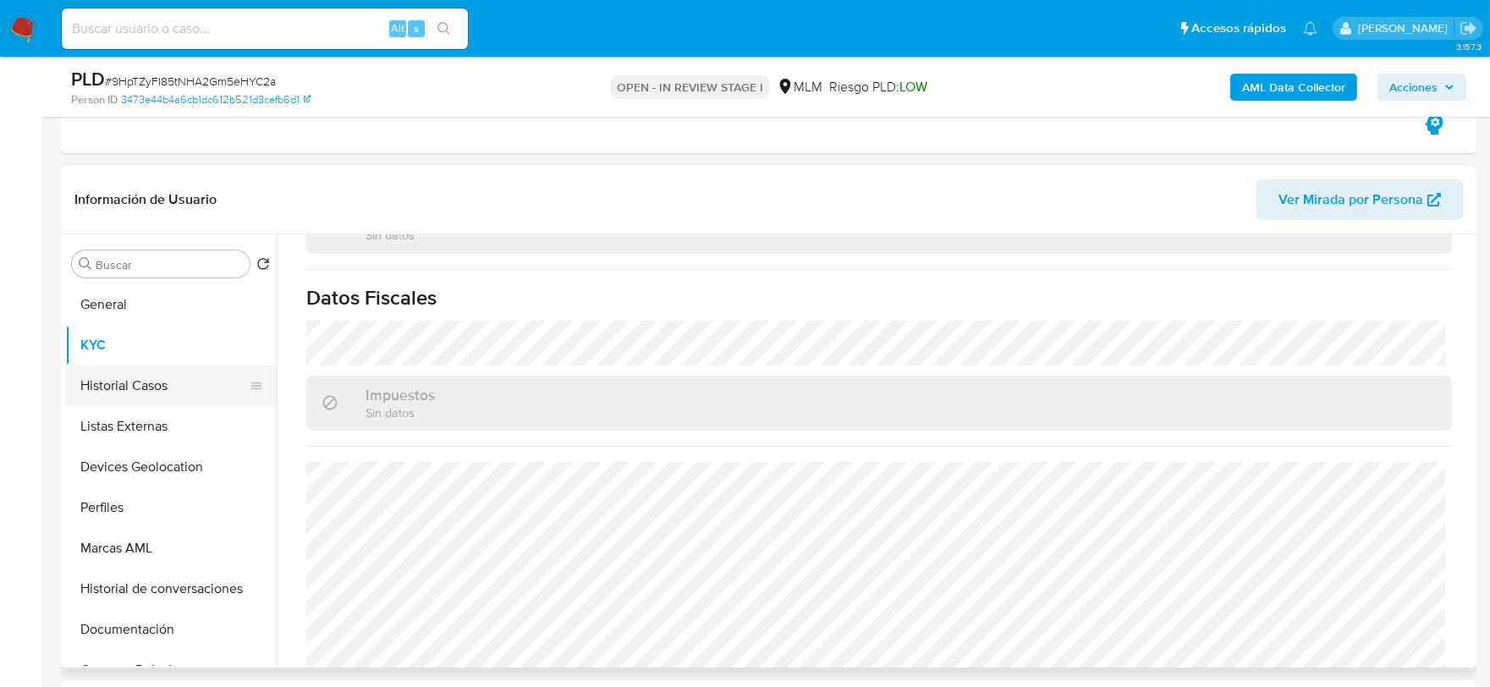
click at [149, 378] on button "Historial Casos" at bounding box center [164, 385] width 198 height 41
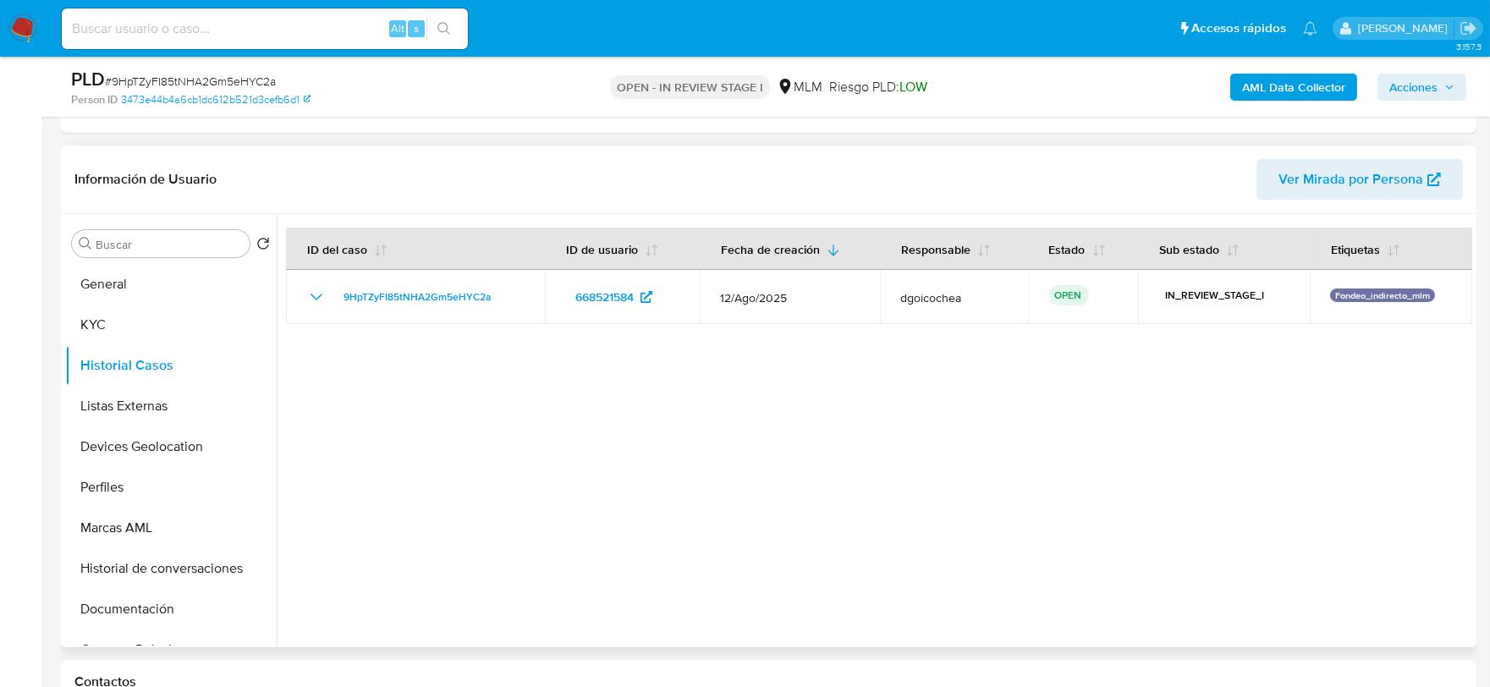
click at [714, 530] on div at bounding box center [874, 430] width 1195 height 433
click at [135, 400] on button "Listas Externas" at bounding box center [164, 406] width 198 height 41
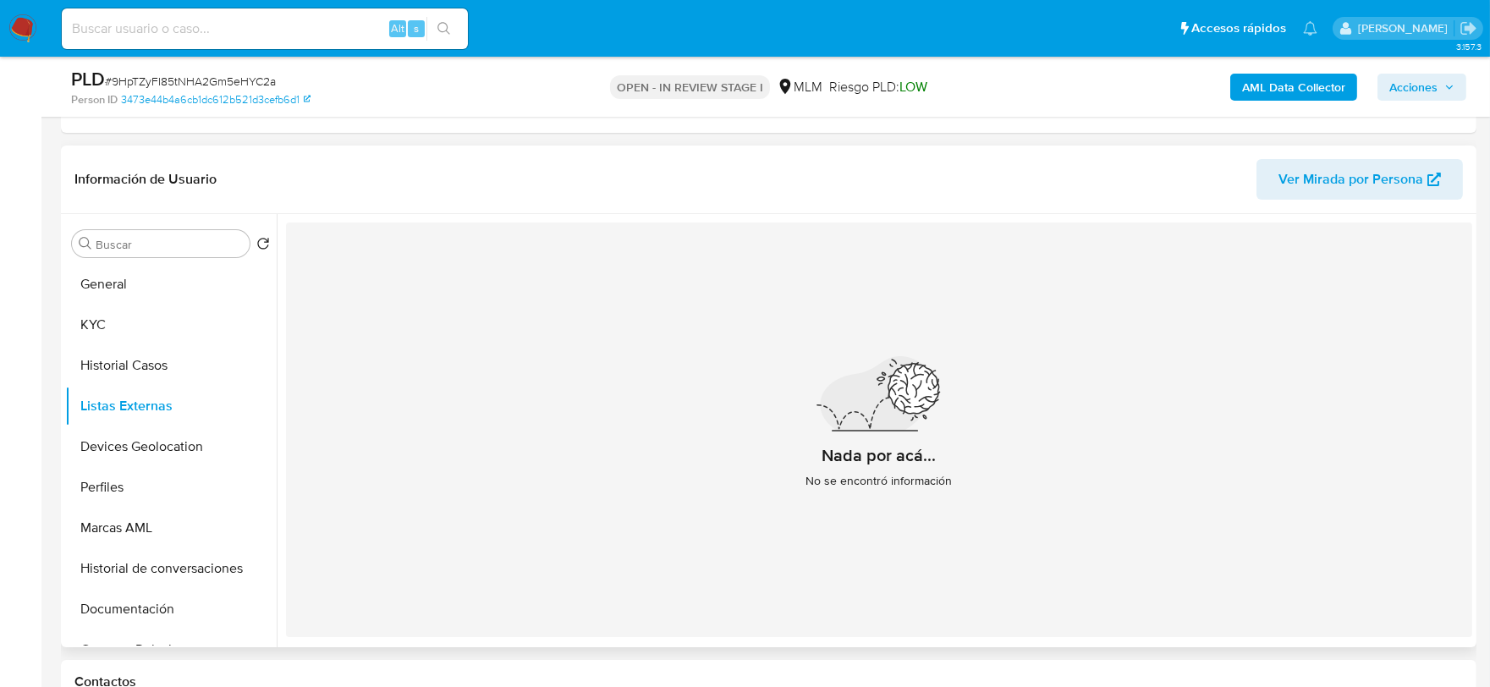
click at [737, 499] on div "Nada por acá... No se encontró información" at bounding box center [879, 430] width 1186 height 415
click at [133, 435] on button "Devices Geolocation" at bounding box center [164, 446] width 198 height 41
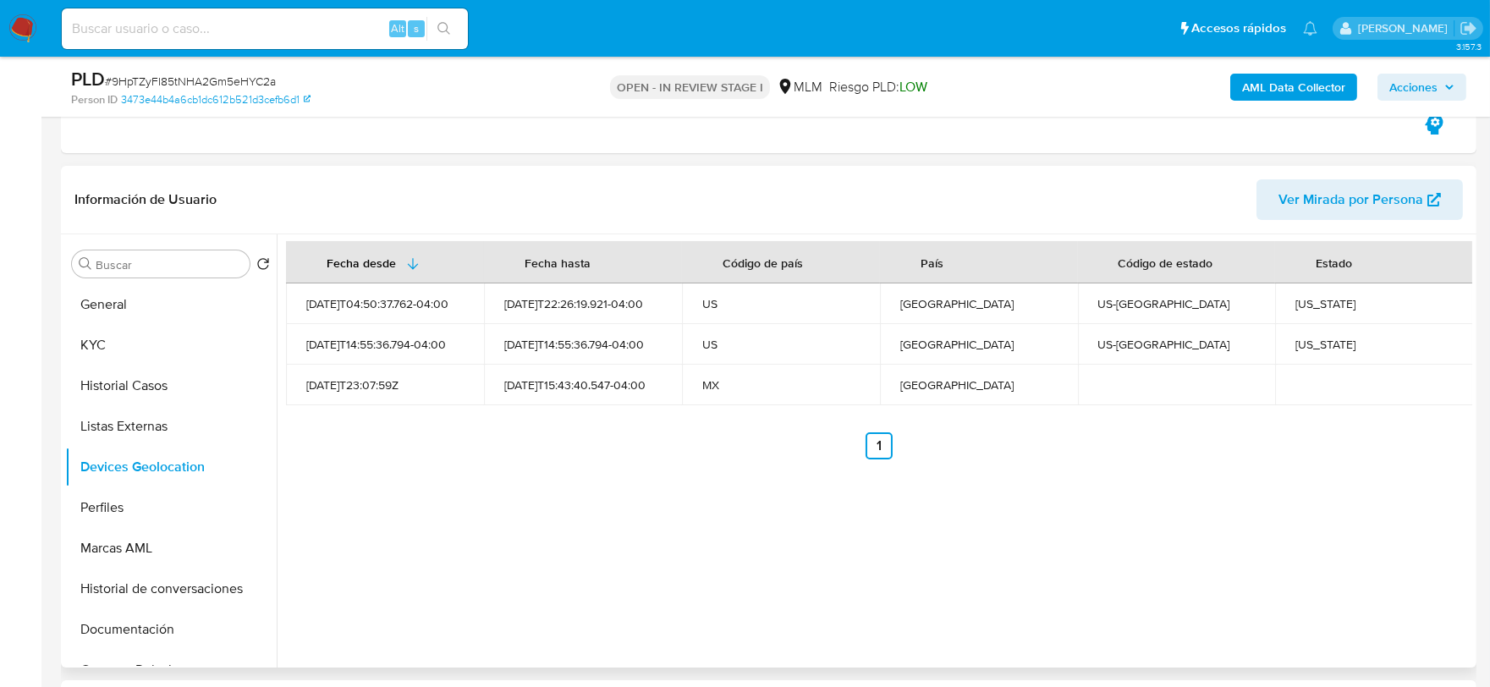
click at [782, 471] on div "Fecha desde Fecha hasta Código de país País Código de estado Estado 2025-04-30T…" at bounding box center [874, 450] width 1195 height 433
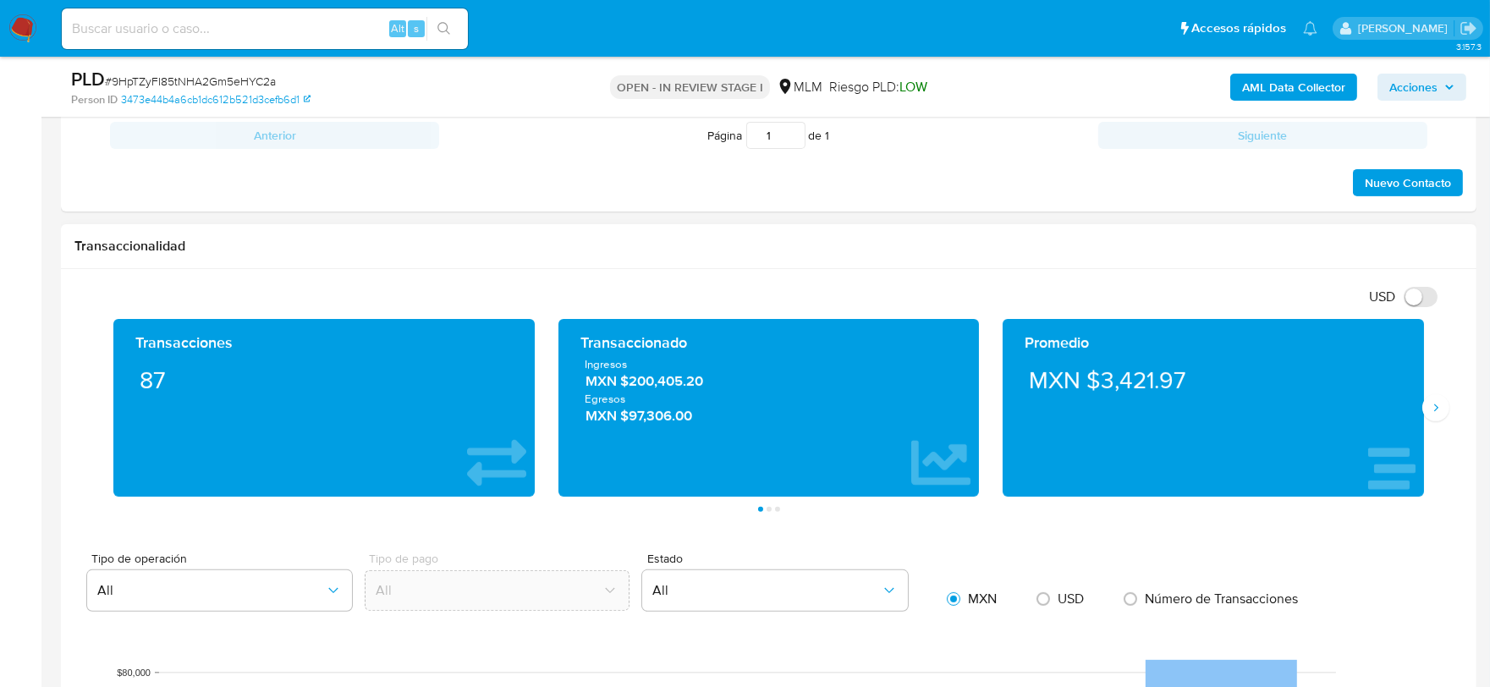
scroll to position [1316, 0]
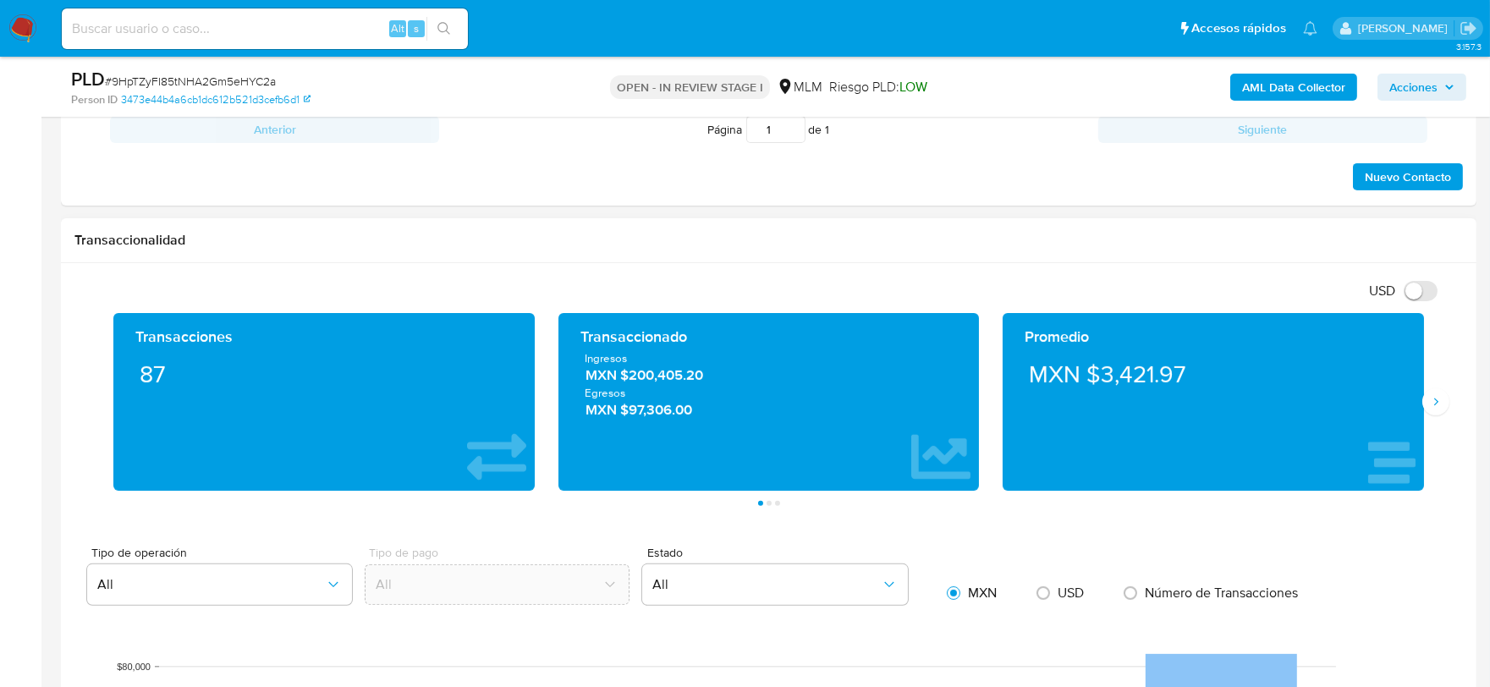
click at [1434, 417] on div "Promedio MXN $3,421.97" at bounding box center [1213, 402] width 445 height 178
click at [1445, 396] on button "Siguiente" at bounding box center [1435, 401] width 27 height 27
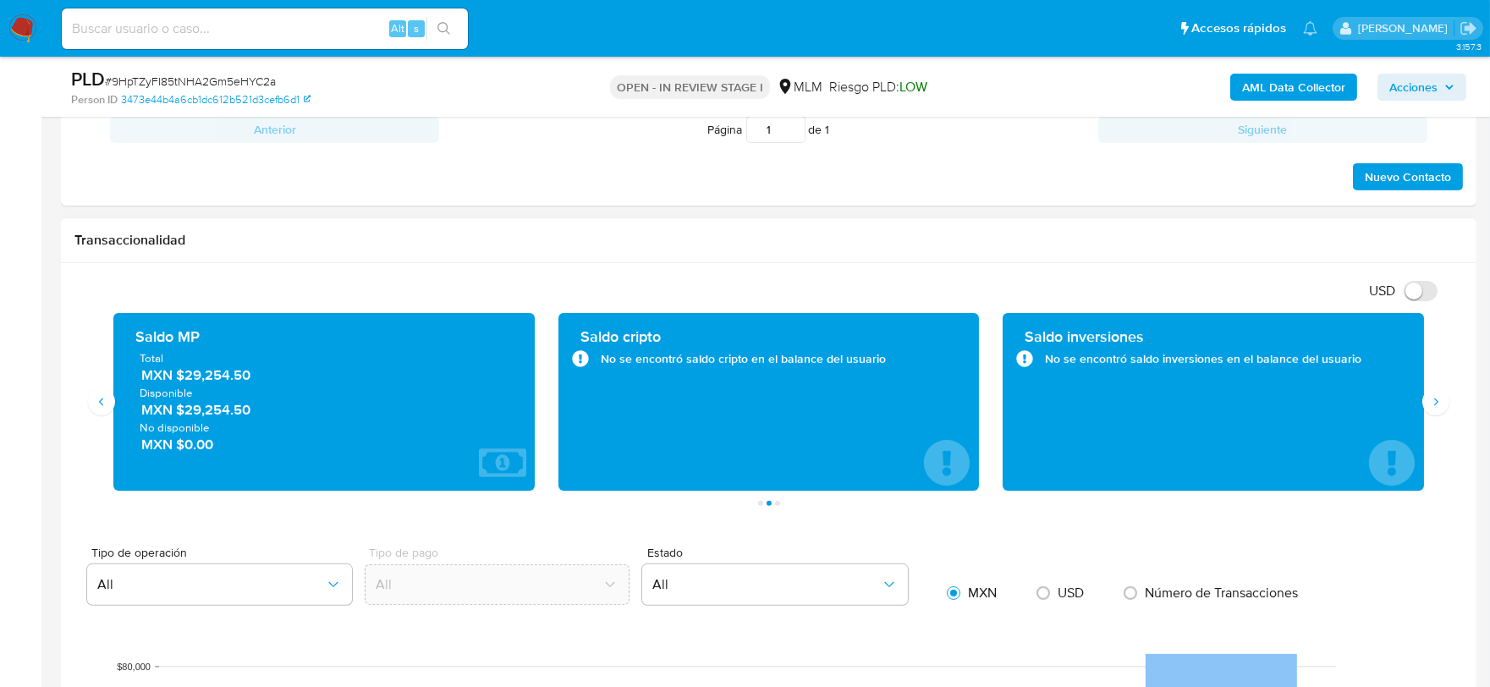
click at [902, 227] on div "Transaccionalidad" at bounding box center [768, 240] width 1415 height 45
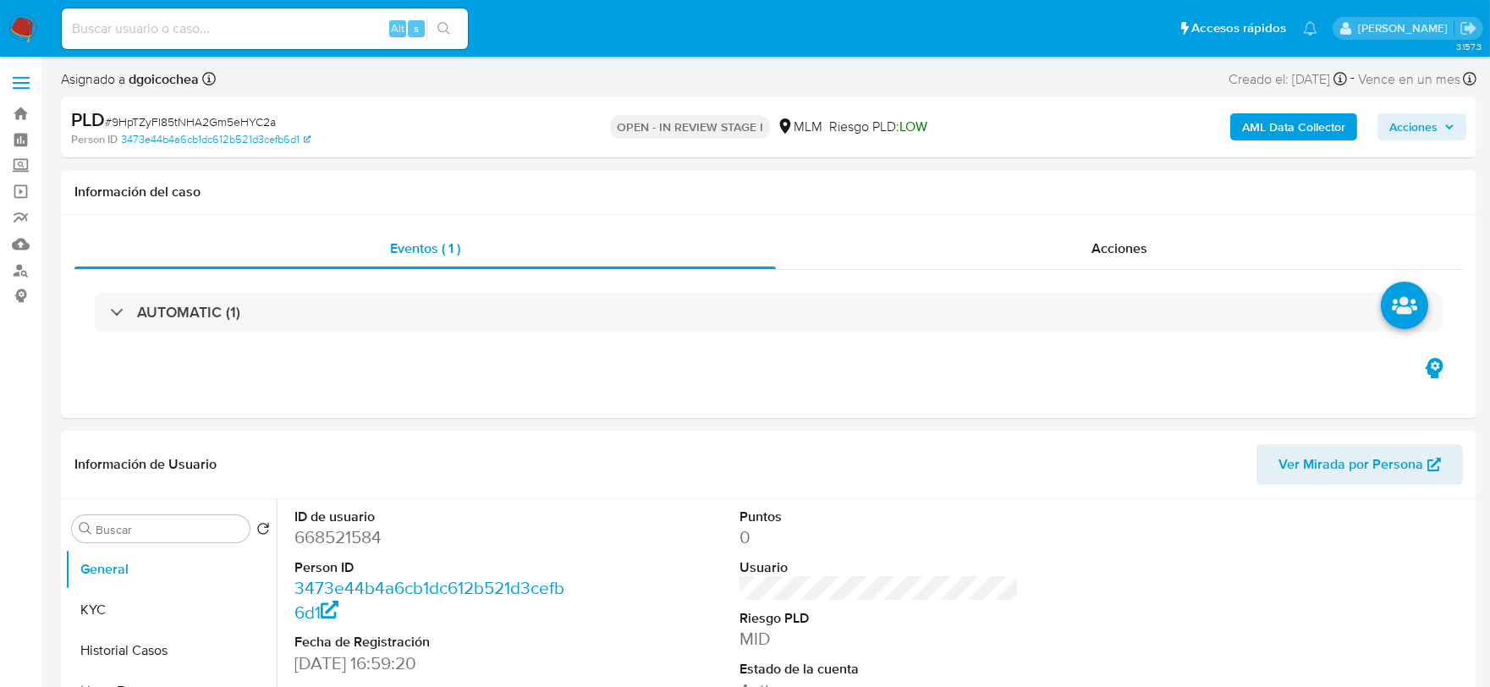
select select "10"
click at [539, 501] on div "ID de usuario 668521584 Person ID 3473e44b4a6cb1dc612b521d3cefb6d1 Fecha de Reg…" at bounding box center [434, 642] width 297 height 286
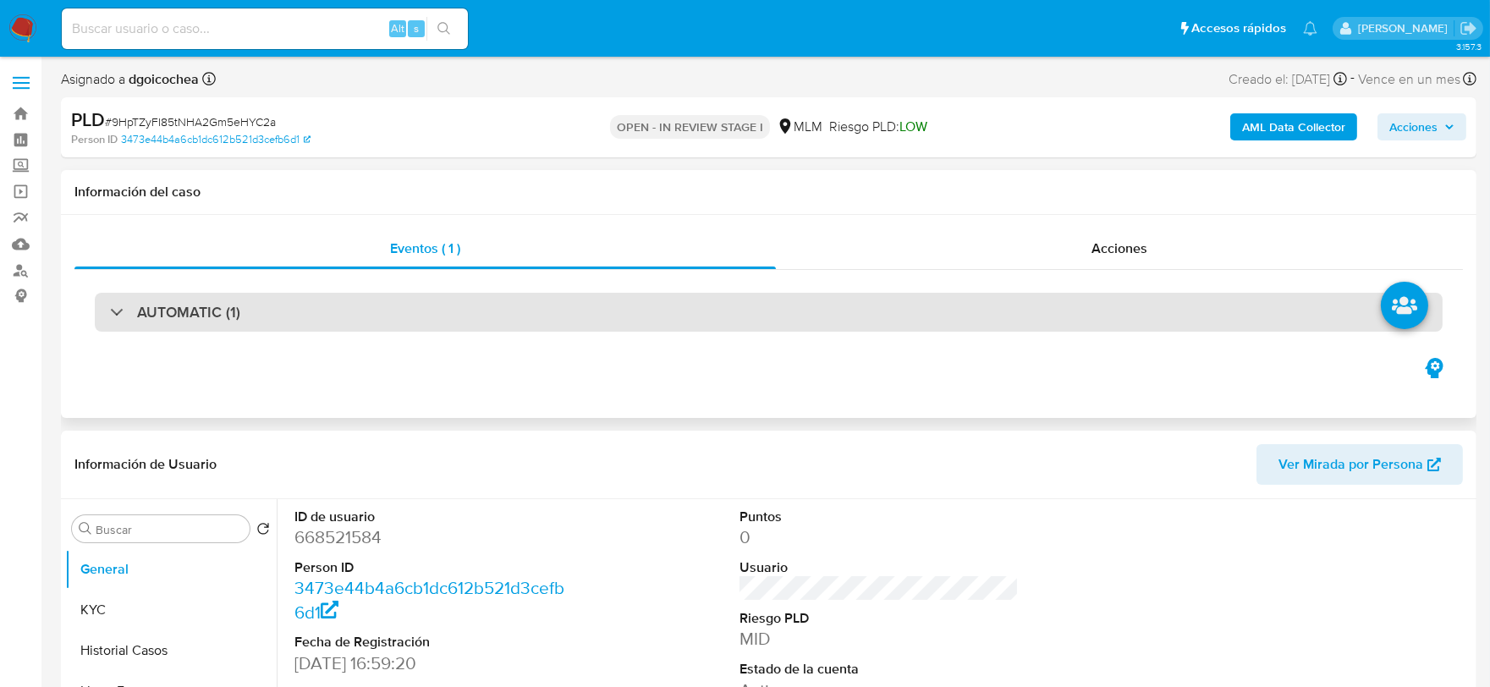
click at [173, 311] on h3 "AUTOMATIC (1)" at bounding box center [188, 312] width 103 height 19
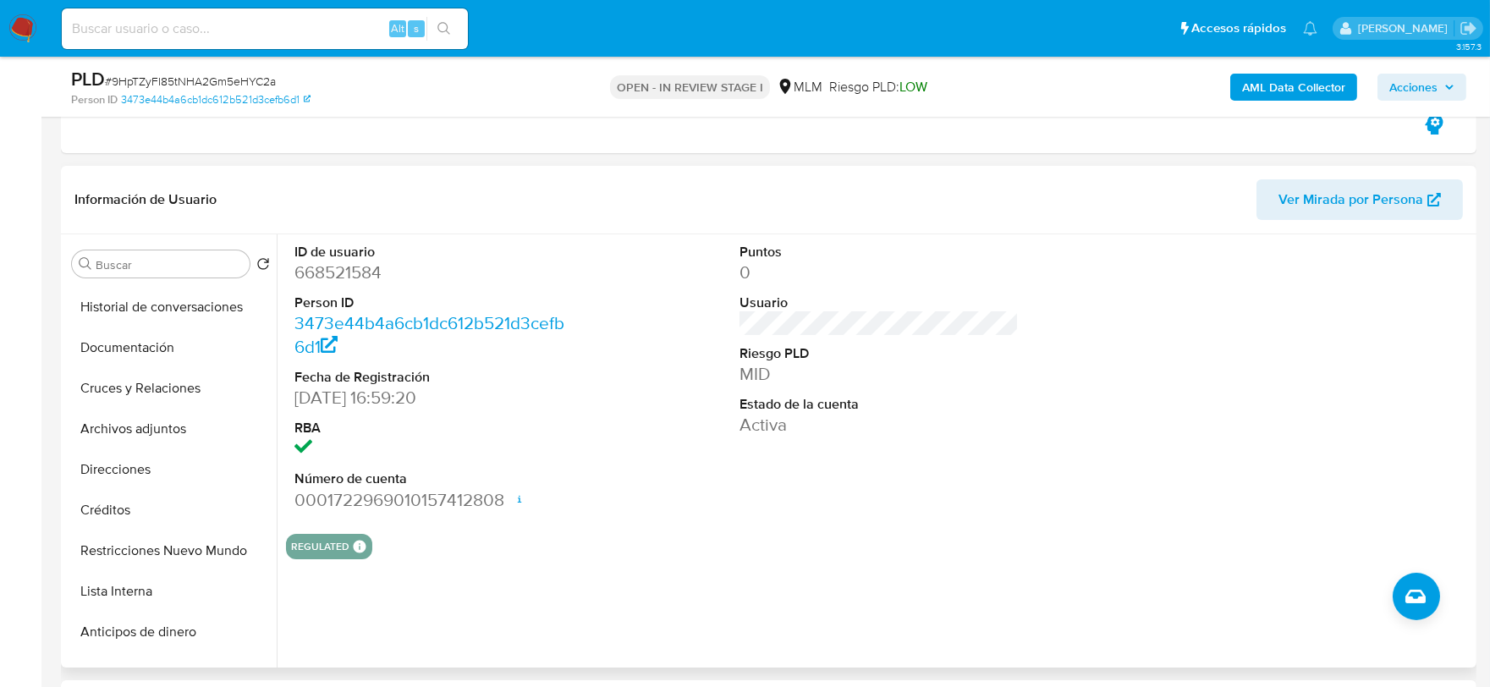
scroll to position [281, 0]
click at [159, 426] on button "Archivos adjuntos" at bounding box center [164, 429] width 198 height 41
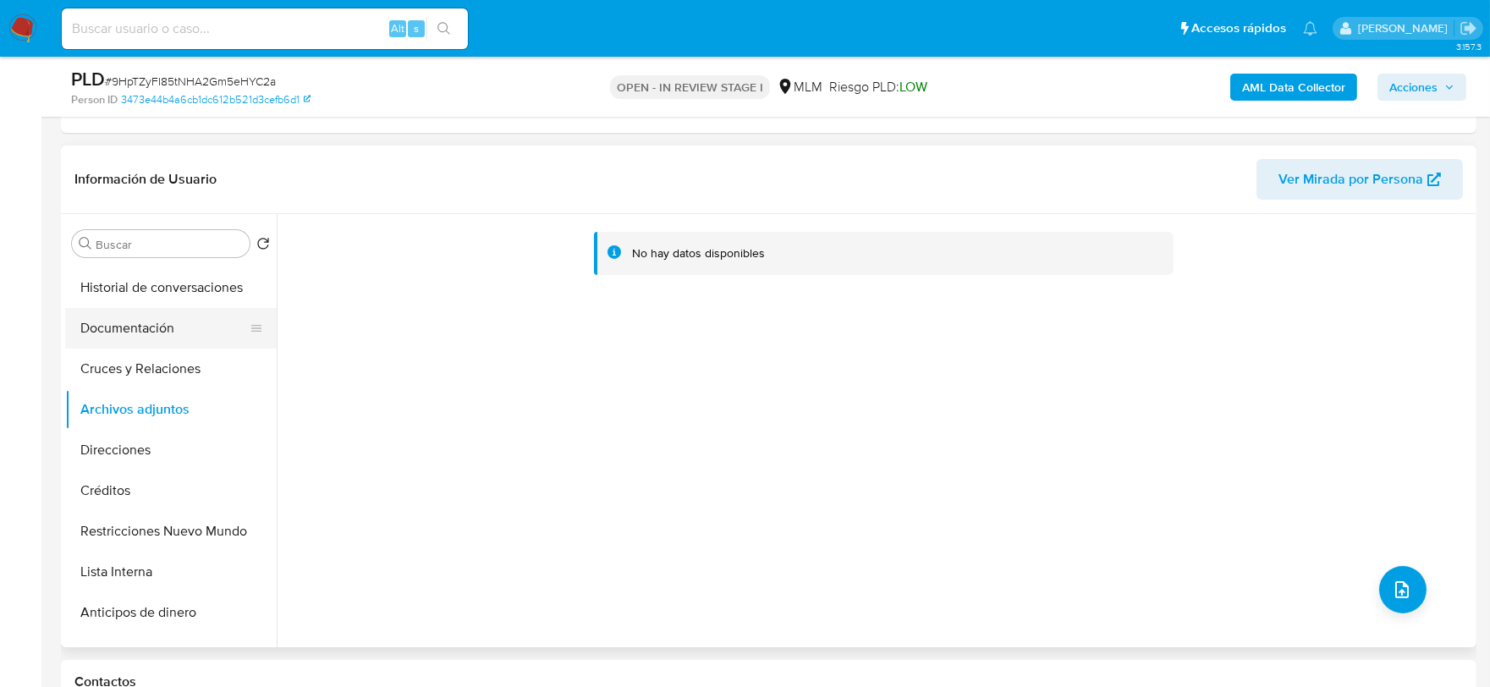
click at [179, 340] on button "Documentación" at bounding box center [164, 328] width 198 height 41
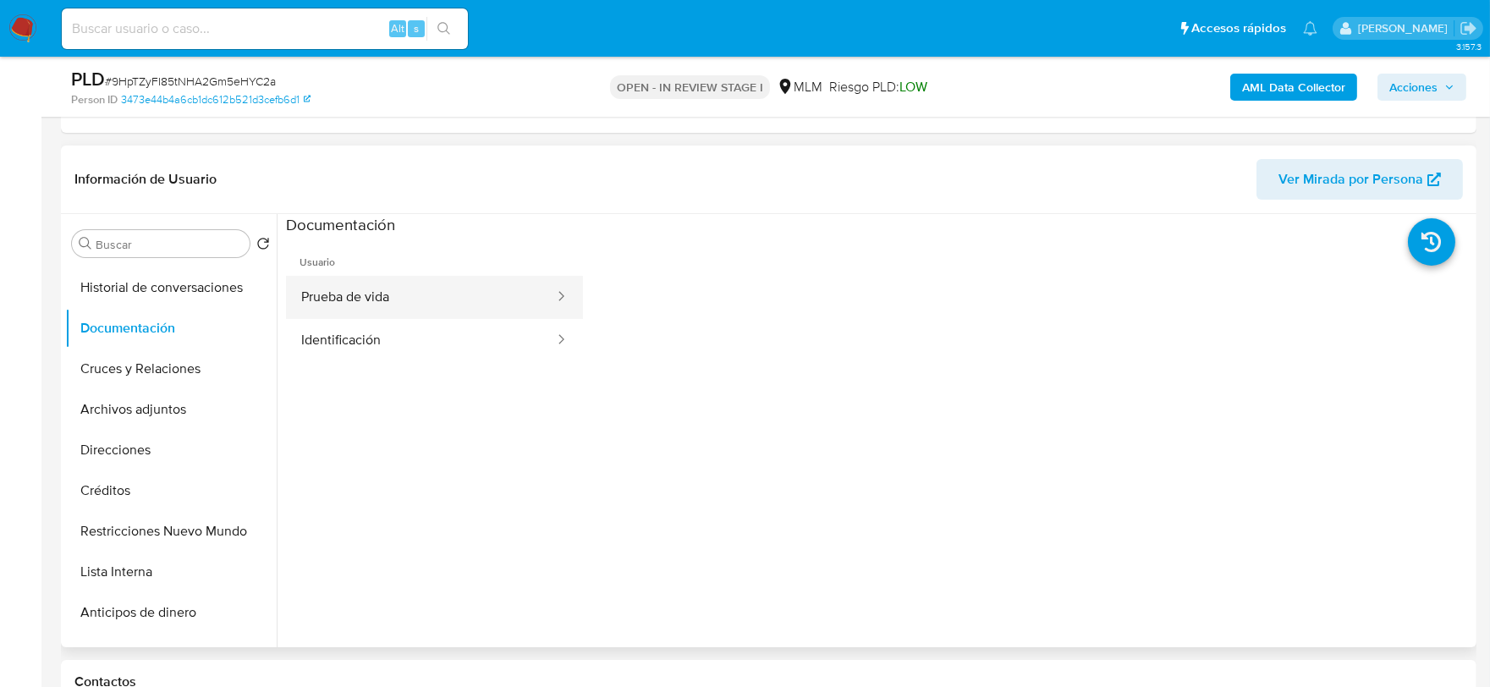
click at [421, 298] on button "Prueba de vida" at bounding box center [421, 297] width 270 height 43
